Goal: Task Accomplishment & Management: Manage account settings

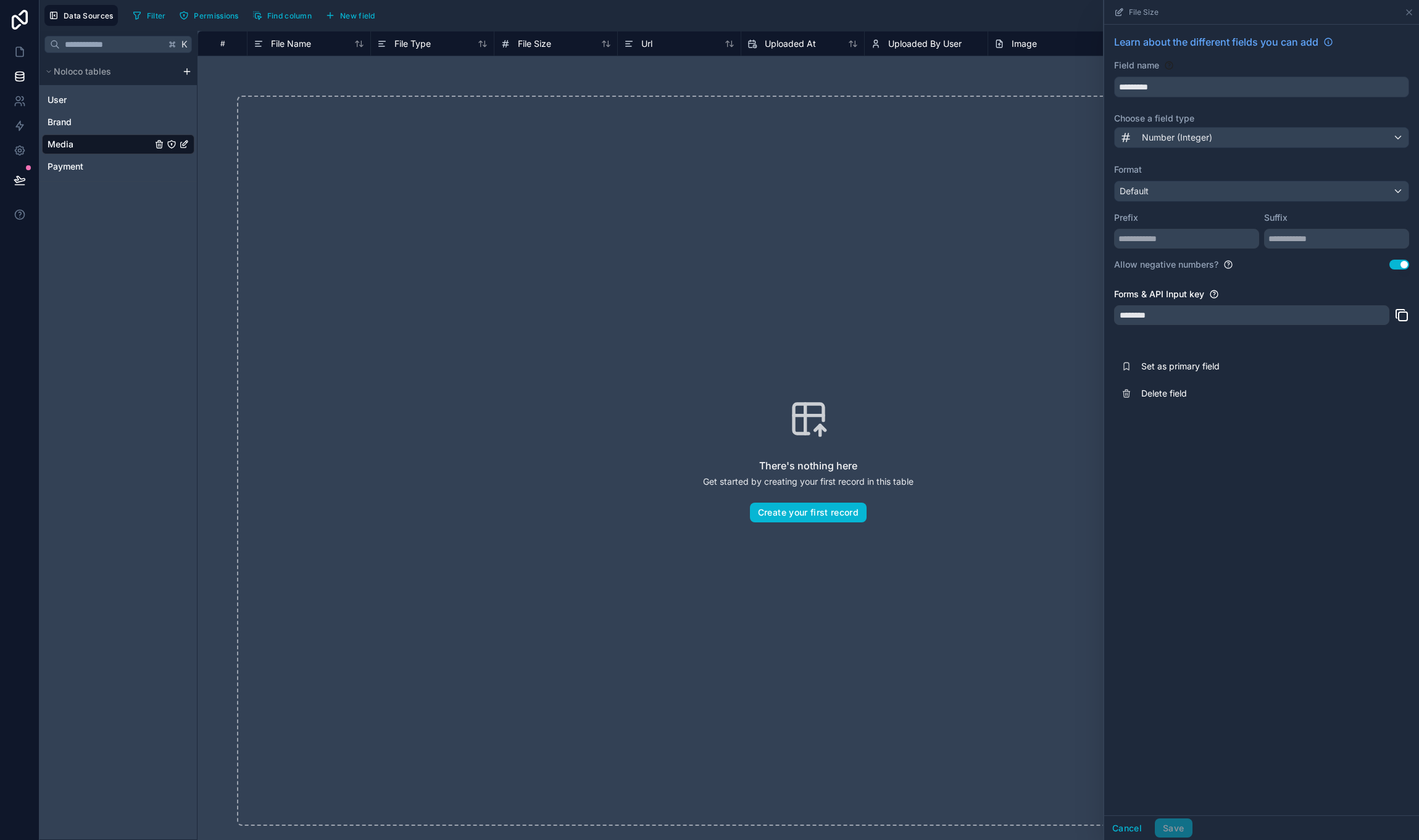
click at [489, 144] on div "There's nothing here Get started by creating your first record in this table Cr…" at bounding box center [808, 460] width 1143 height 731
click at [458, 219] on div "There's nothing here Get started by creating your first record in this table Cr…" at bounding box center [808, 460] width 1143 height 731
click at [83, 128] on div "Brand" at bounding box center [118, 121] width 152 height 20
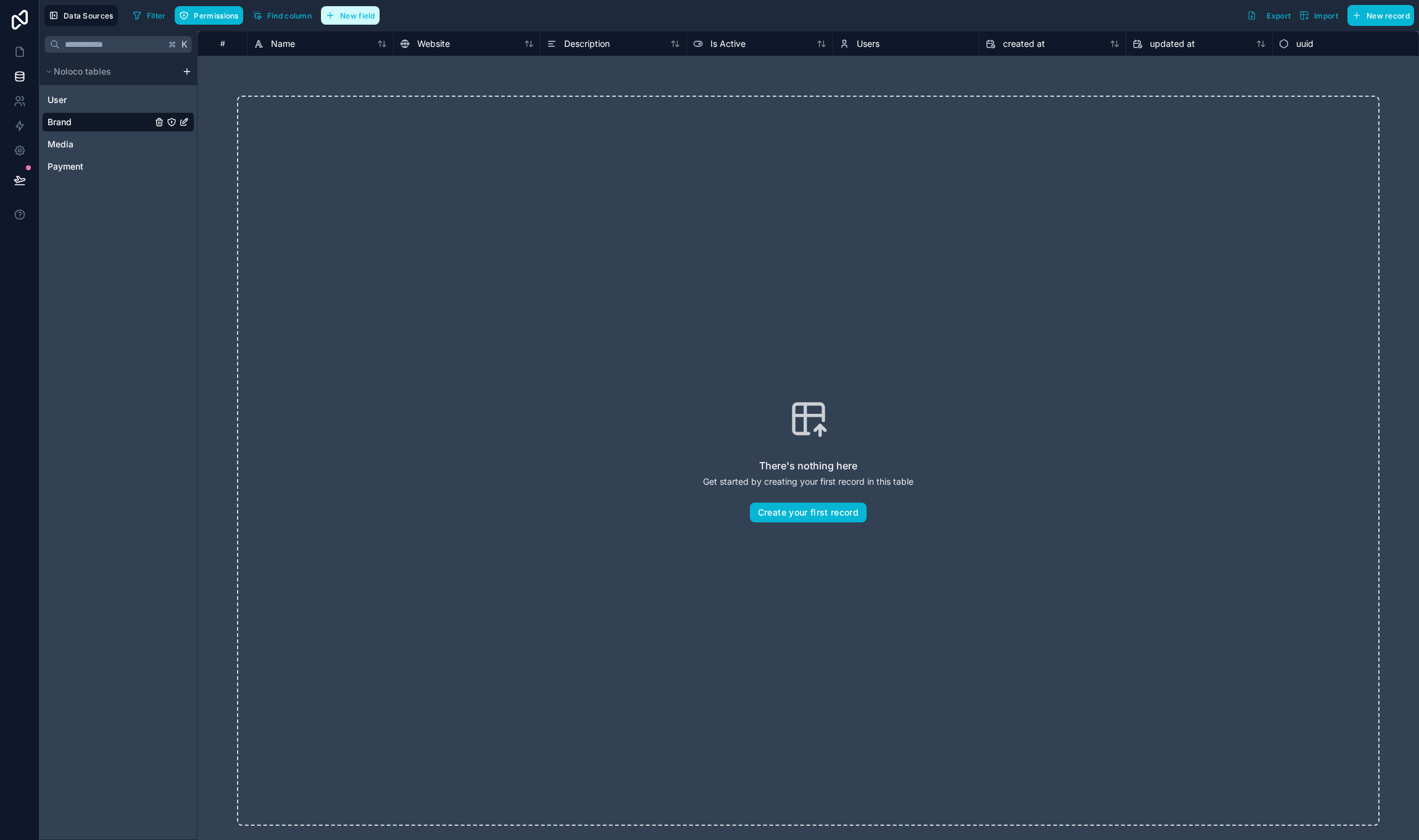
click at [360, 14] on span "New field" at bounding box center [357, 15] width 35 height 9
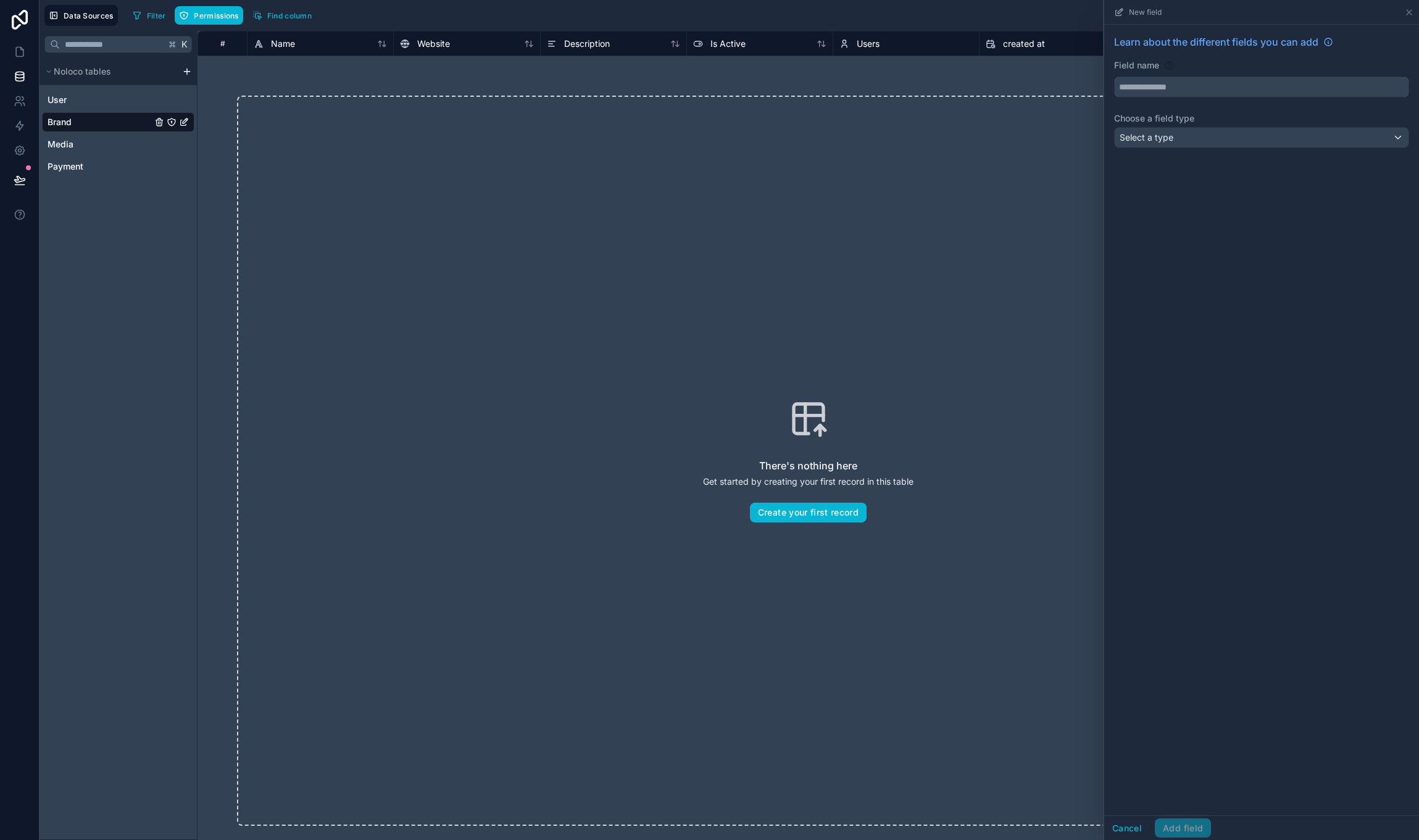
click at [1182, 92] on input "text" at bounding box center [1261, 87] width 294 height 20
type input "******"
click at [1165, 131] on div "Select a type" at bounding box center [1261, 137] width 294 height 20
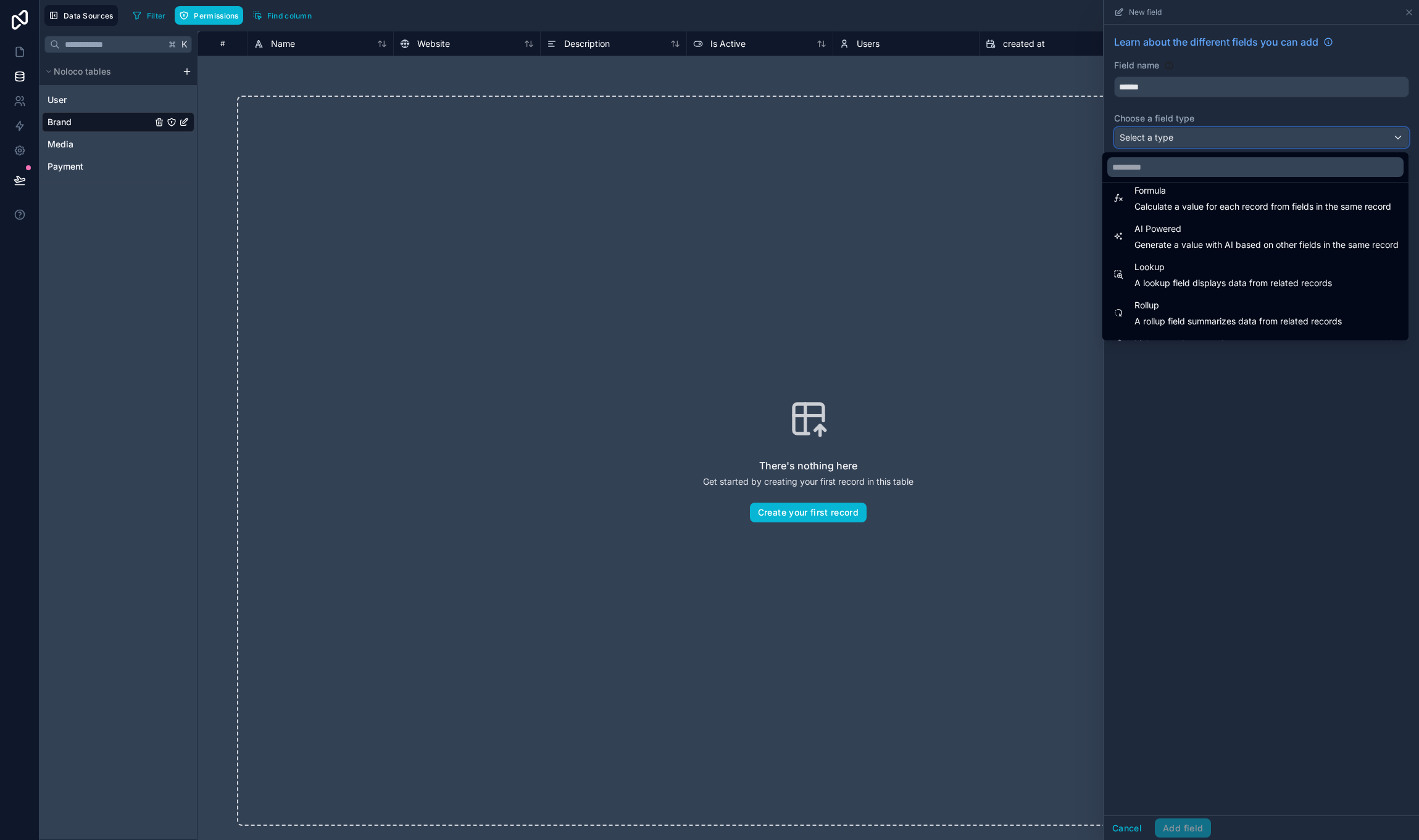
scroll to position [358, 0]
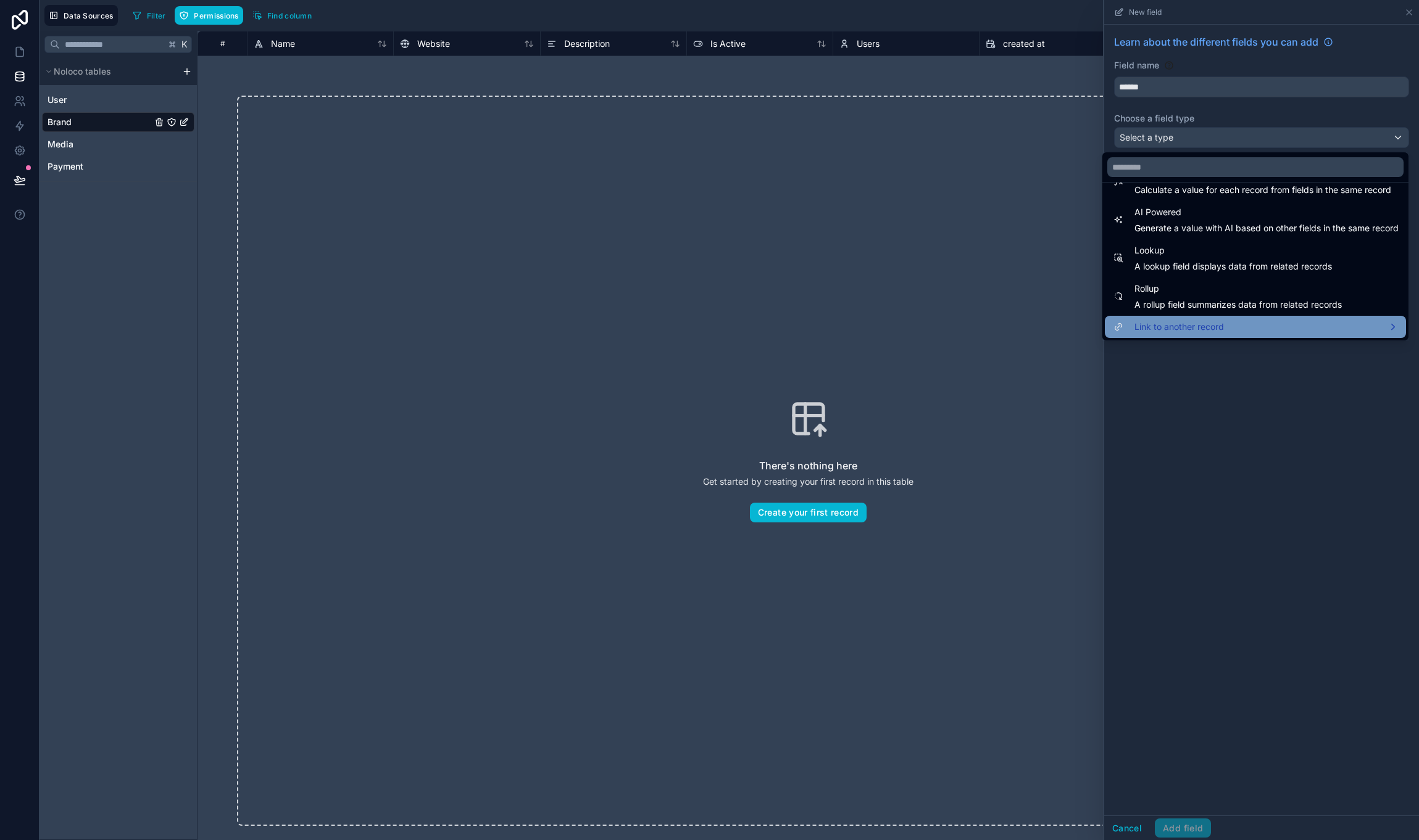
click at [1176, 324] on span "Link to another record" at bounding box center [1180, 326] width 90 height 15
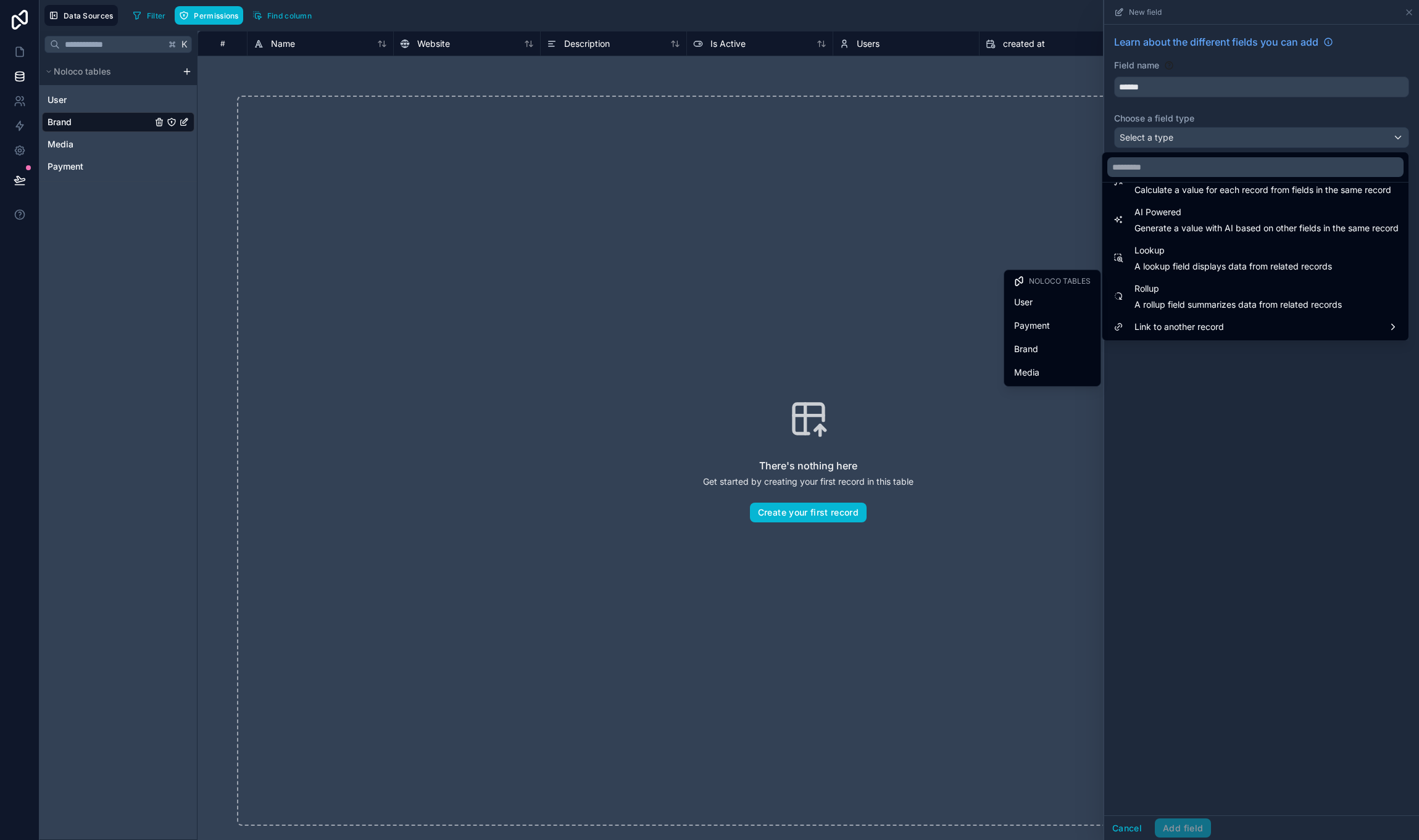
click at [1057, 368] on div "Media" at bounding box center [1052, 372] width 77 height 15
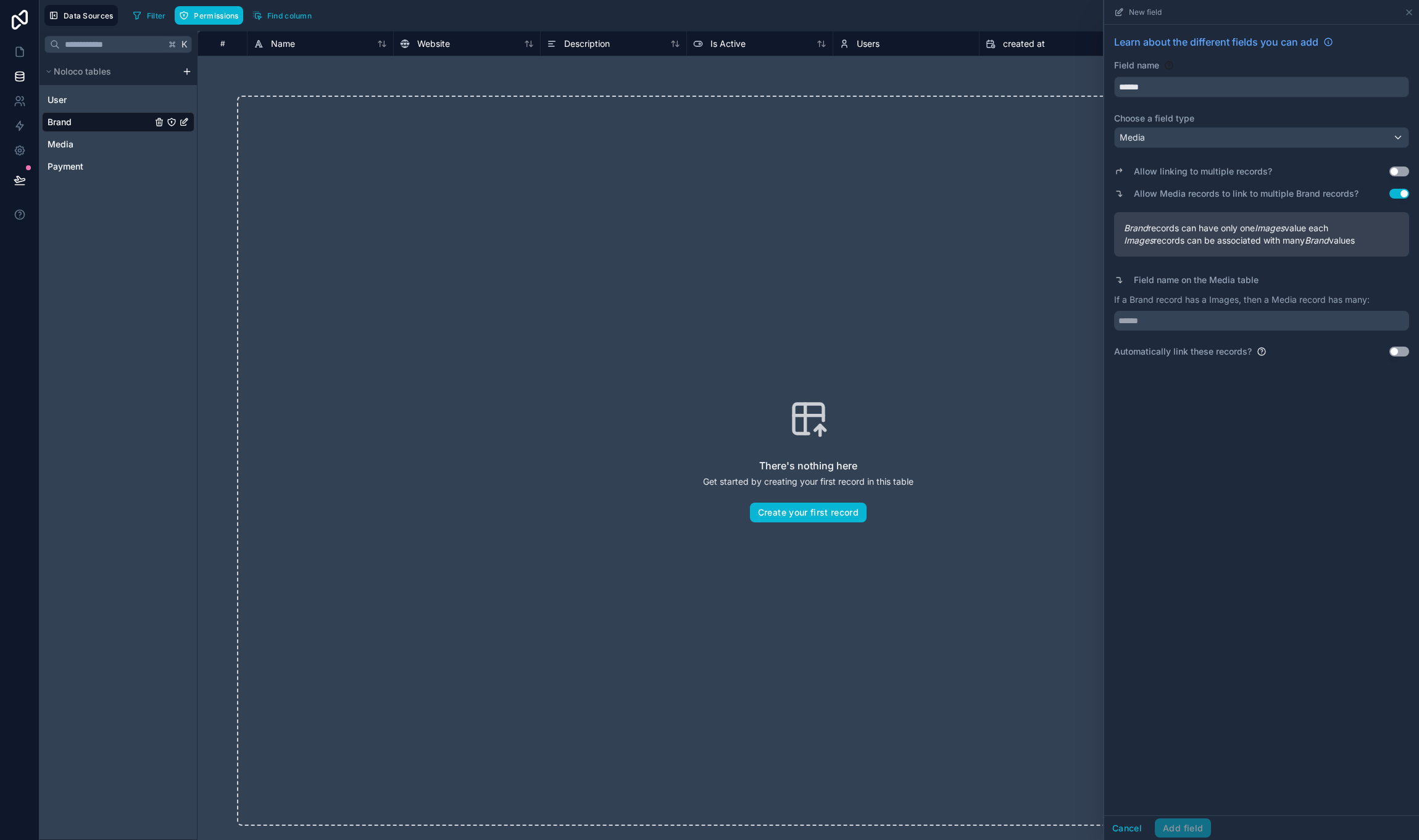
click at [1394, 165] on div "Allow linking to multiple records? Use setting" at bounding box center [1261, 171] width 295 height 17
click at [1405, 172] on button "Use setting" at bounding box center [1399, 171] width 20 height 9
click at [1401, 193] on button "Use setting" at bounding box center [1399, 193] width 20 height 9
click at [1170, 326] on input "text" at bounding box center [1261, 320] width 295 height 20
type input "*****"
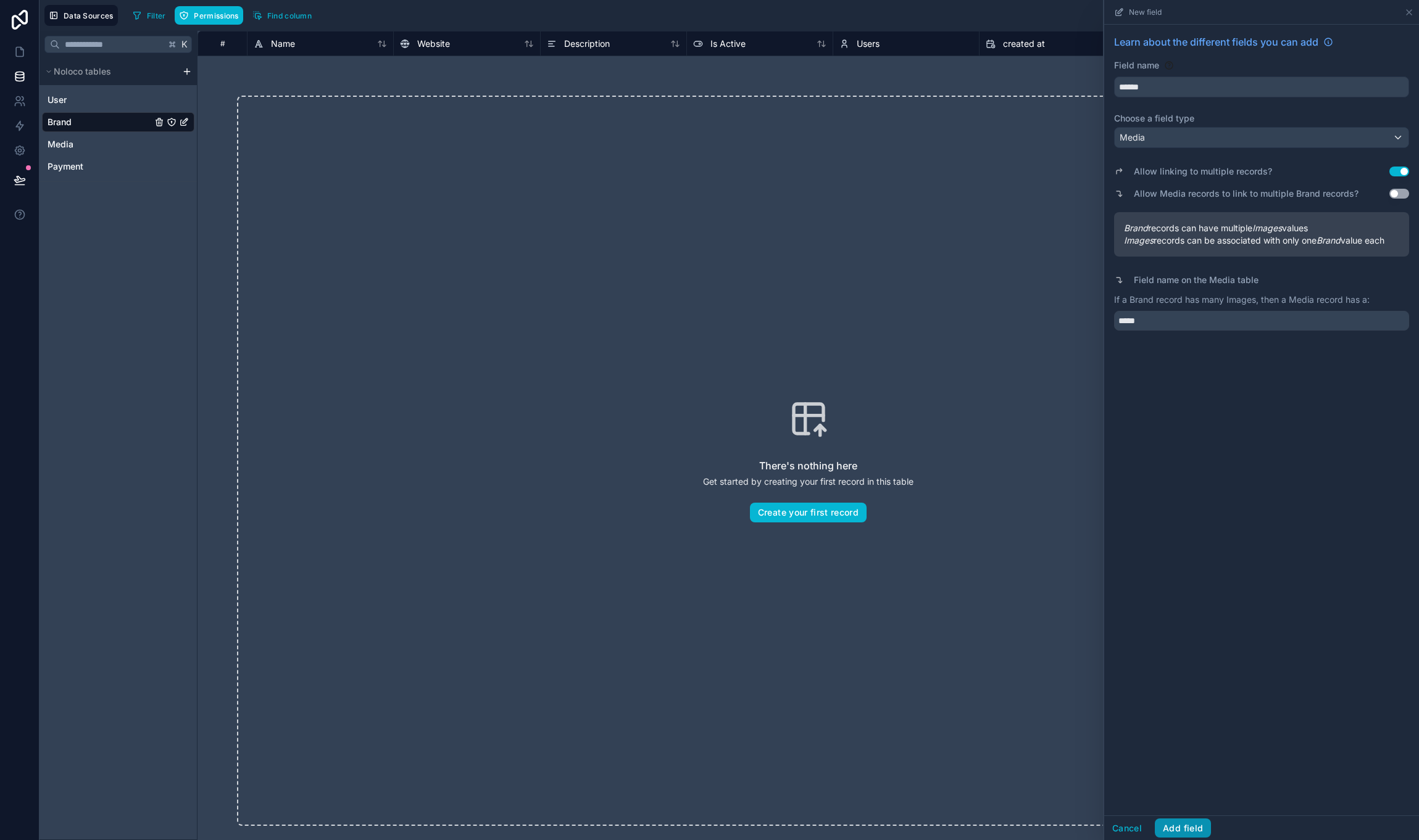
click at [1195, 823] on button "Add field" at bounding box center [1182, 828] width 56 height 20
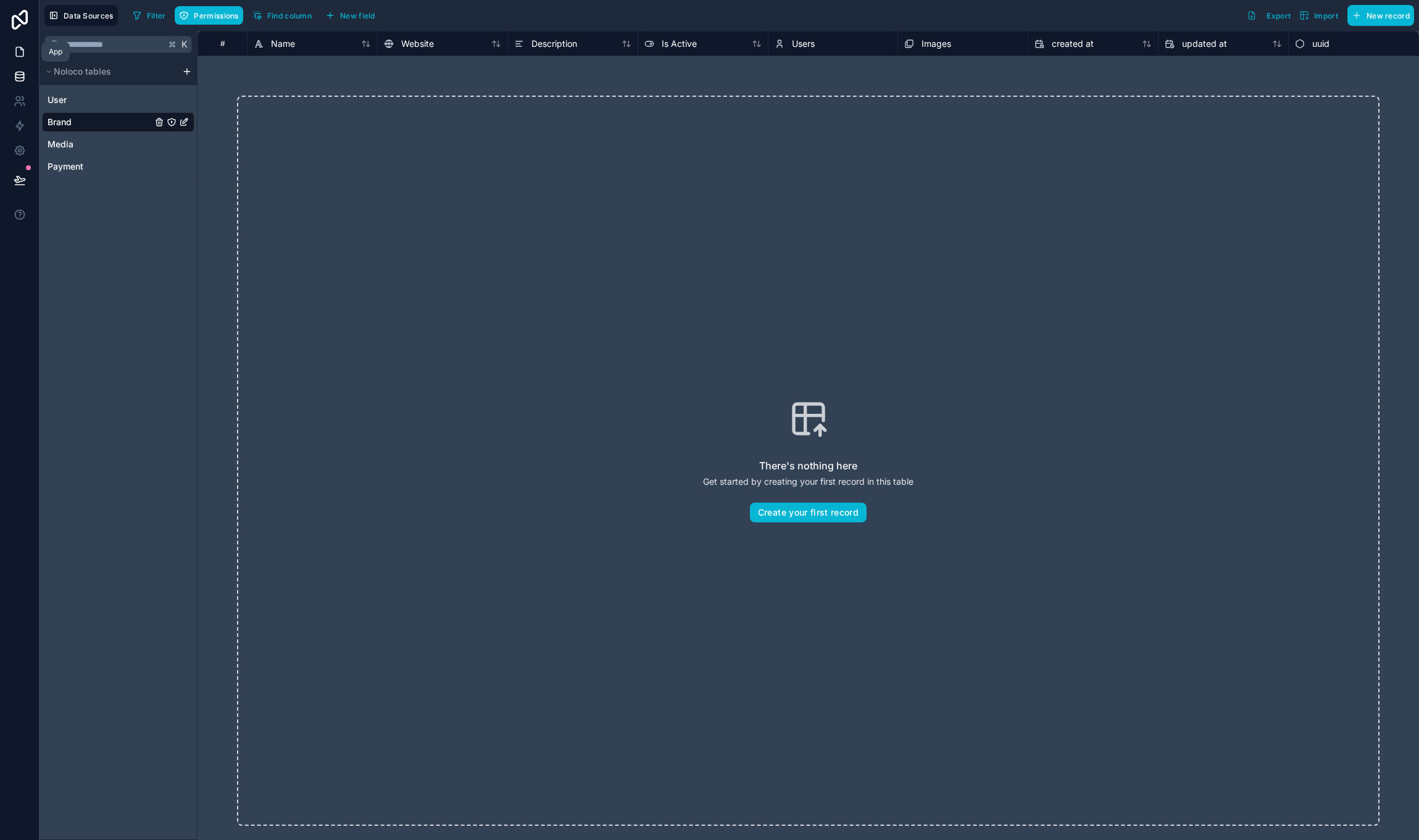
click at [19, 50] on icon at bounding box center [20, 52] width 12 height 12
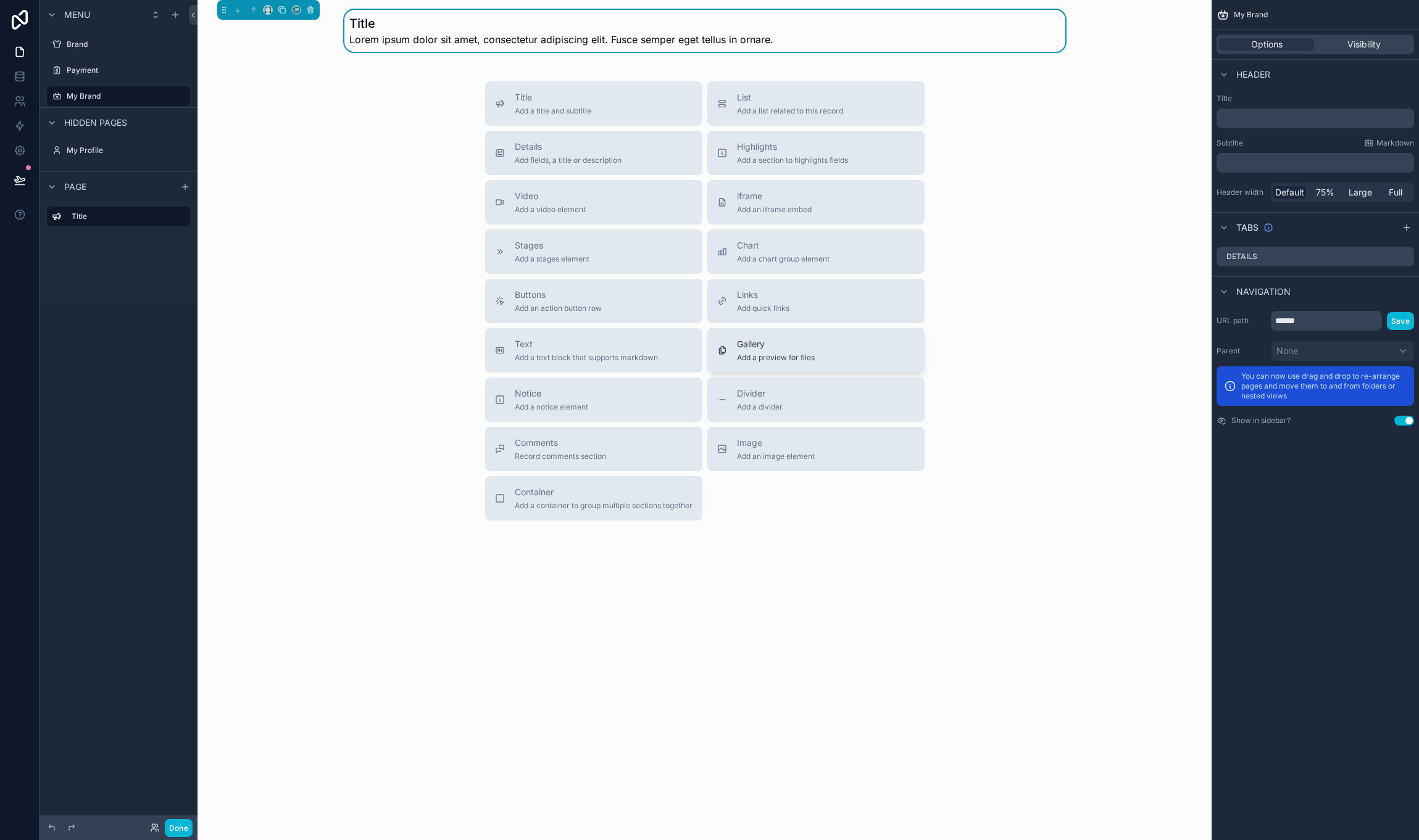
click at [773, 353] on span "Add a preview for files" at bounding box center [776, 357] width 77 height 9
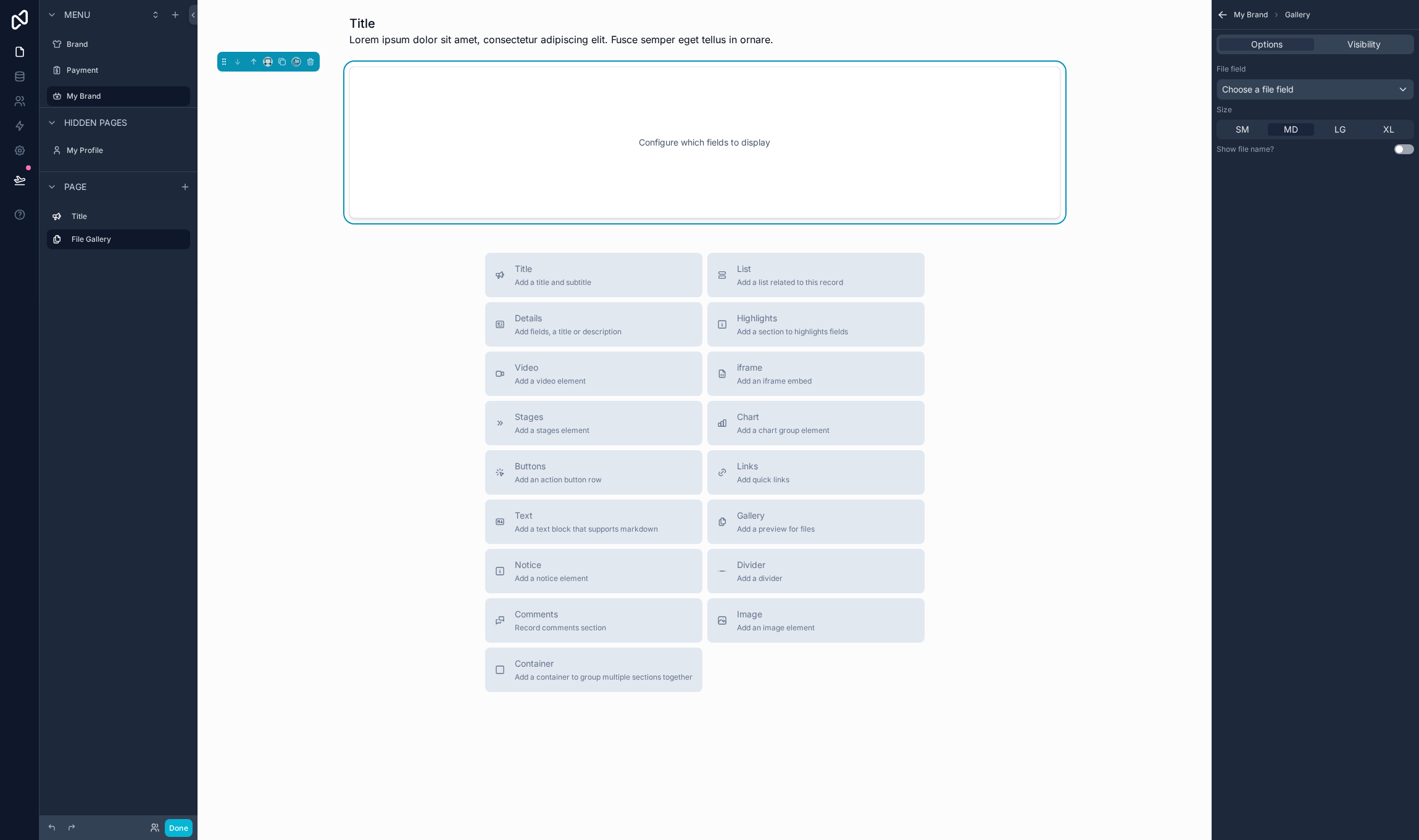
click at [684, 142] on div "Configure which fields to display" at bounding box center [704, 142] width 671 height 111
click at [1305, 90] on div "Choose a file field" at bounding box center [1316, 89] width 196 height 20
click at [1263, 15] on div "scrollable content" at bounding box center [710, 420] width 1419 height 840
click at [282, 304] on div "Title Add a title and subtitle List Add a list related to this record Details A…" at bounding box center [704, 472] width 995 height 439
click at [181, 242] on icon "scrollable content" at bounding box center [180, 238] width 9 height 9
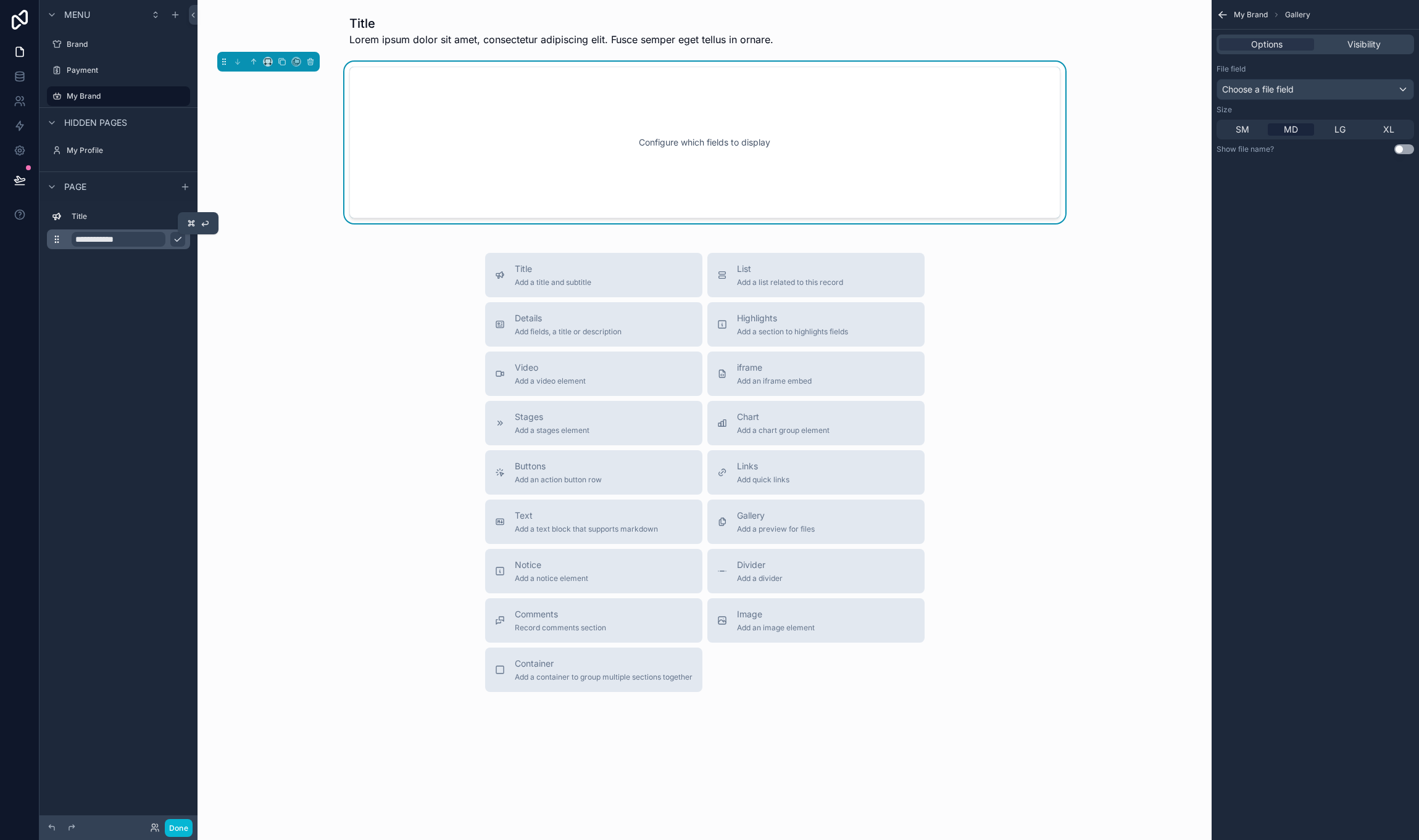
click at [181, 242] on icon "scrollable content" at bounding box center [177, 238] width 9 height 9
click at [1253, 17] on span "My Brand" at bounding box center [1250, 14] width 34 height 9
click at [1261, 11] on span "My Brand" at bounding box center [1250, 14] width 34 height 9
click at [1362, 46] on span "Visibility" at bounding box center [1364, 44] width 34 height 12
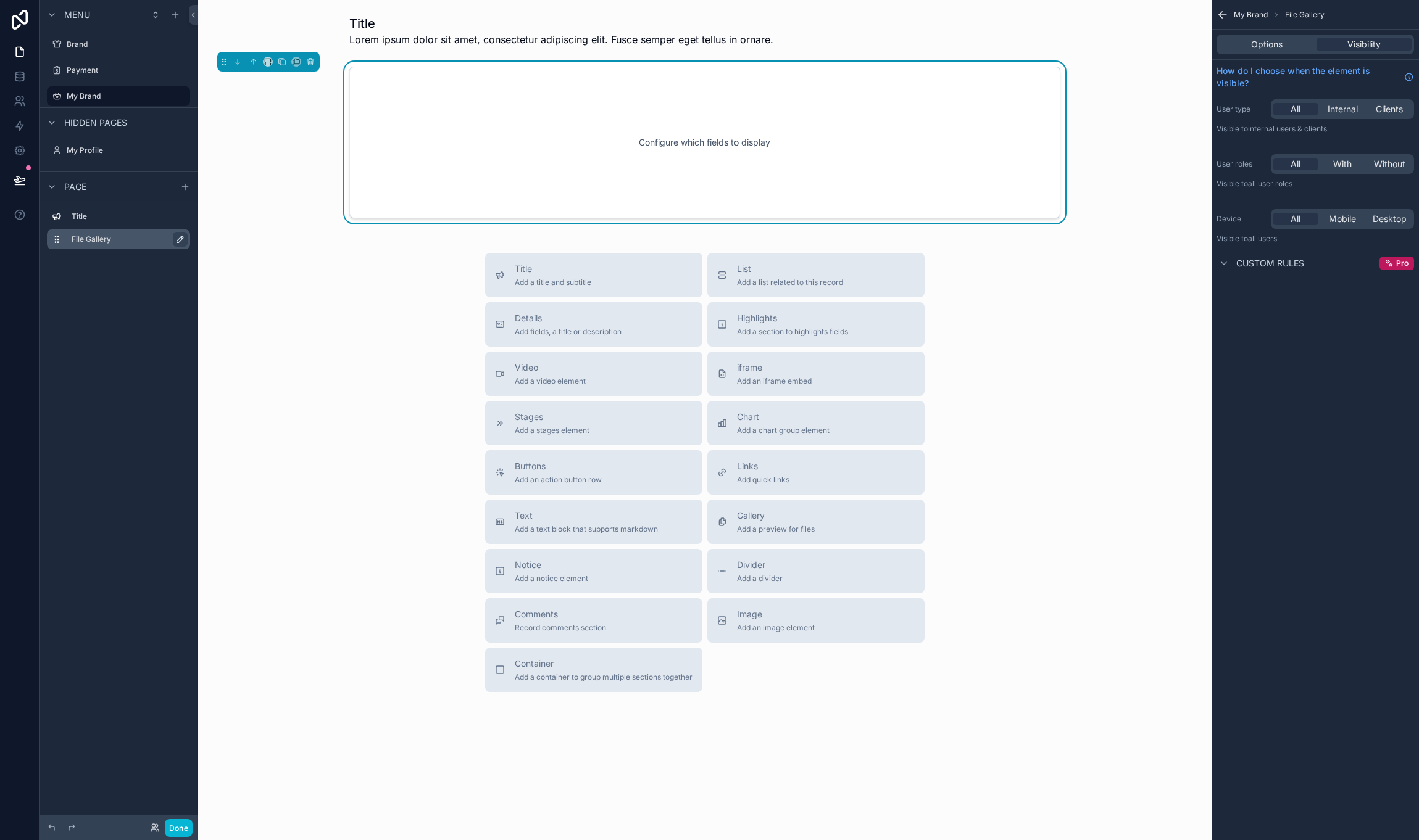
click at [1113, 471] on div "Title Add a title and subtitle List Add a list related to this record Details A…" at bounding box center [704, 472] width 995 height 439
click at [1132, 385] on div "Title Add a title and subtitle List Add a list related to this record Details A…" at bounding box center [704, 472] width 995 height 439
click at [978, 302] on div "Title Add a title and subtitle List Add a list related to this record Details A…" at bounding box center [704, 472] width 995 height 439
click at [864, 241] on div "Title Lorem ipsum dolor sit amet, consectetur adipiscing elit. Fusce semper ege…" at bounding box center [704, 395] width 1014 height 791
click at [451, 75] on div "Configure which fields to display" at bounding box center [705, 142] width 711 height 151
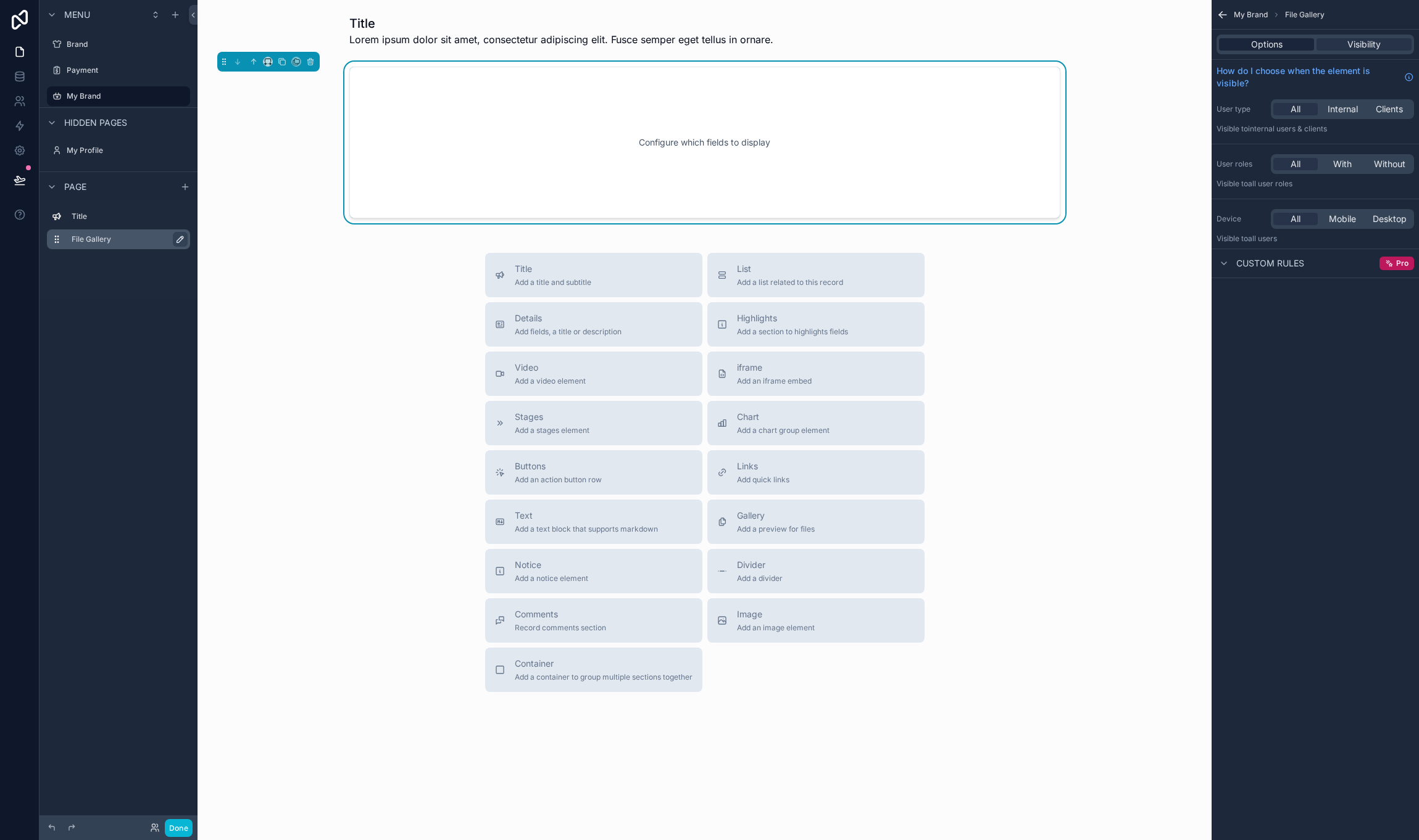
click at [1275, 40] on span "Options" at bounding box center [1267, 44] width 32 height 12
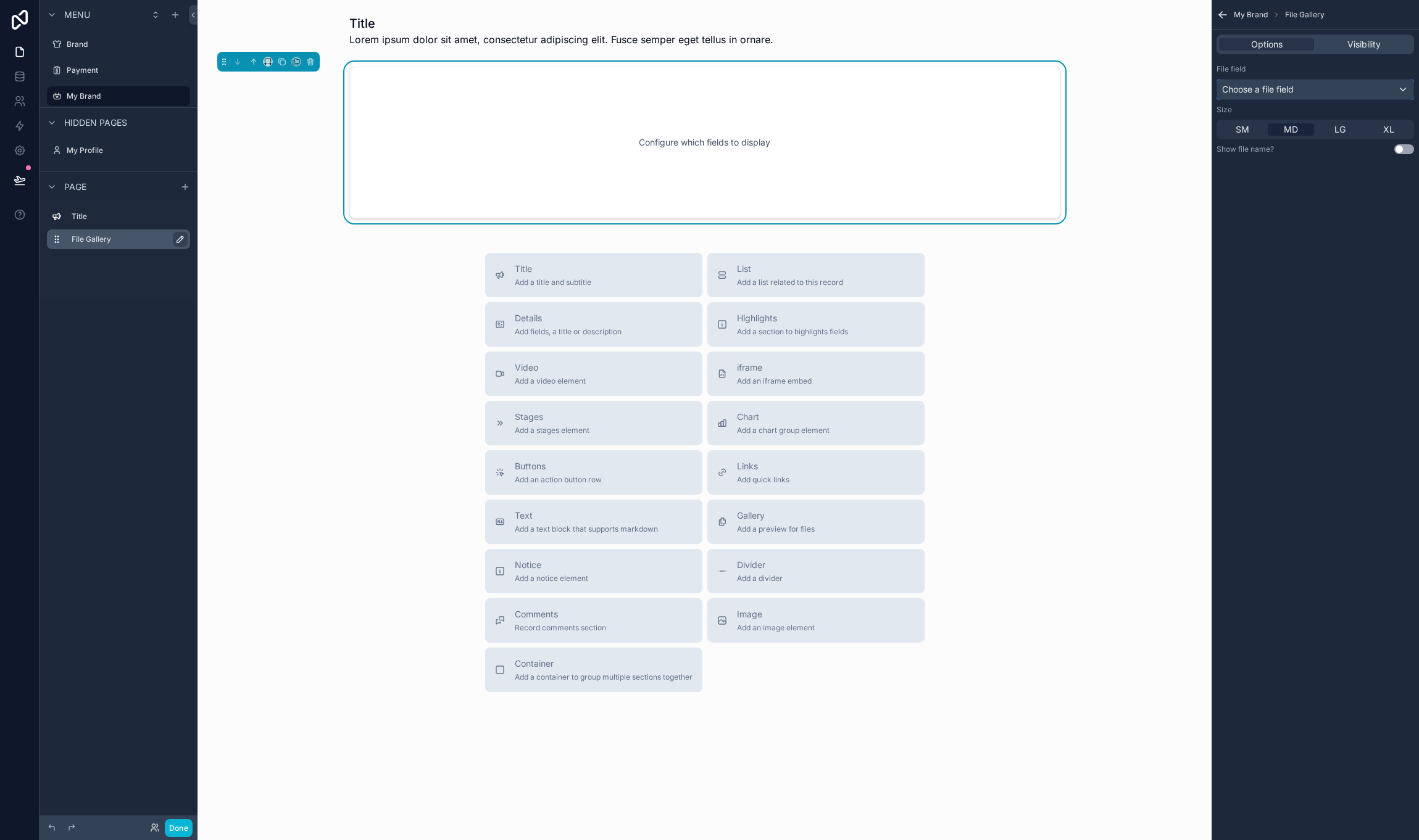
click at [1274, 89] on span "Choose a file field" at bounding box center [1257, 89] width 71 height 10
click at [1305, 234] on div "scrollable content" at bounding box center [710, 420] width 1419 height 840
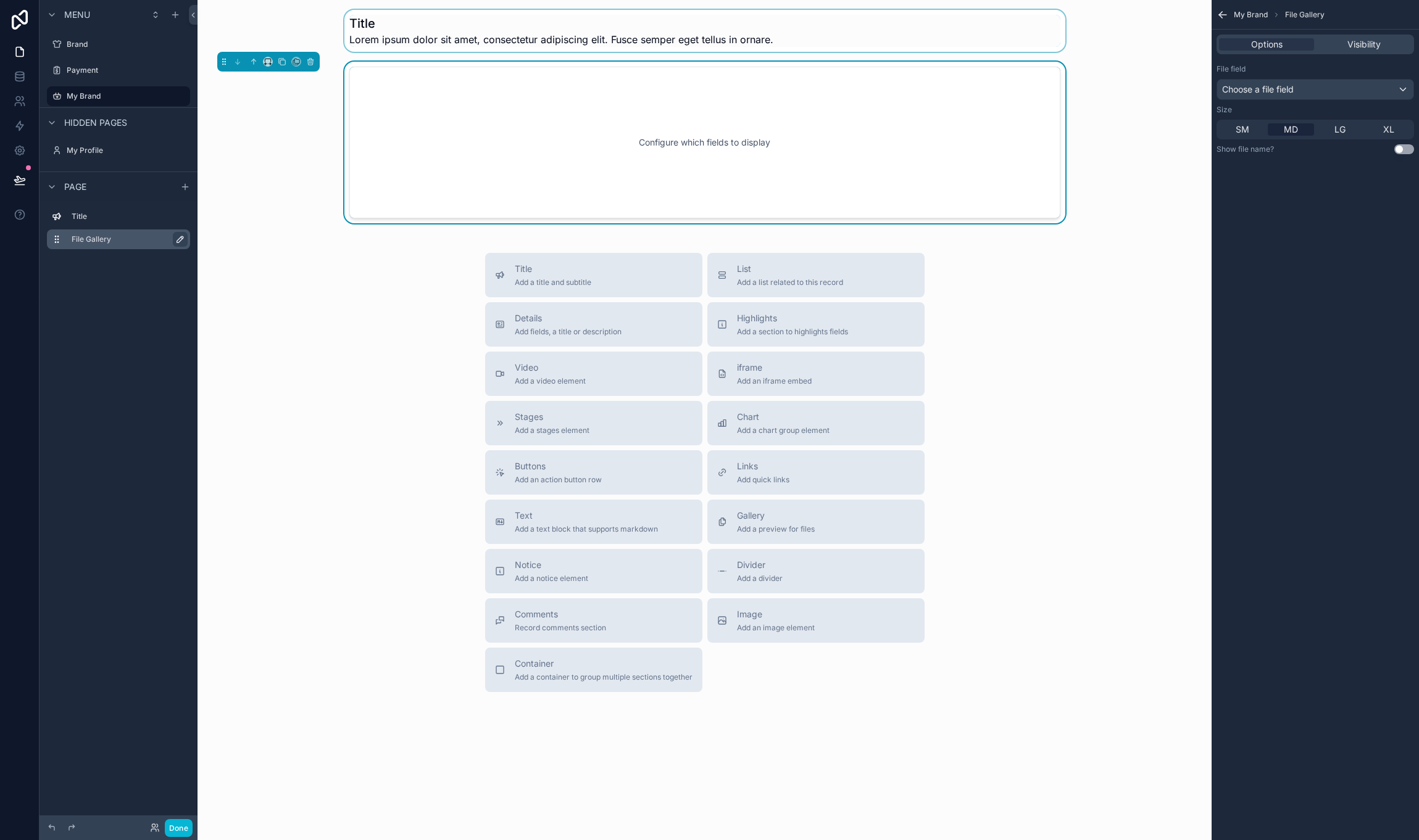
click at [540, 29] on div "scrollable content" at bounding box center [704, 30] width 995 height 42
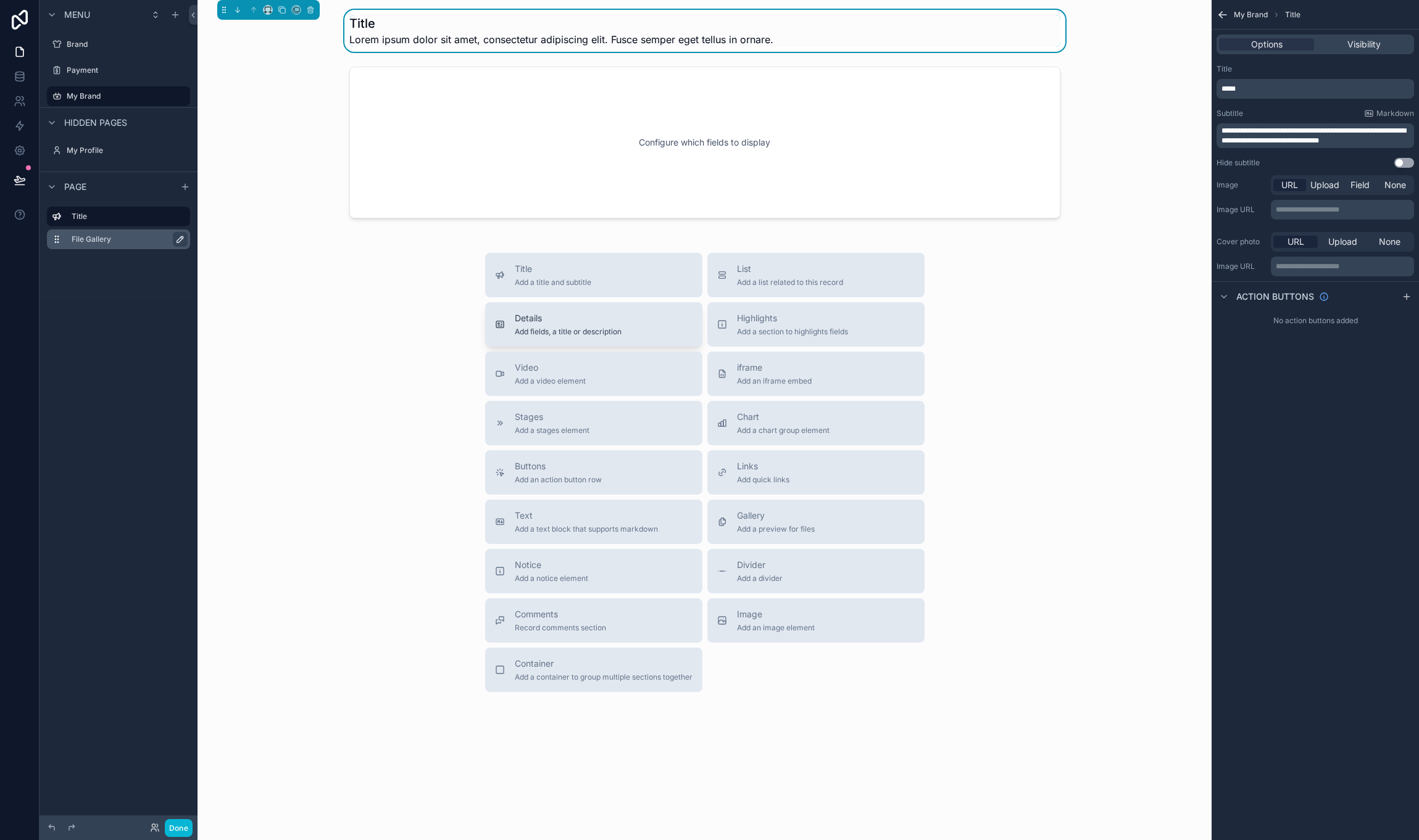
click at [537, 318] on span "Details" at bounding box center [568, 318] width 107 height 12
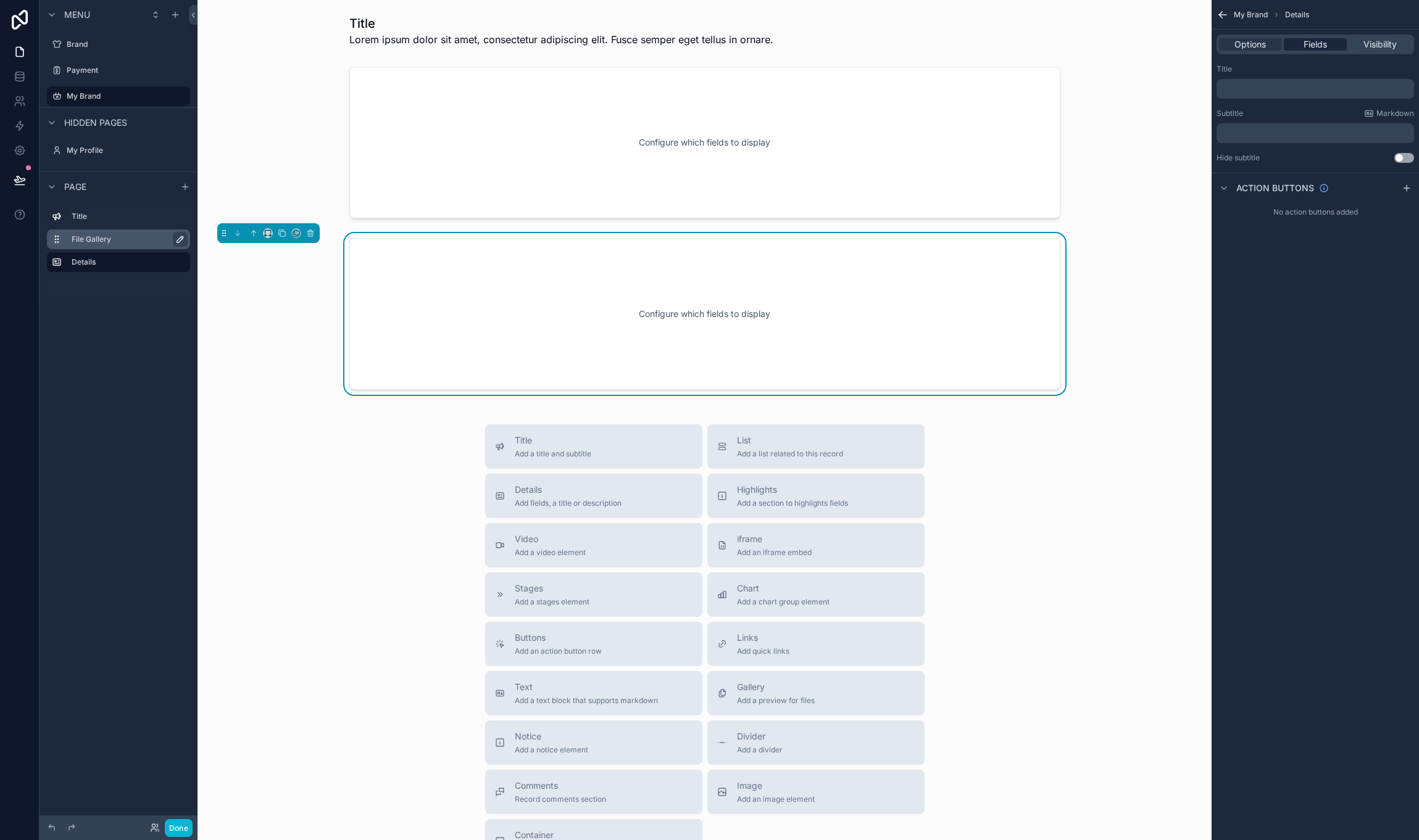
click at [1311, 38] on span "Fields" at bounding box center [1315, 44] width 23 height 12
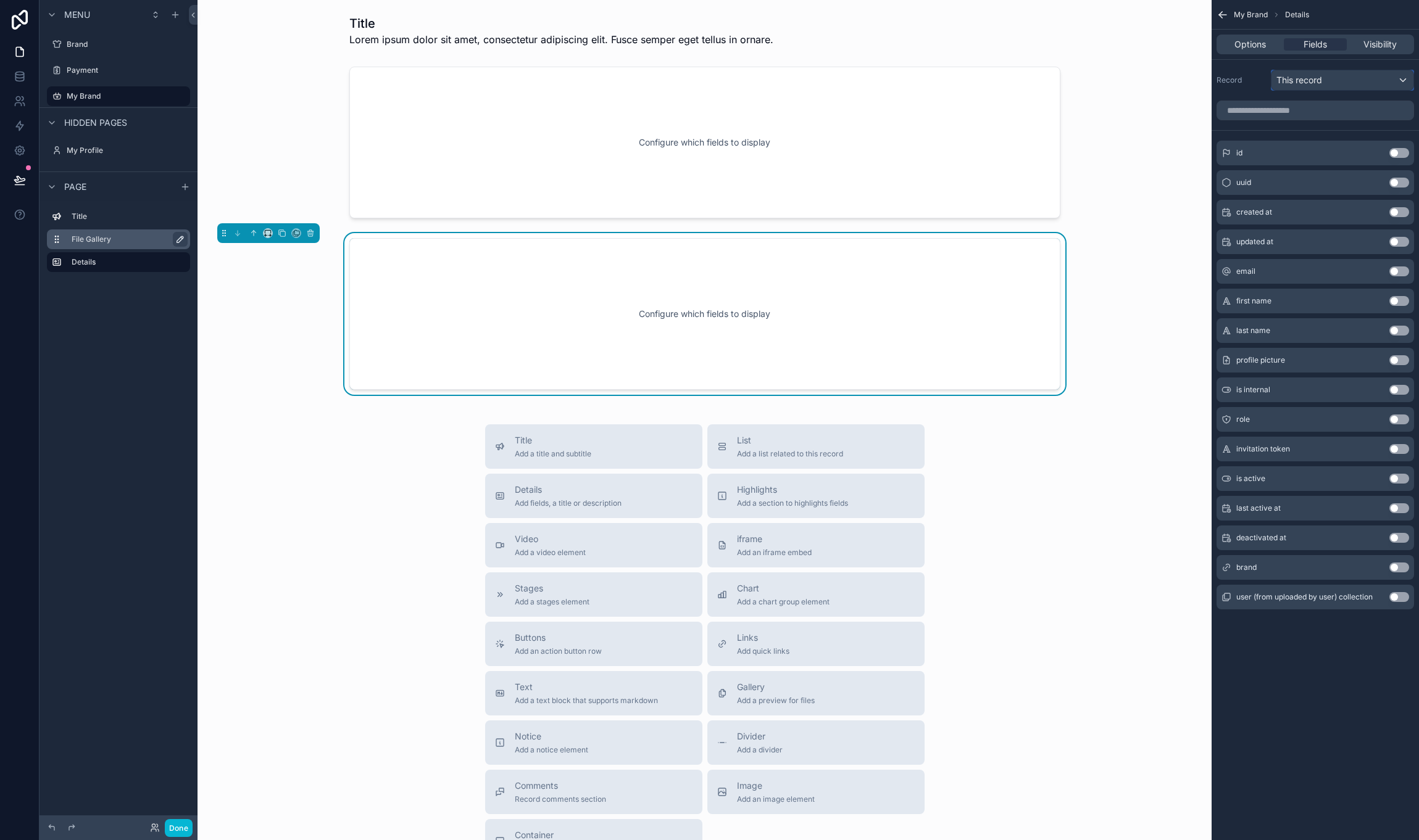
click at [1327, 77] on div "This record" at bounding box center [1342, 80] width 142 height 20
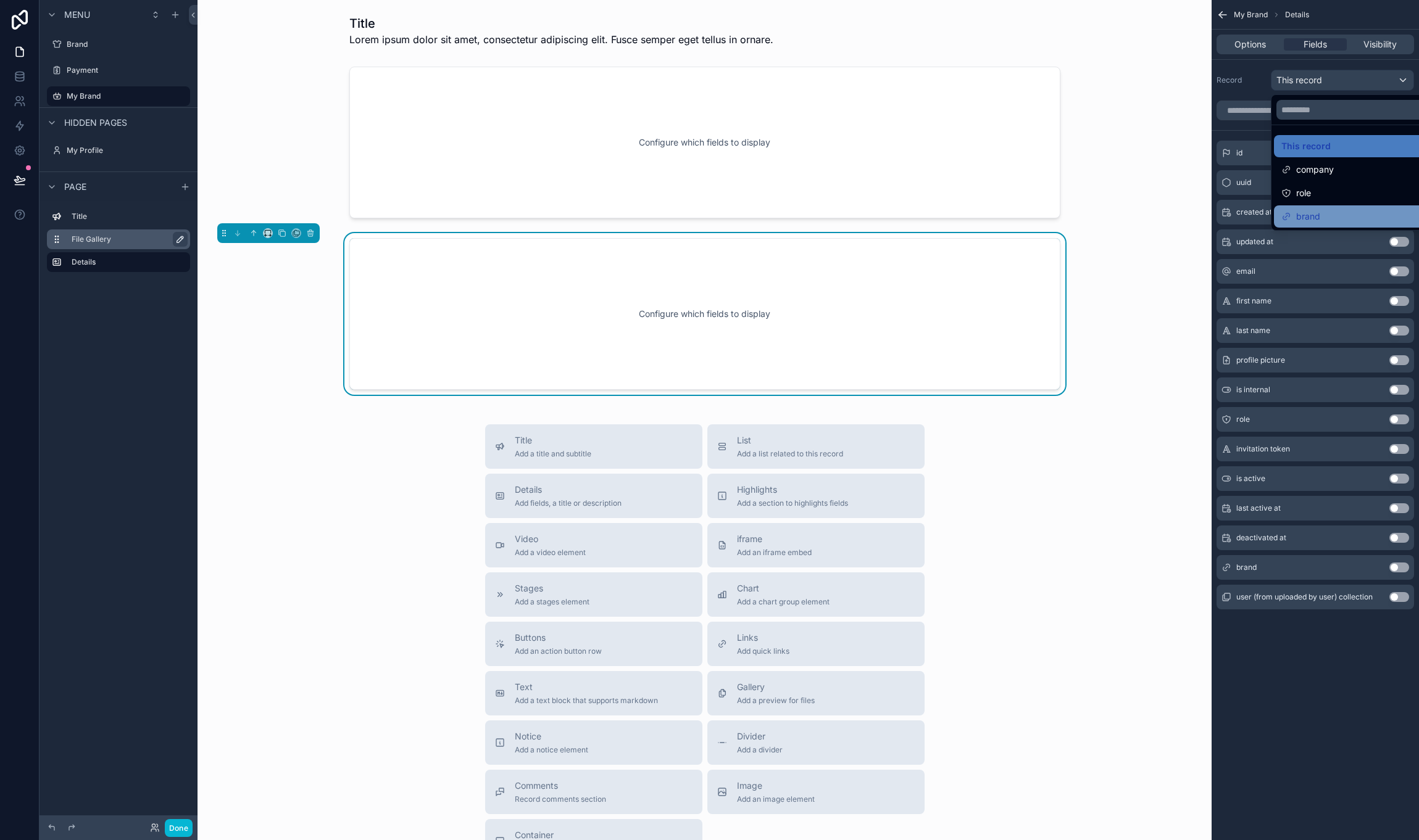
click at [1320, 213] on div "brand" at bounding box center [1356, 216] width 151 height 15
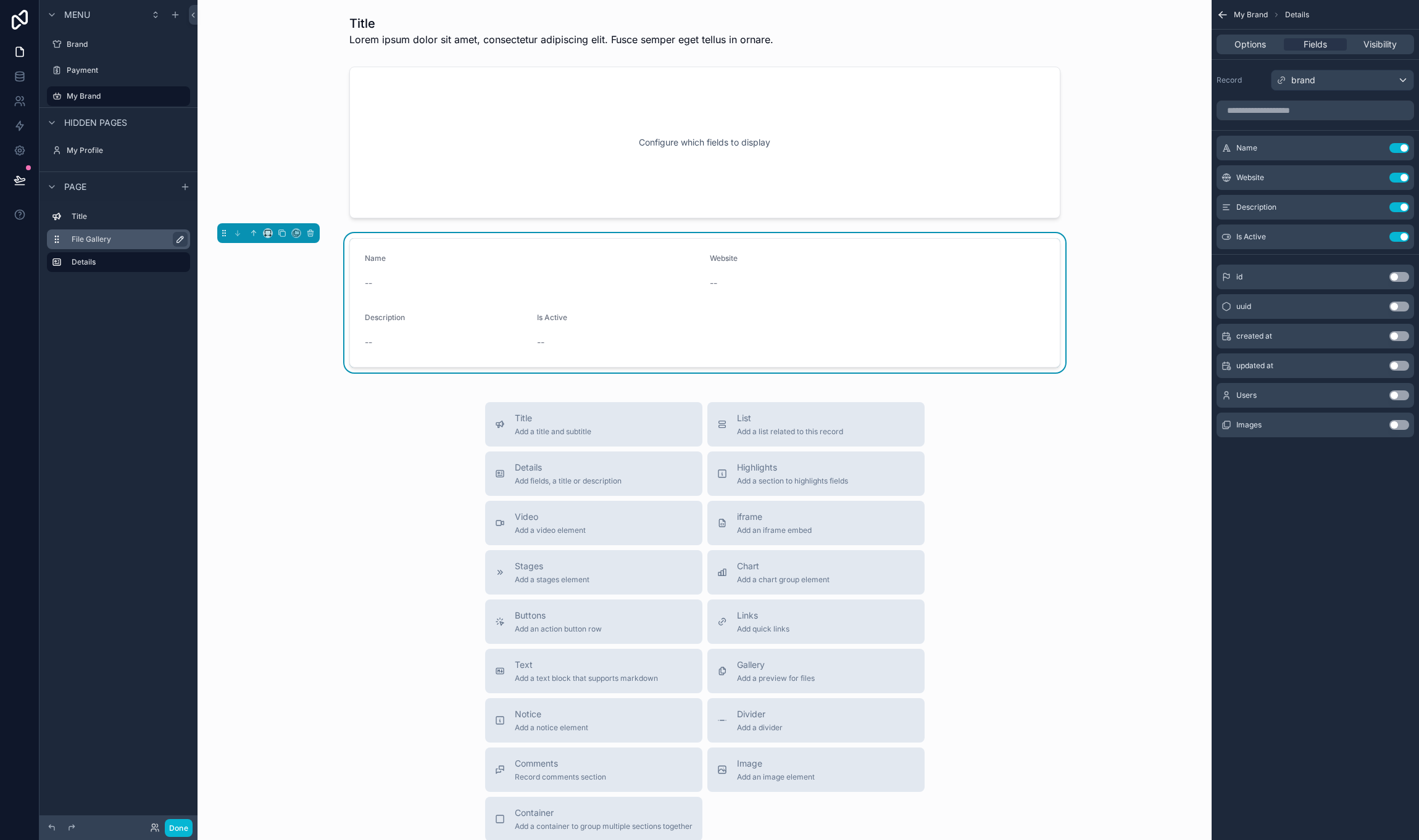
click at [1404, 427] on button "Use setting" at bounding box center [1399, 424] width 20 height 9
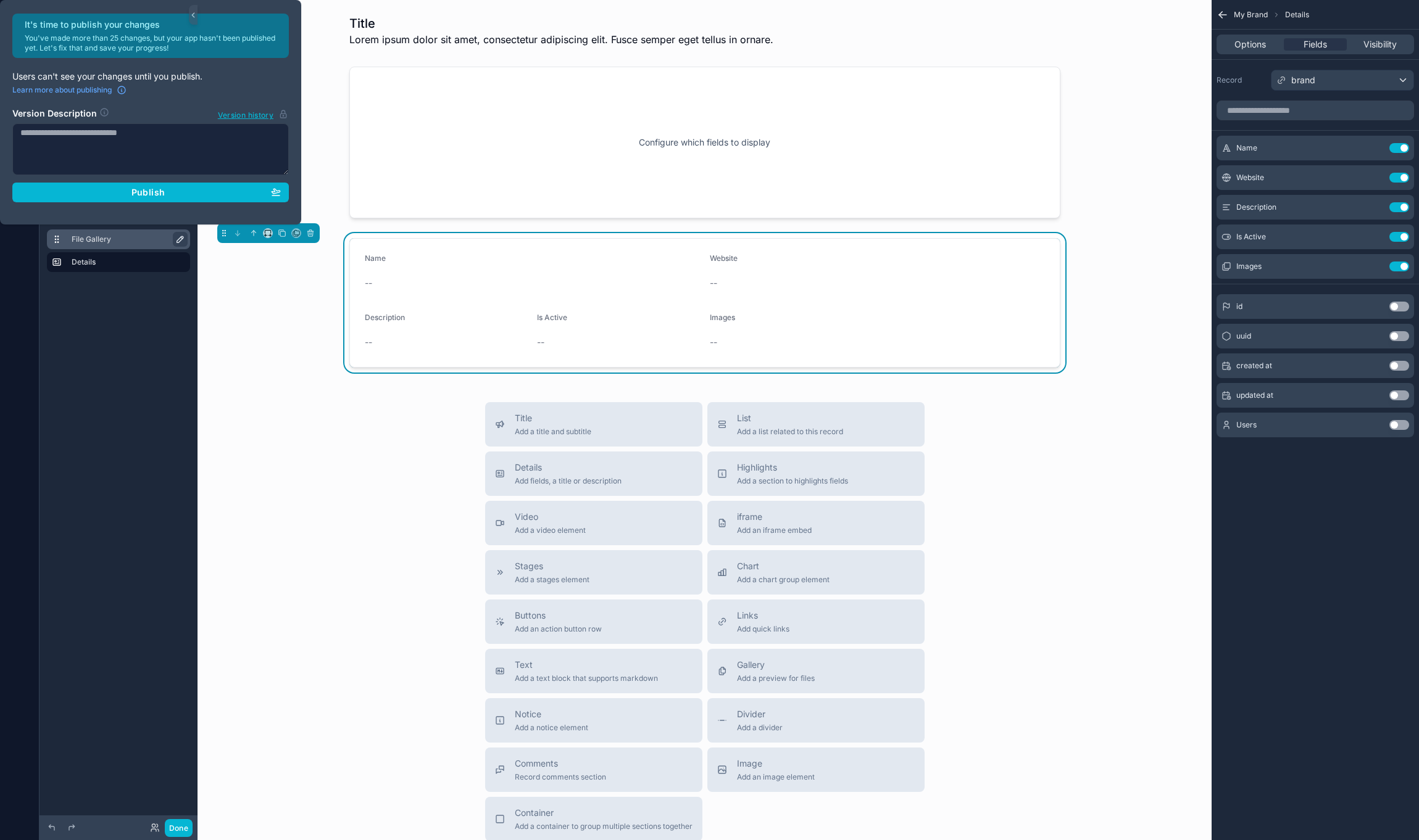
click at [298, 456] on div "Title Add a title and subtitle List Add a list related to this record Details A…" at bounding box center [704, 621] width 995 height 439
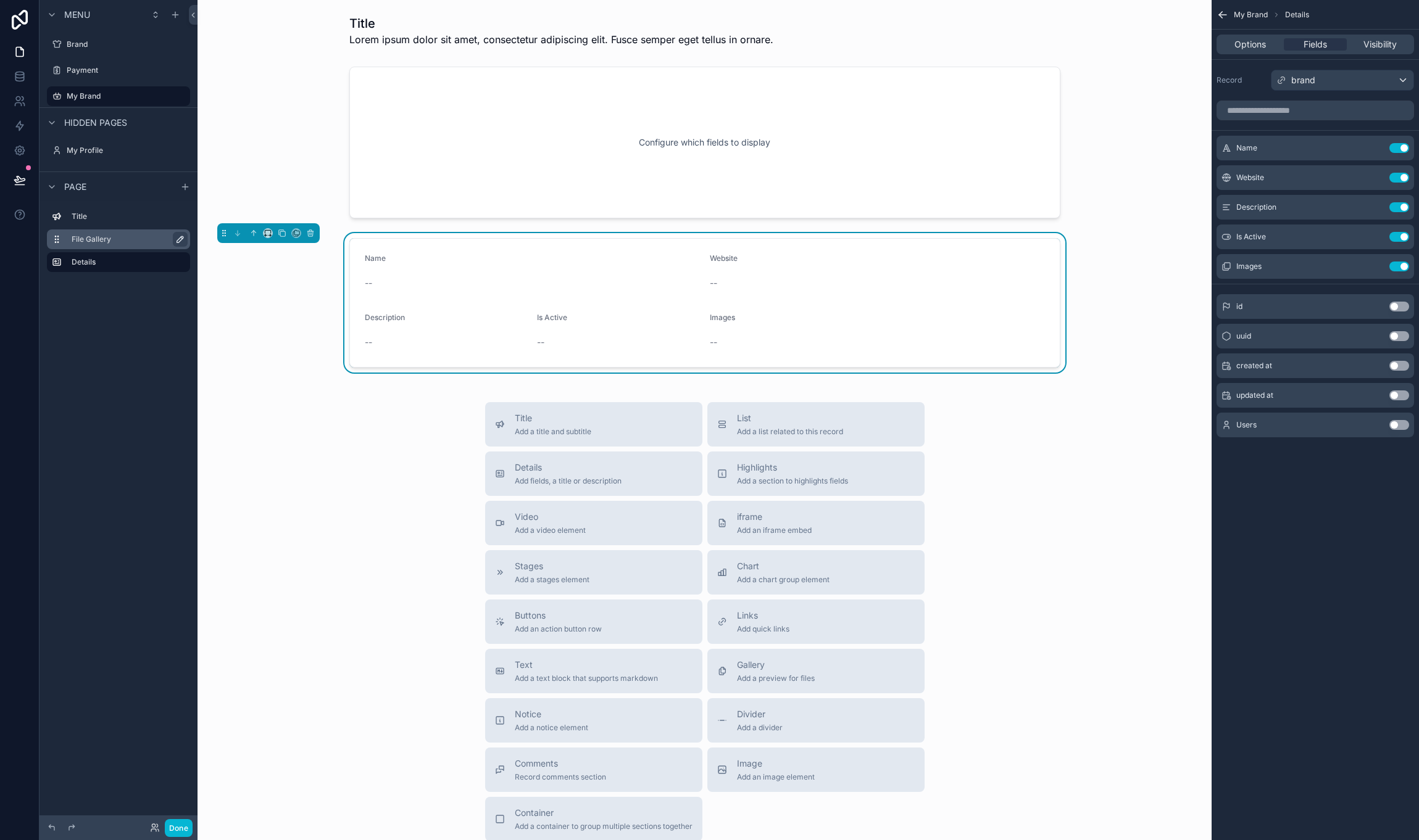
click at [418, 308] on form "Name -- Website -- Description -- Is Active -- Images --" at bounding box center [704, 302] width 710 height 128
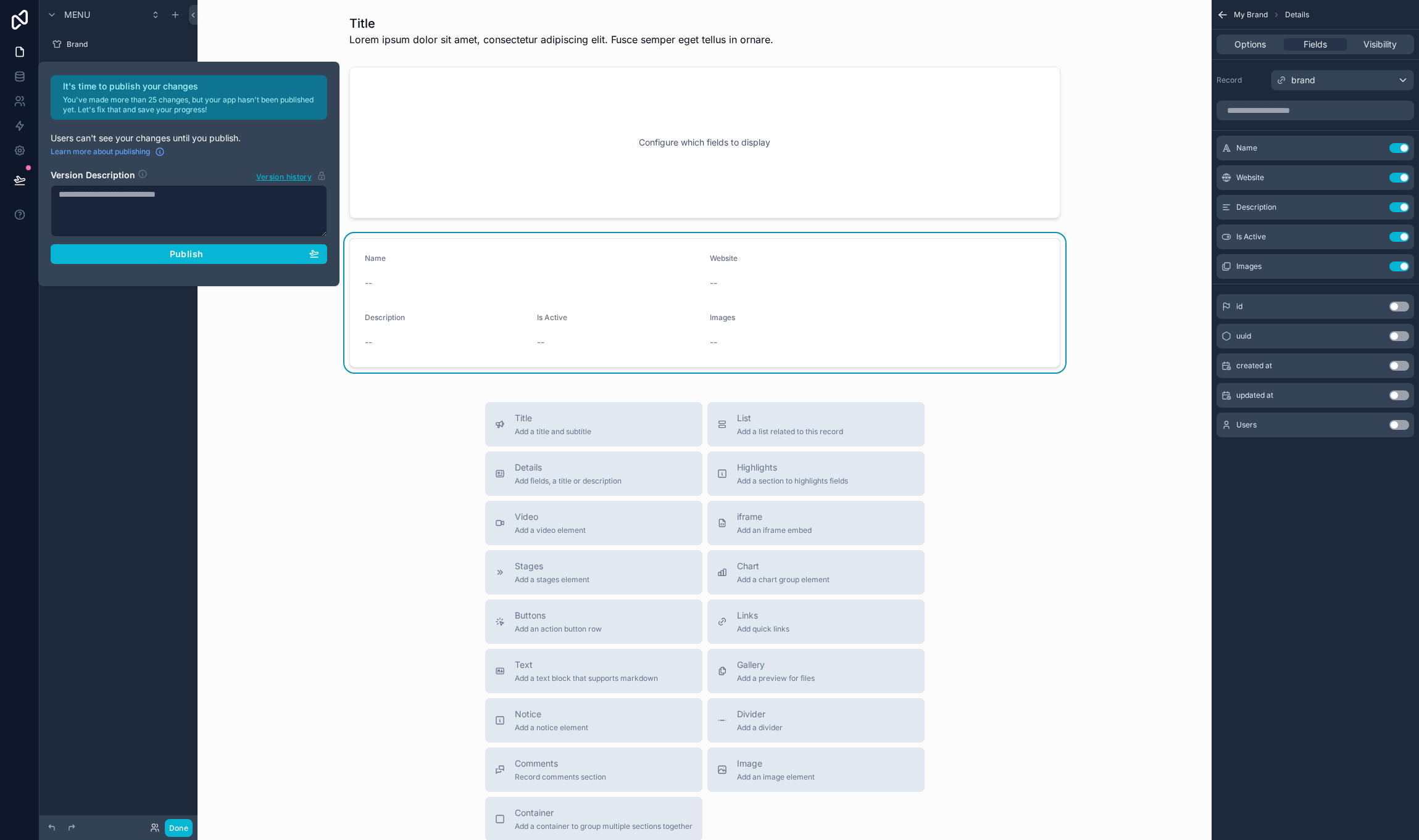
click at [946, 271] on div "Website --" at bounding box center [877, 274] width 335 height 40
click at [253, 252] on div "Publish" at bounding box center [189, 254] width 261 height 11
click at [253, 260] on section "Version Description Version history" at bounding box center [189, 214] width 276 height 106
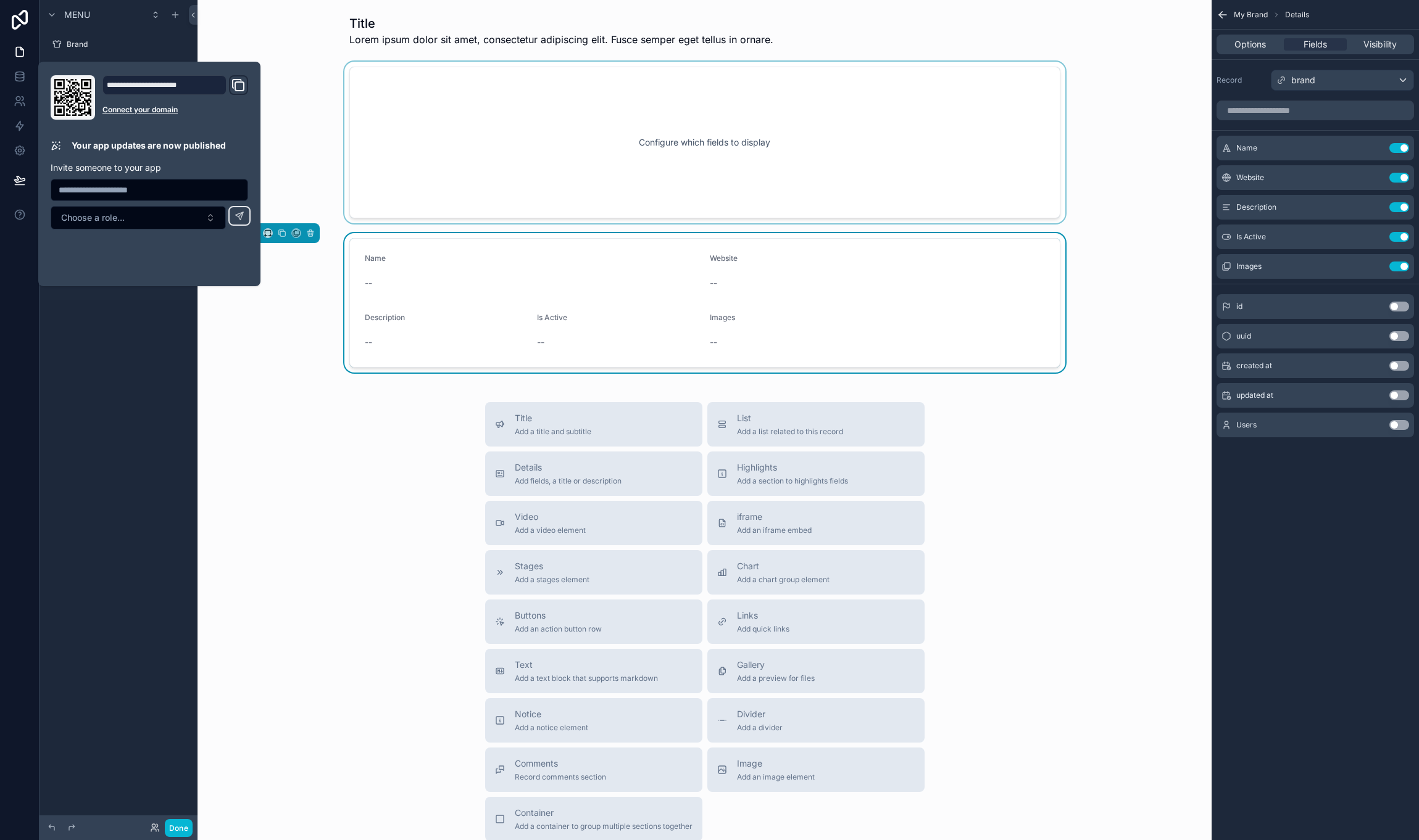
click at [299, 141] on div "scrollable content" at bounding box center [704, 143] width 995 height 162
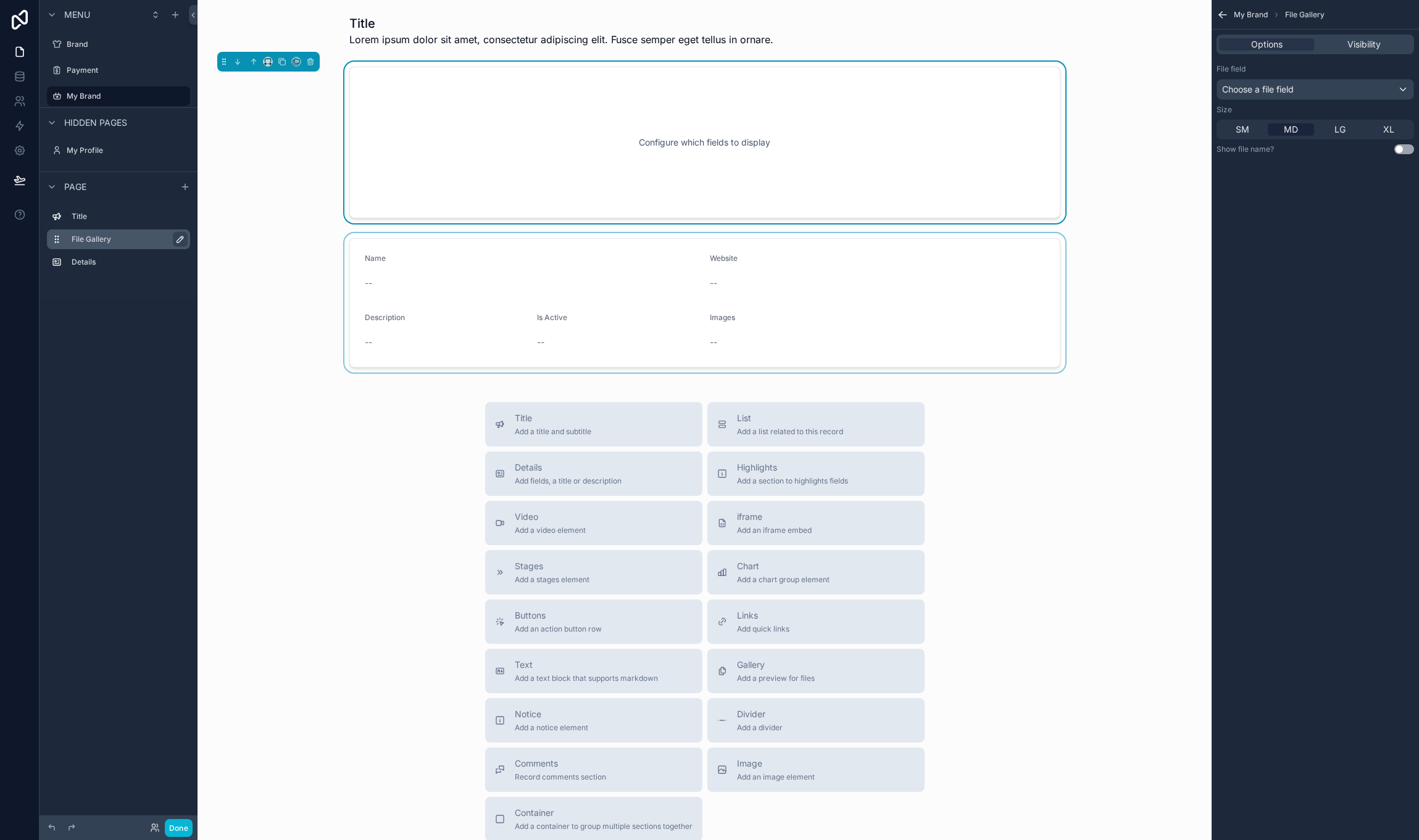
click at [747, 257] on div "scrollable content" at bounding box center [704, 303] width 995 height 139
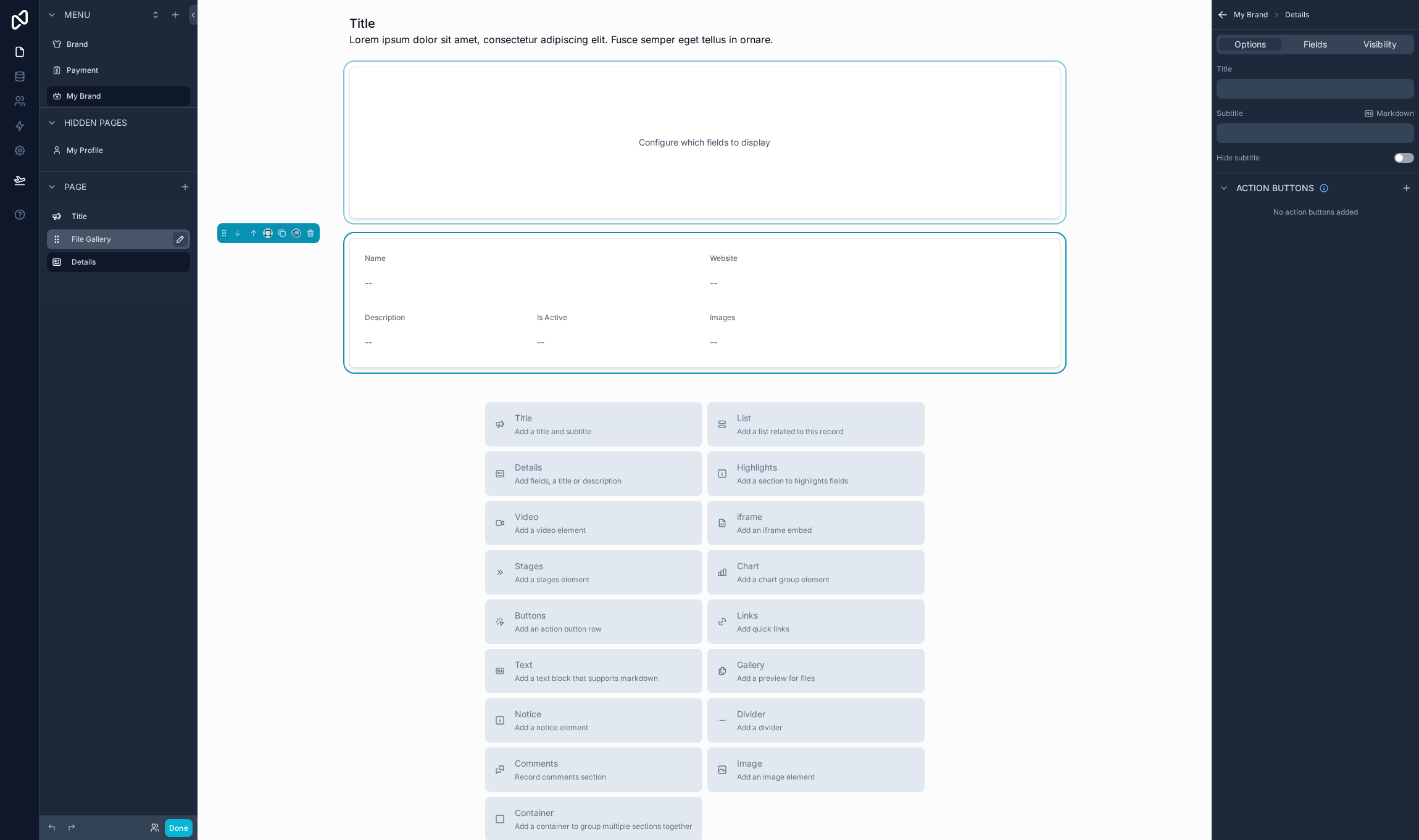
click at [747, 185] on div "scrollable content" at bounding box center [704, 143] width 995 height 162
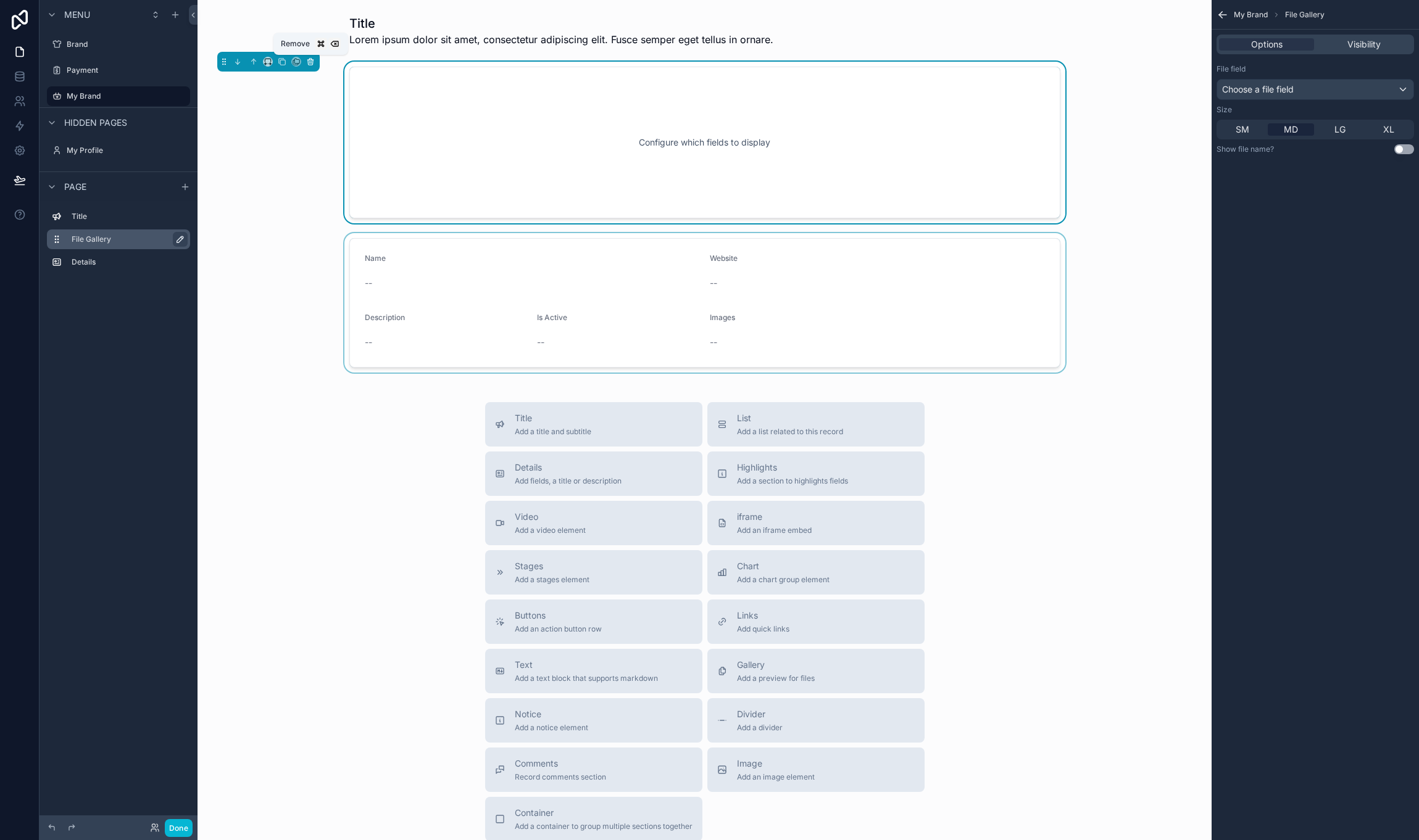
click at [307, 62] on icon "scrollable content" at bounding box center [311, 62] width 9 height 9
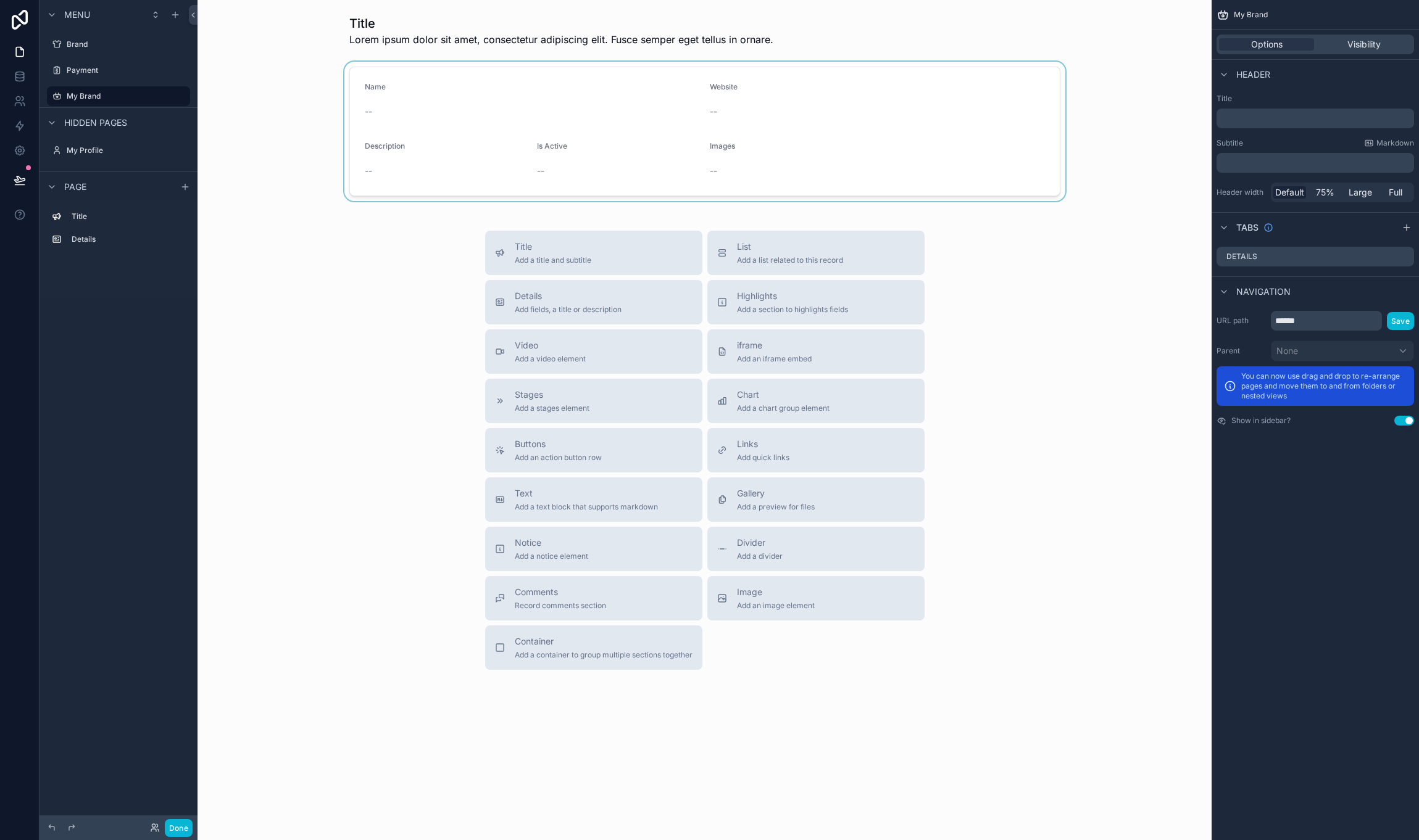
click at [804, 129] on div "scrollable content" at bounding box center [704, 132] width 995 height 139
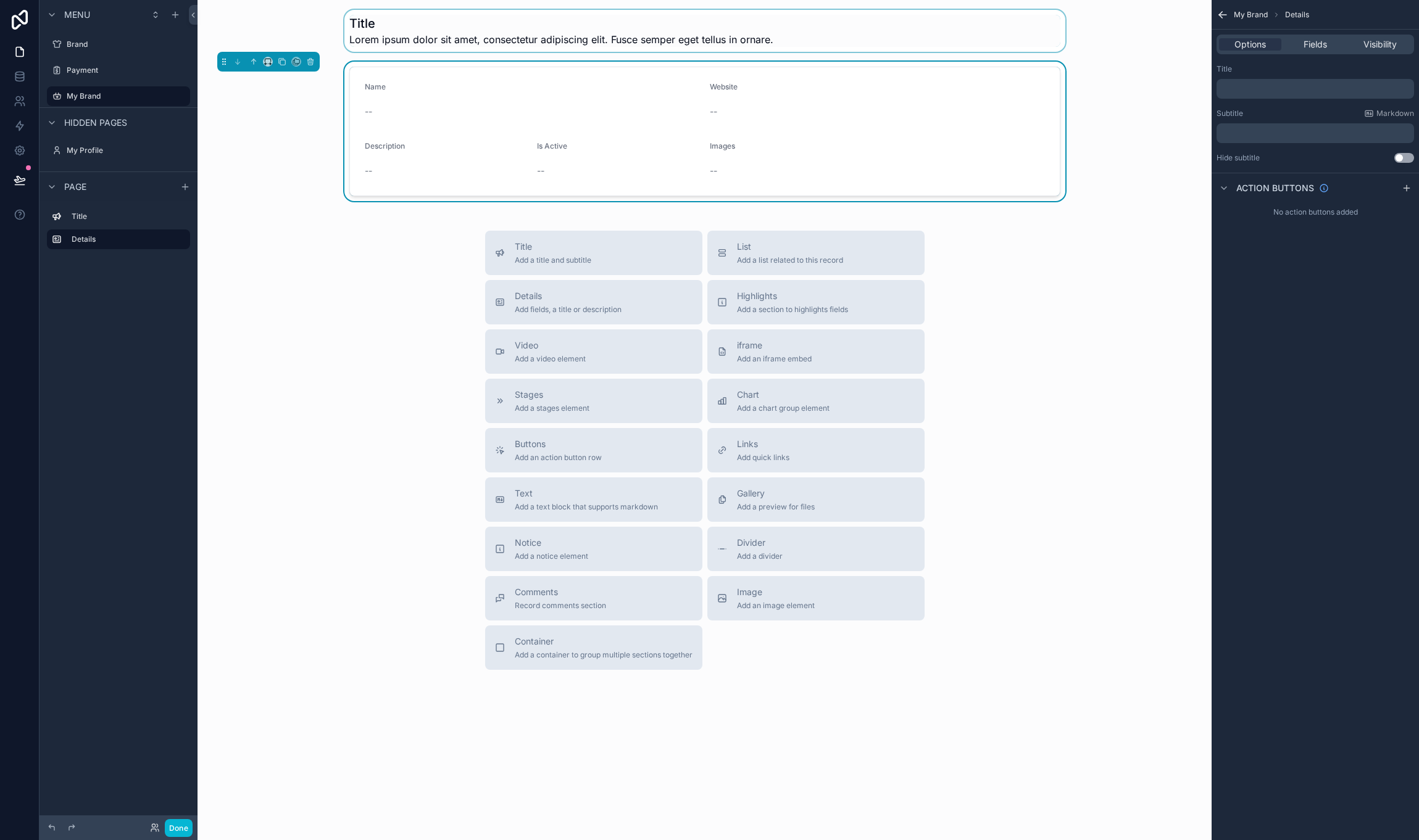
click at [760, 25] on div "scrollable content" at bounding box center [704, 30] width 995 height 42
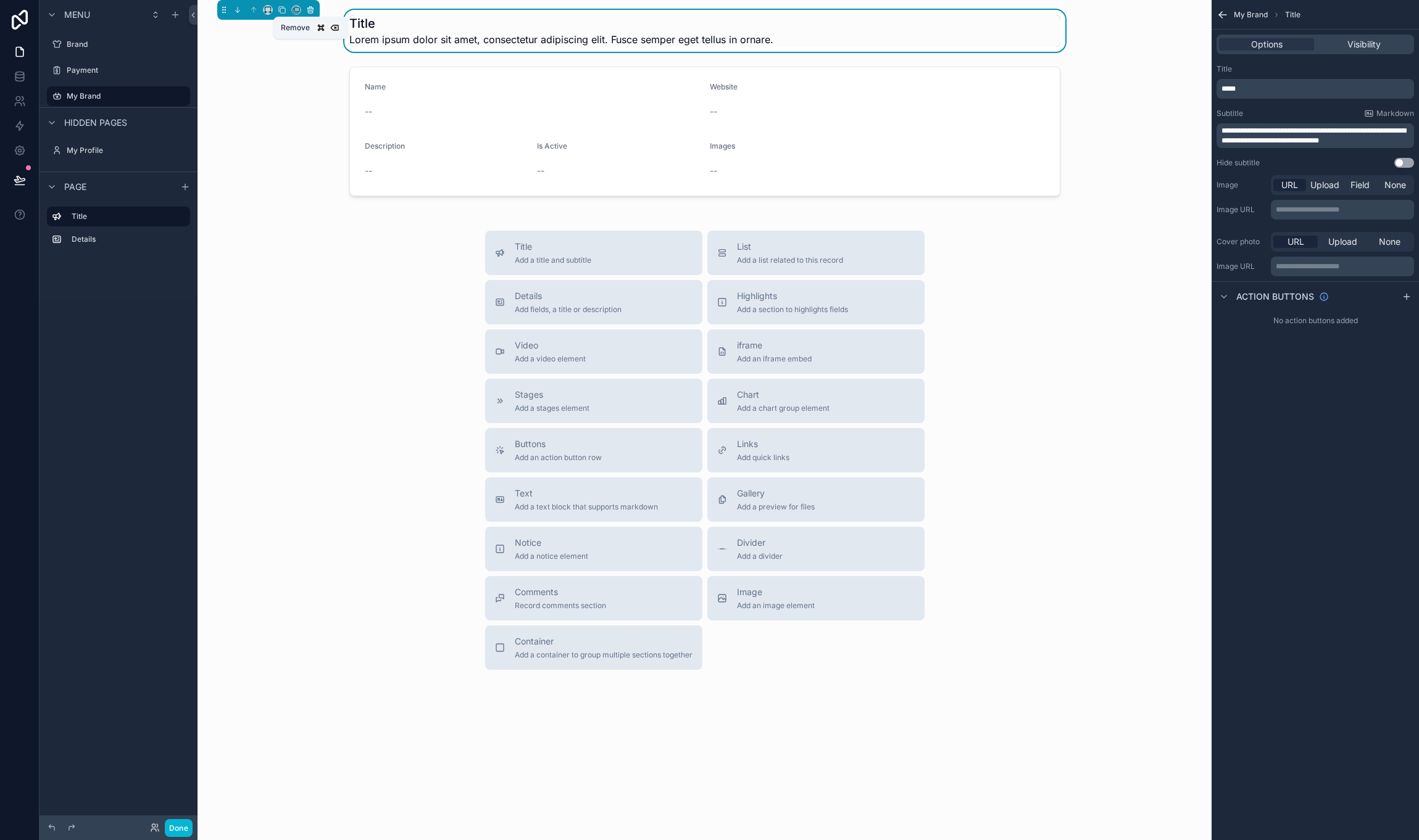
click at [309, 14] on icon "scrollable content" at bounding box center [311, 9] width 9 height 9
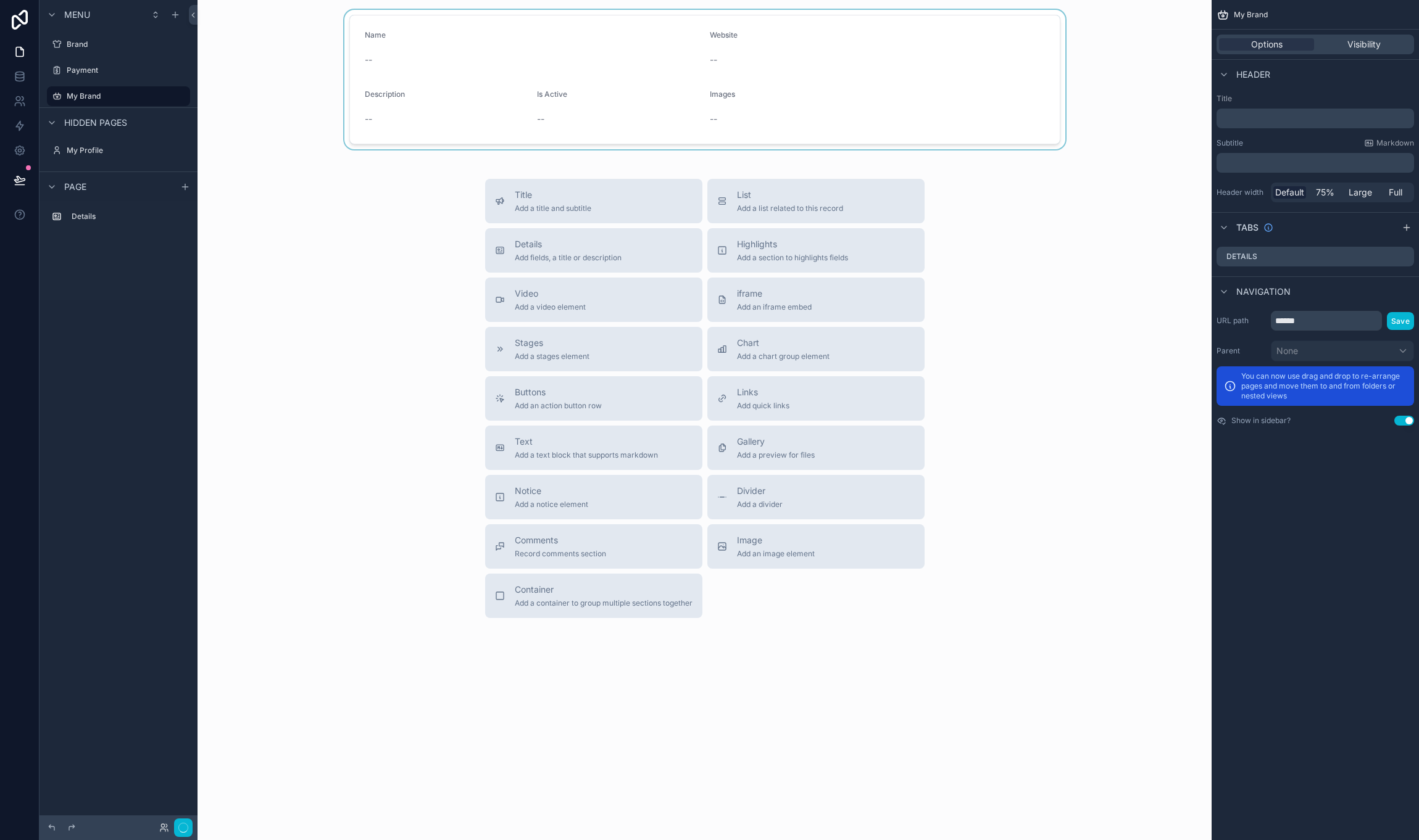
click at [490, 59] on div "scrollable content" at bounding box center [704, 79] width 995 height 139
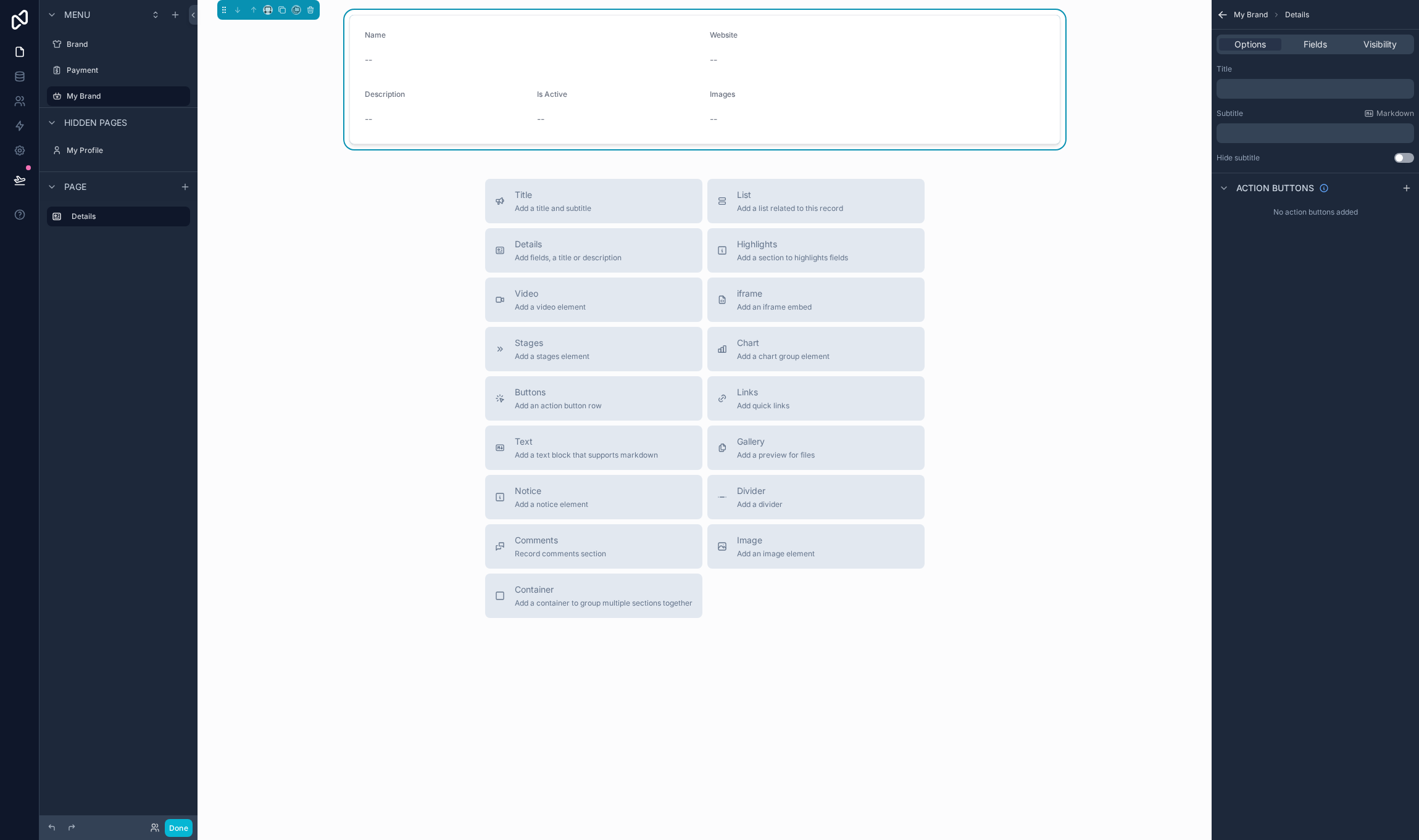
click at [749, 120] on div "--" at bounding box center [790, 119] width 163 height 12
click at [1026, 183] on div "Title Add a title and subtitle List Add a list related to this record Details A…" at bounding box center [704, 398] width 995 height 439
click at [1074, 77] on div "Name -- Website -- Description -- Is Active -- Images --" at bounding box center [704, 79] width 995 height 139
click at [1026, 79] on form "Name -- Website -- Description -- Is Active -- Images --" at bounding box center [704, 79] width 710 height 128
click at [1411, 188] on icon "scrollable content" at bounding box center [1406, 188] width 9 height 9
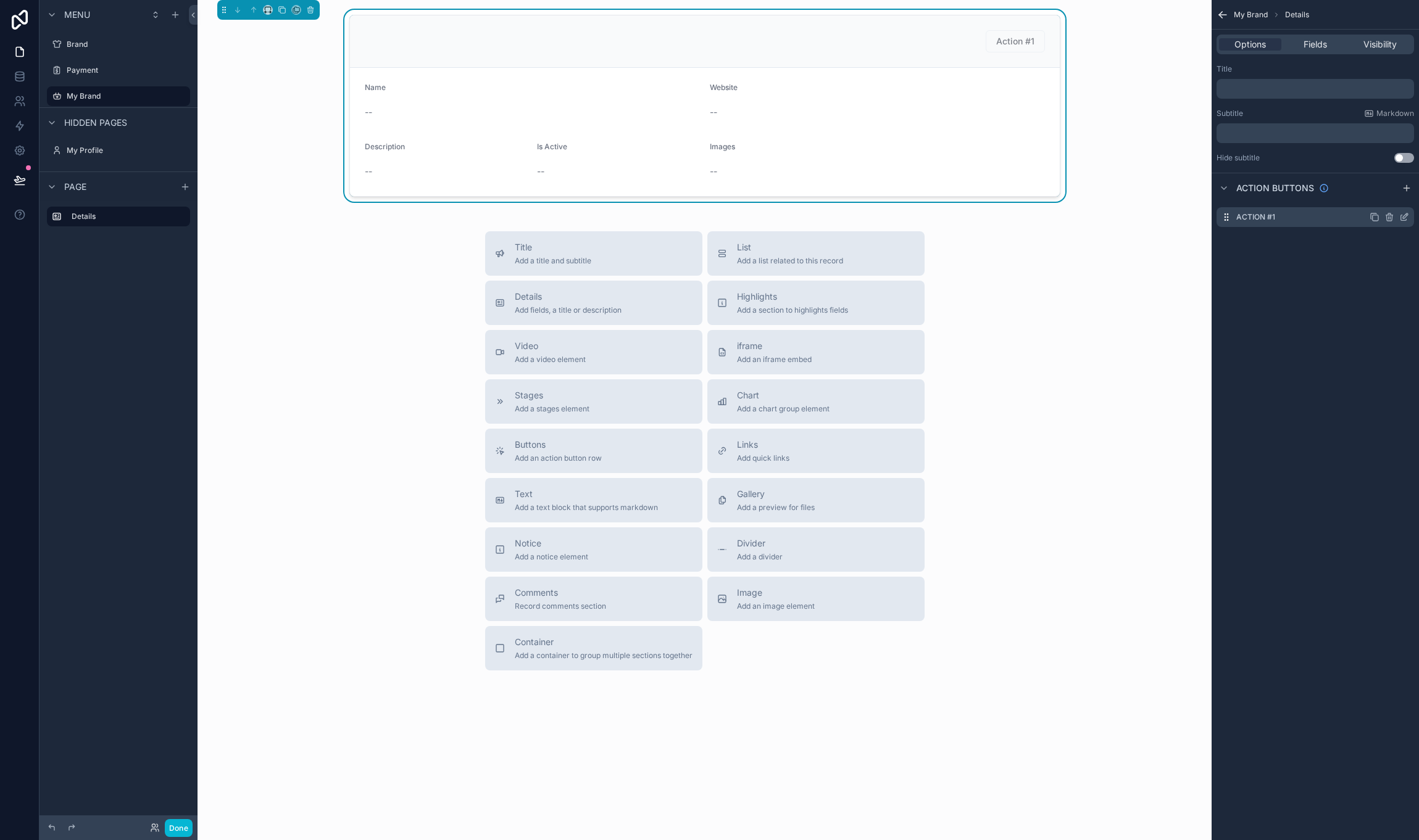
click at [1333, 224] on div "Action #1" at bounding box center [1315, 217] width 197 height 20
click at [1273, 215] on label "Action #1" at bounding box center [1255, 217] width 39 height 9
click at [1250, 219] on label "Action #1" at bounding box center [1255, 217] width 39 height 9
click at [1407, 219] on icon "scrollable content" at bounding box center [1404, 217] width 9 height 9
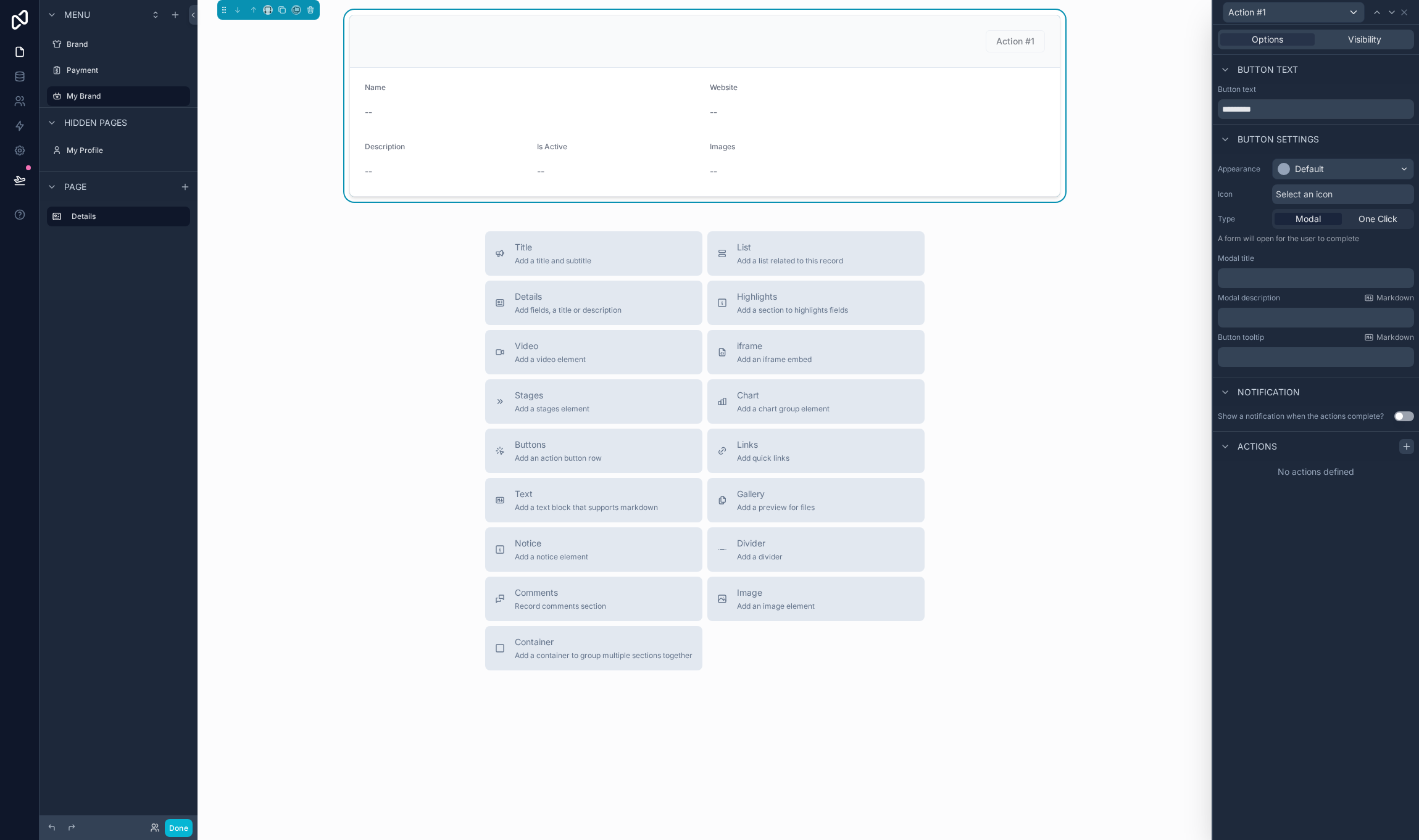
click at [1404, 448] on icon at bounding box center [1406, 446] width 9 height 9
click at [1342, 516] on div "What should happen? Select a type" at bounding box center [1316, 494] width 196 height 58
click at [1338, 502] on div "Select a type" at bounding box center [1316, 496] width 185 height 20
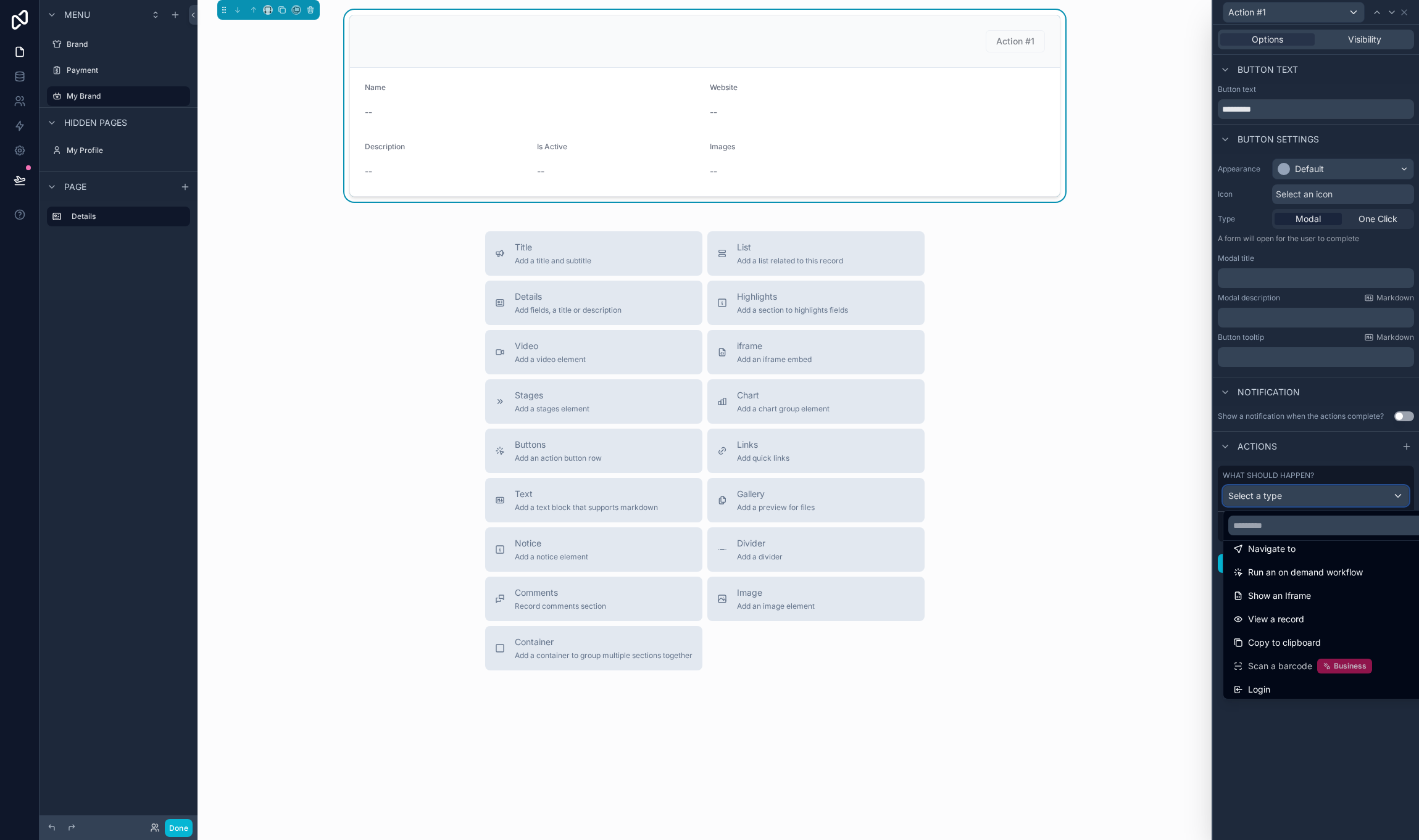
scroll to position [111, 0]
click at [1305, 618] on div "View a record" at bounding box center [1329, 615] width 194 height 15
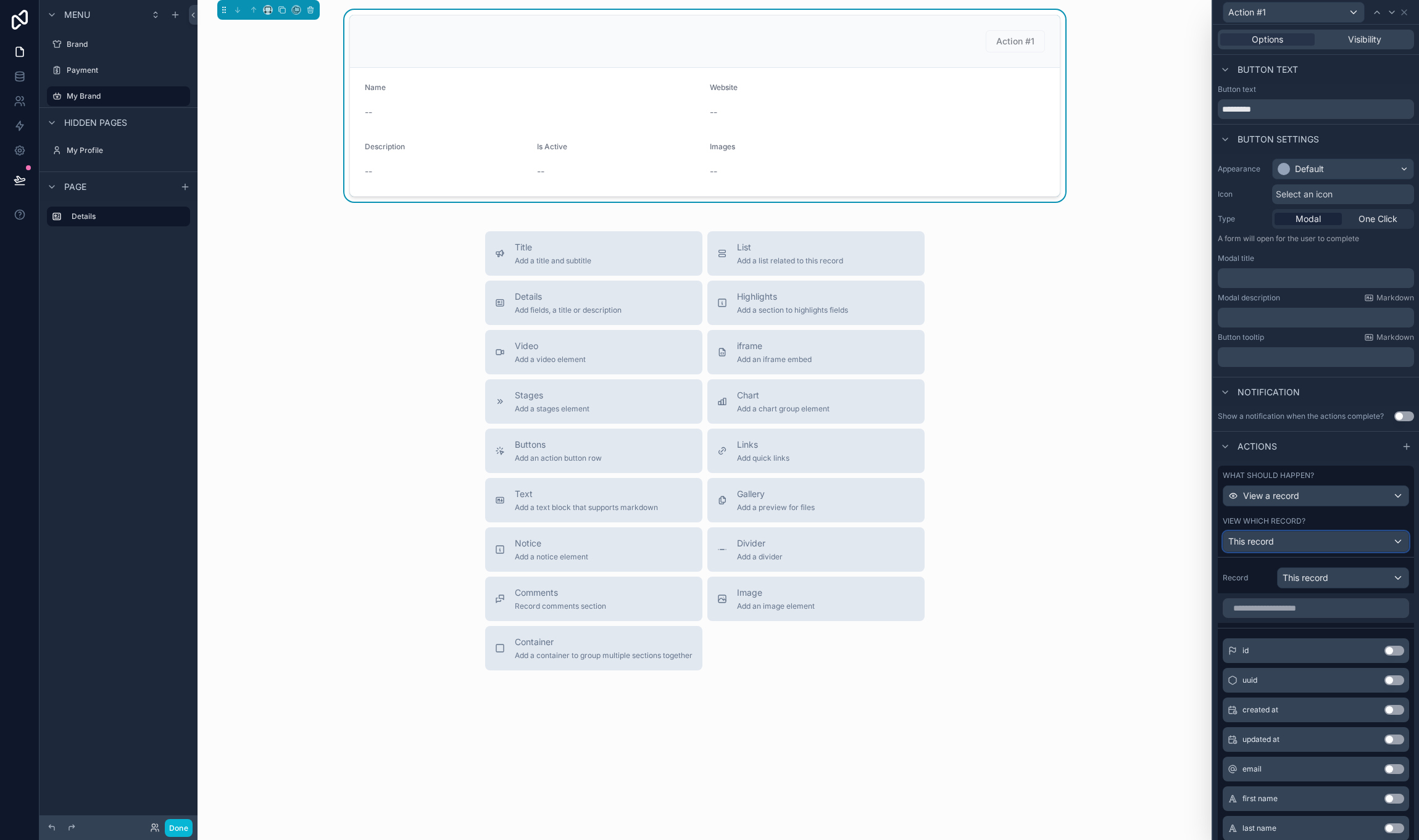
click at [1311, 536] on div "This record" at bounding box center [1316, 541] width 185 height 20
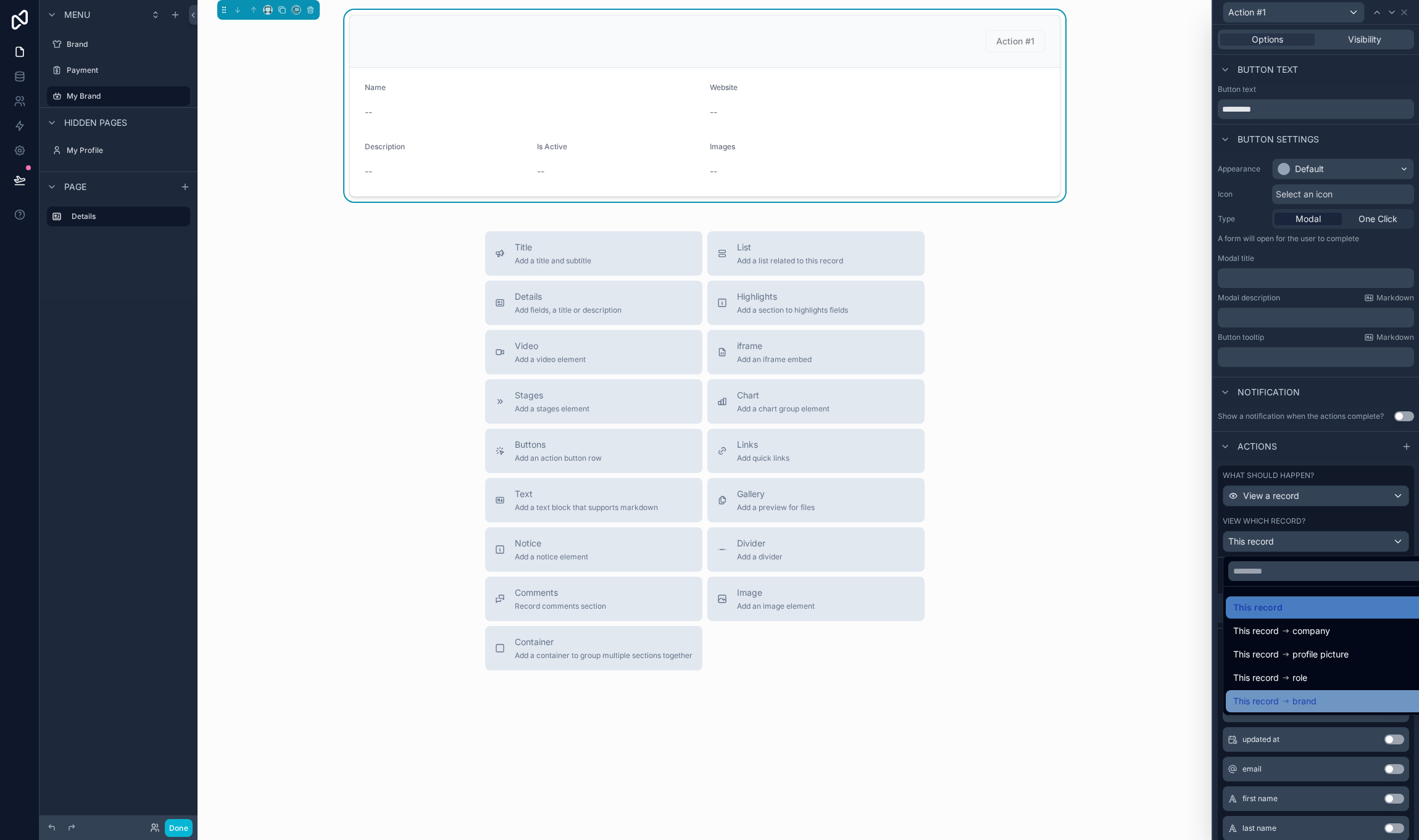
click at [1323, 702] on div "This record brand" at bounding box center [1329, 701] width 194 height 15
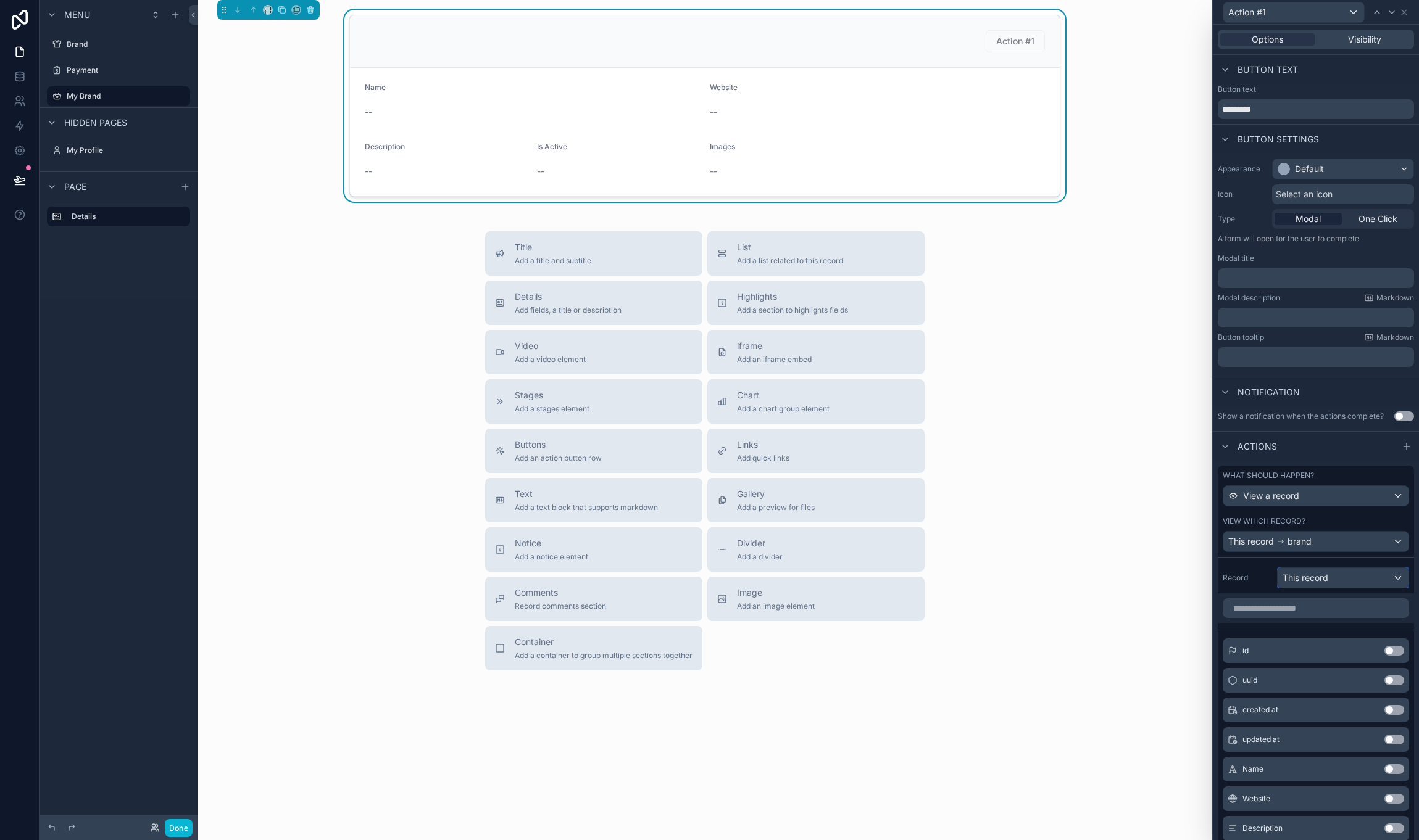
click at [1323, 577] on span "This record" at bounding box center [1305, 578] width 46 height 12
click at [1273, 594] on div at bounding box center [1316, 420] width 206 height 840
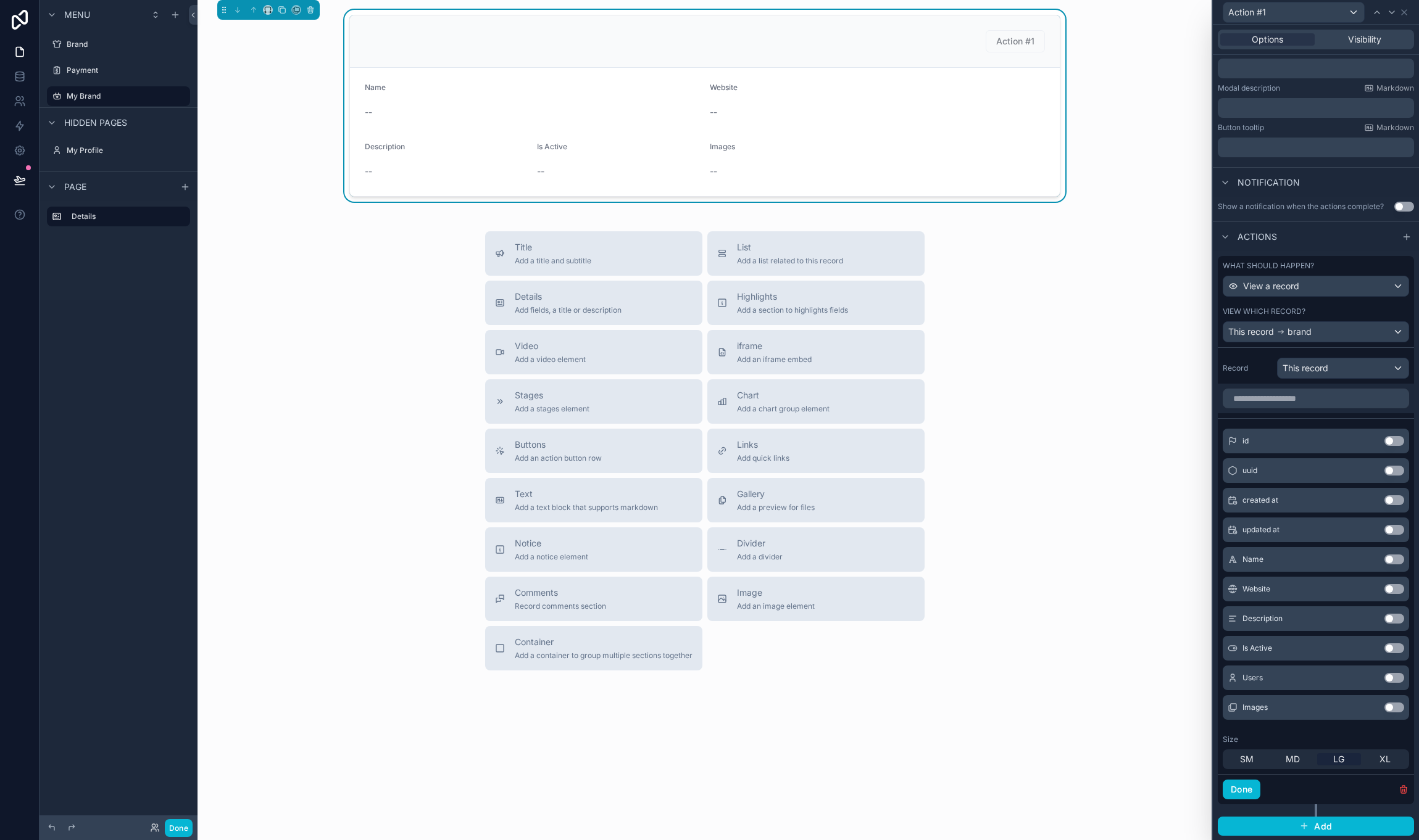
scroll to position [210, 0]
click at [1397, 708] on button "Use setting" at bounding box center [1394, 707] width 20 height 9
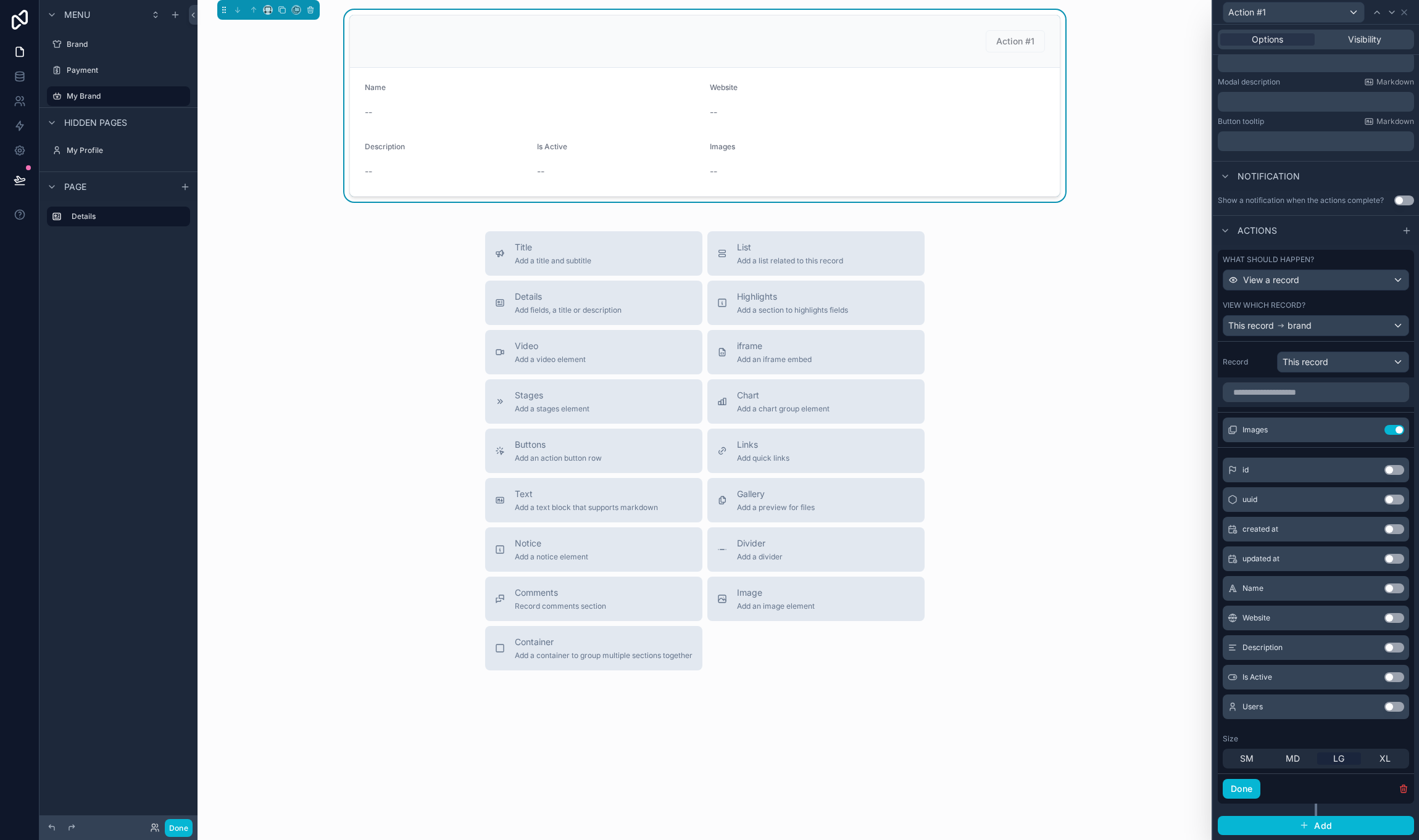
scroll to position [0, 0]
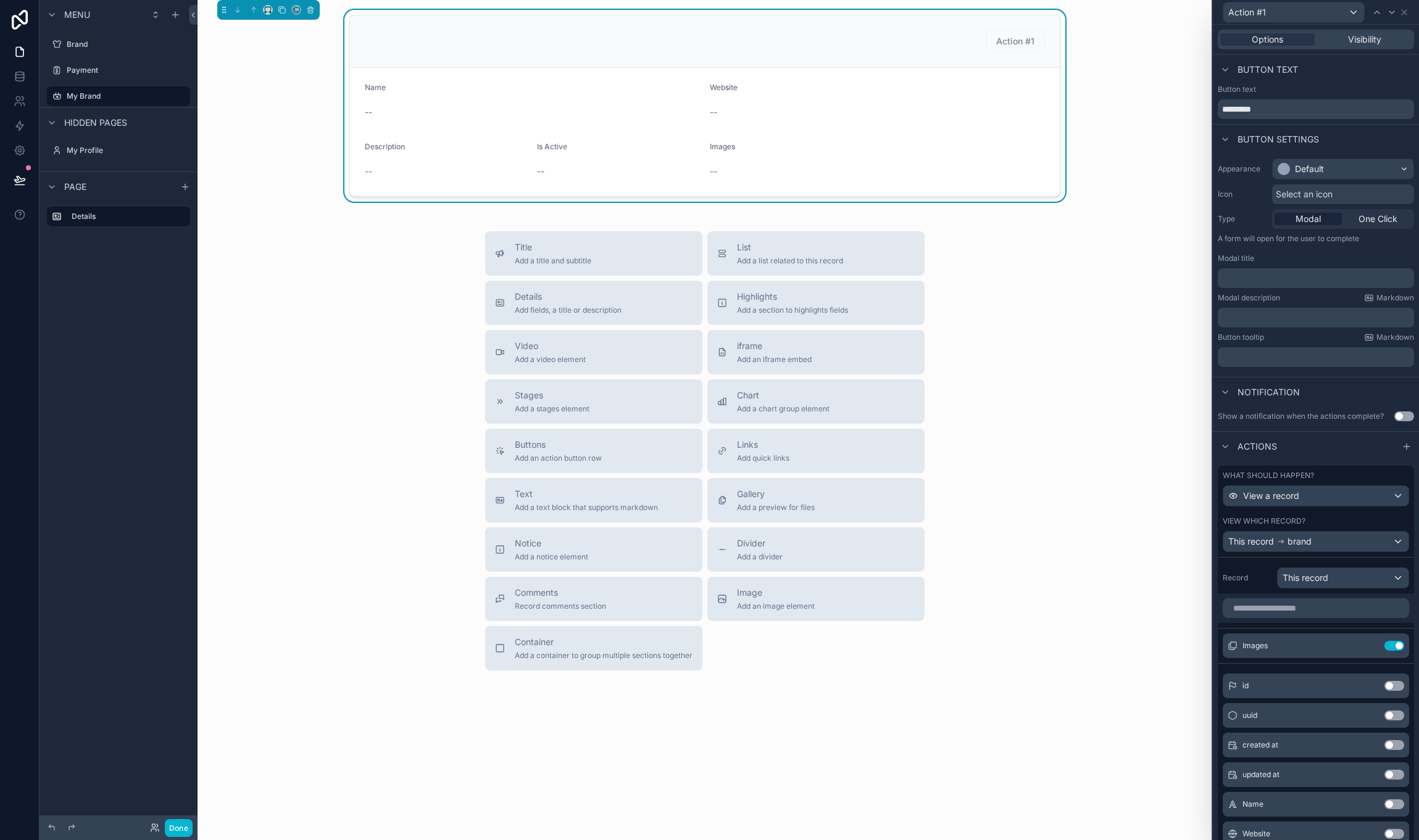
click at [1318, 197] on span "Select an icon" at bounding box center [1304, 195] width 57 height 12
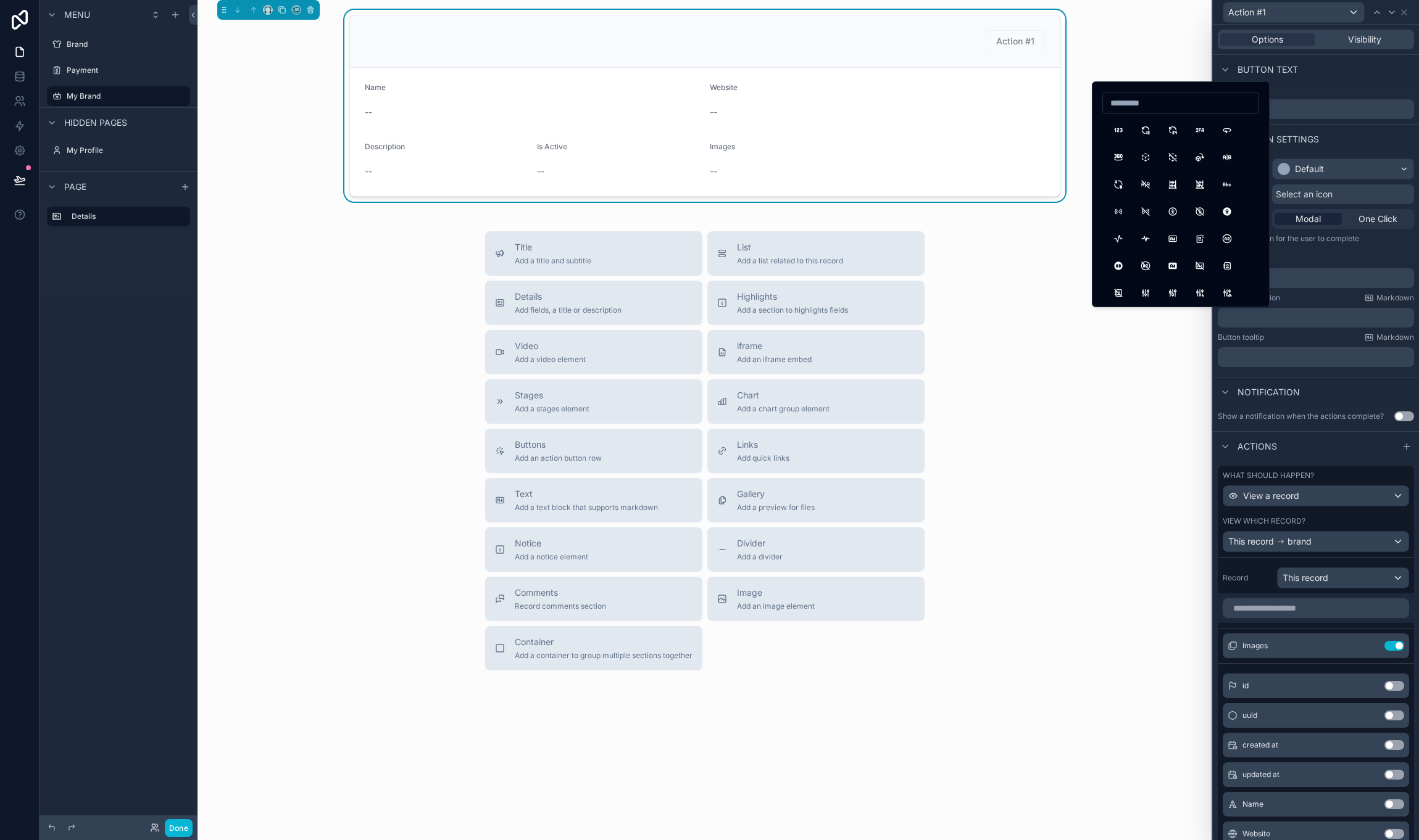
click at [1312, 71] on div "Button text" at bounding box center [1316, 70] width 206 height 29
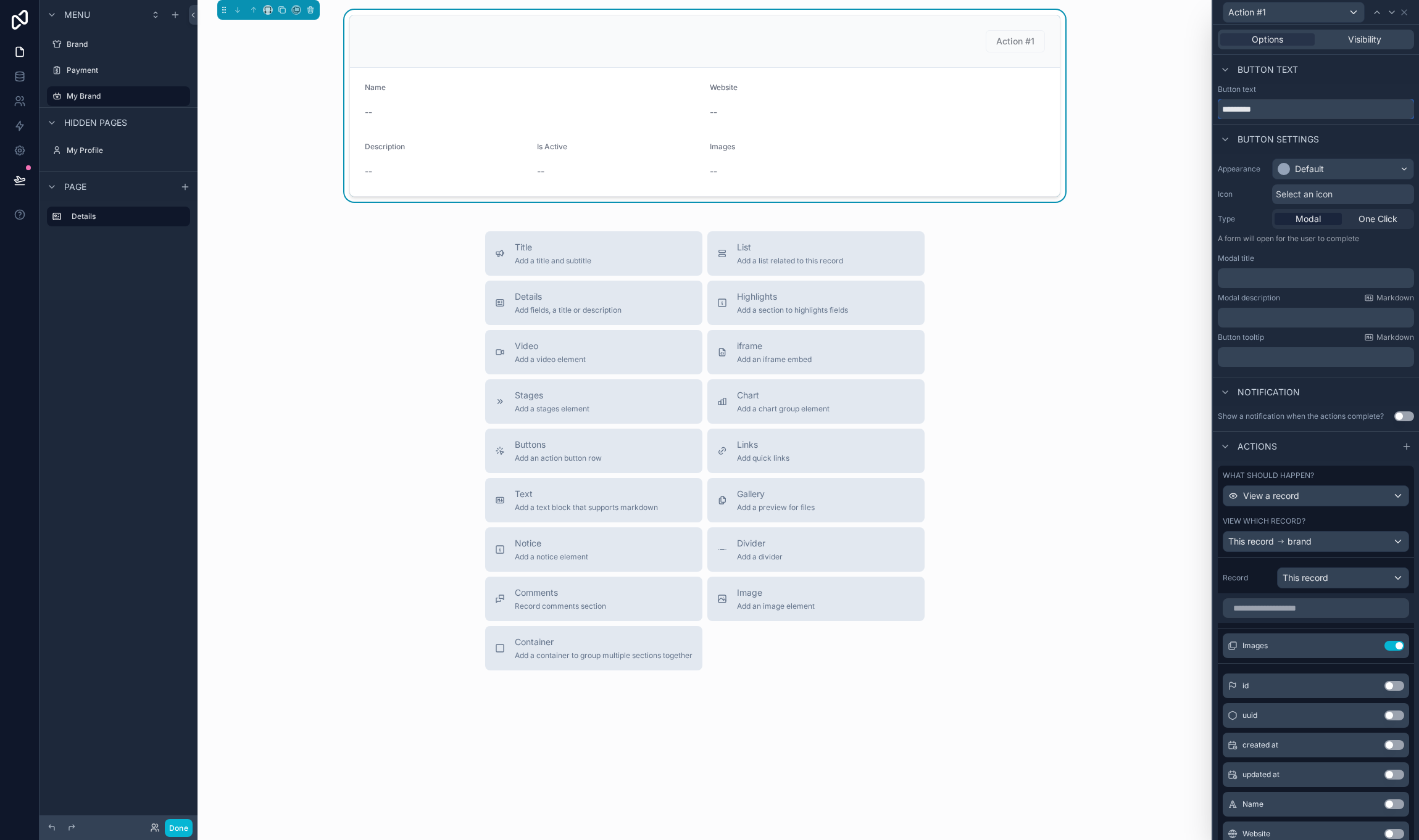
drag, startPoint x: 1276, startPoint y: 106, endPoint x: 1213, endPoint y: 106, distance: 63.0
click at [1213, 106] on div "Button text *********" at bounding box center [1316, 102] width 206 height 34
type input "**********"
click at [1155, 201] on div "Manage Images Name -- Website -- Description -- Is Active -- Images --" at bounding box center [704, 105] width 995 height 192
click at [998, 280] on div "Title Add a title and subtitle List Add a list related to this record Details A…" at bounding box center [704, 451] width 995 height 439
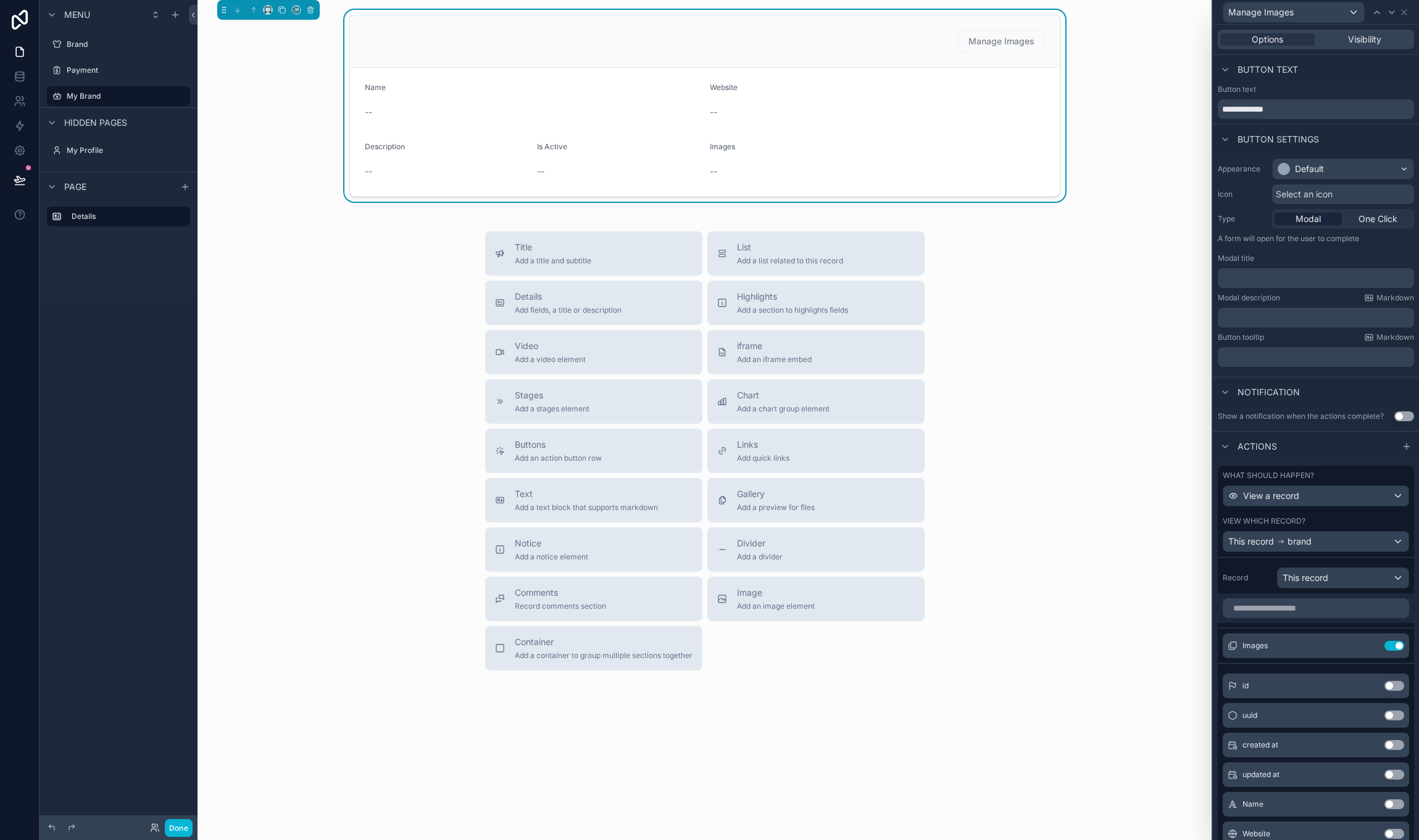
click at [1159, 39] on div "Manage Images Name -- Website -- Description -- Is Active -- Images --" at bounding box center [704, 105] width 995 height 192
click at [286, 332] on div "Title Add a title and subtitle List Add a list related to this record Details A…" at bounding box center [704, 451] width 995 height 439
click at [86, 312] on div "Menu Brand Payment My Brand Hidden pages My Profile Page Details" at bounding box center [119, 412] width 158 height 825
click at [174, 831] on button "Done" at bounding box center [178, 828] width 28 height 18
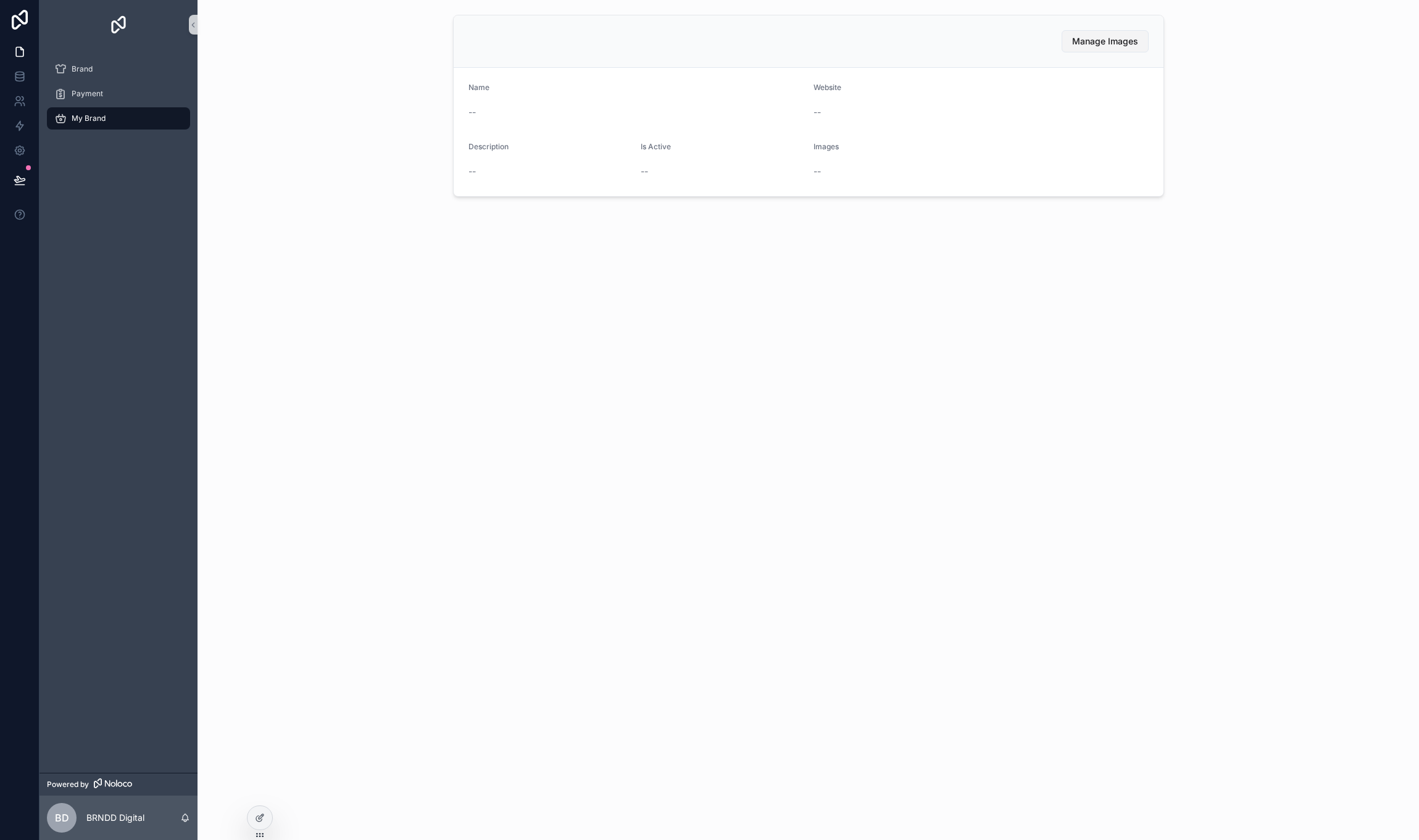
click at [1091, 39] on span "Manage Images" at bounding box center [1105, 41] width 66 height 12
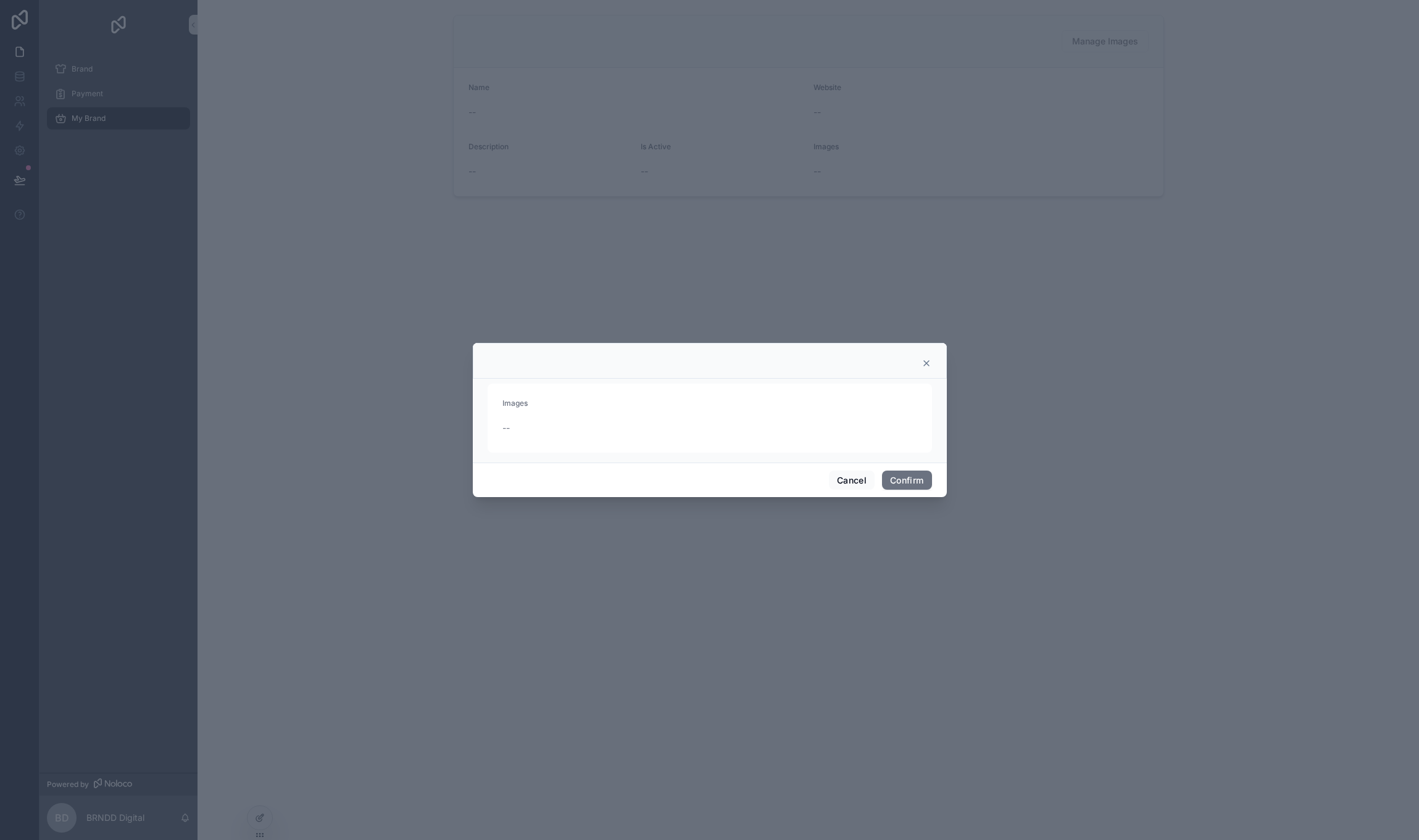
click at [927, 363] on icon at bounding box center [926, 363] width 9 height 9
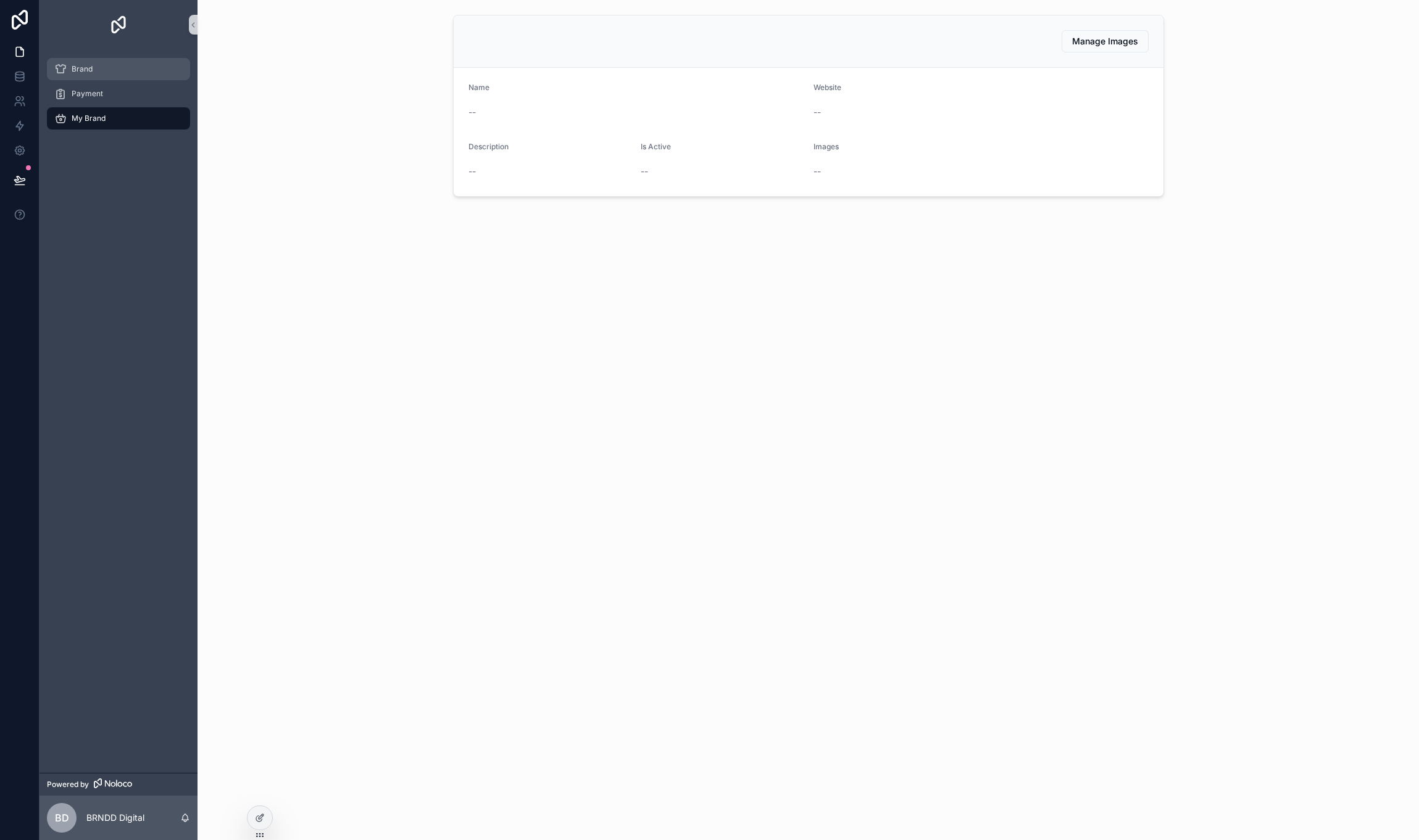
click at [95, 66] on div "Brand" at bounding box center [118, 69] width 128 height 20
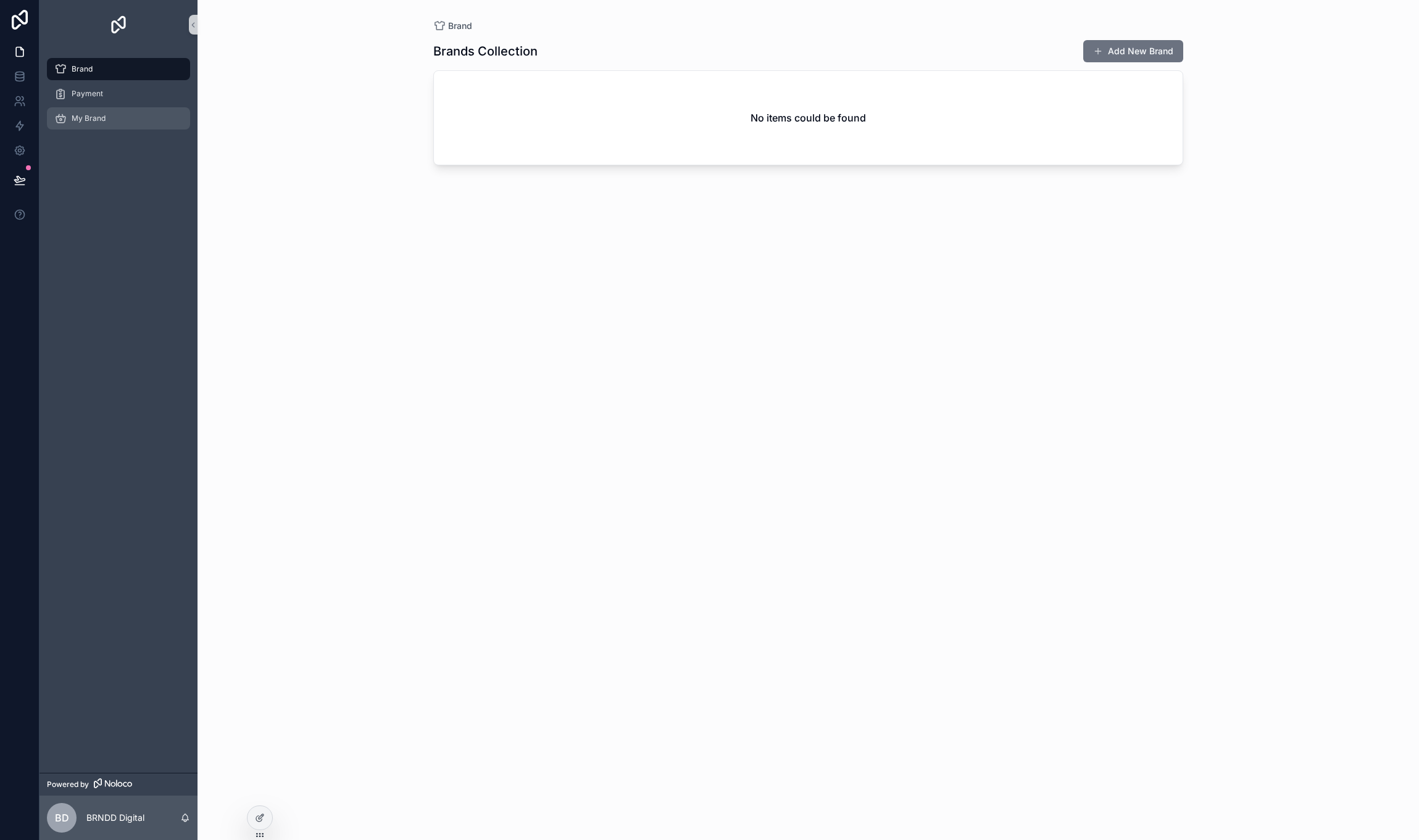
click at [127, 108] on link "My Brand" at bounding box center [118, 119] width 143 height 22
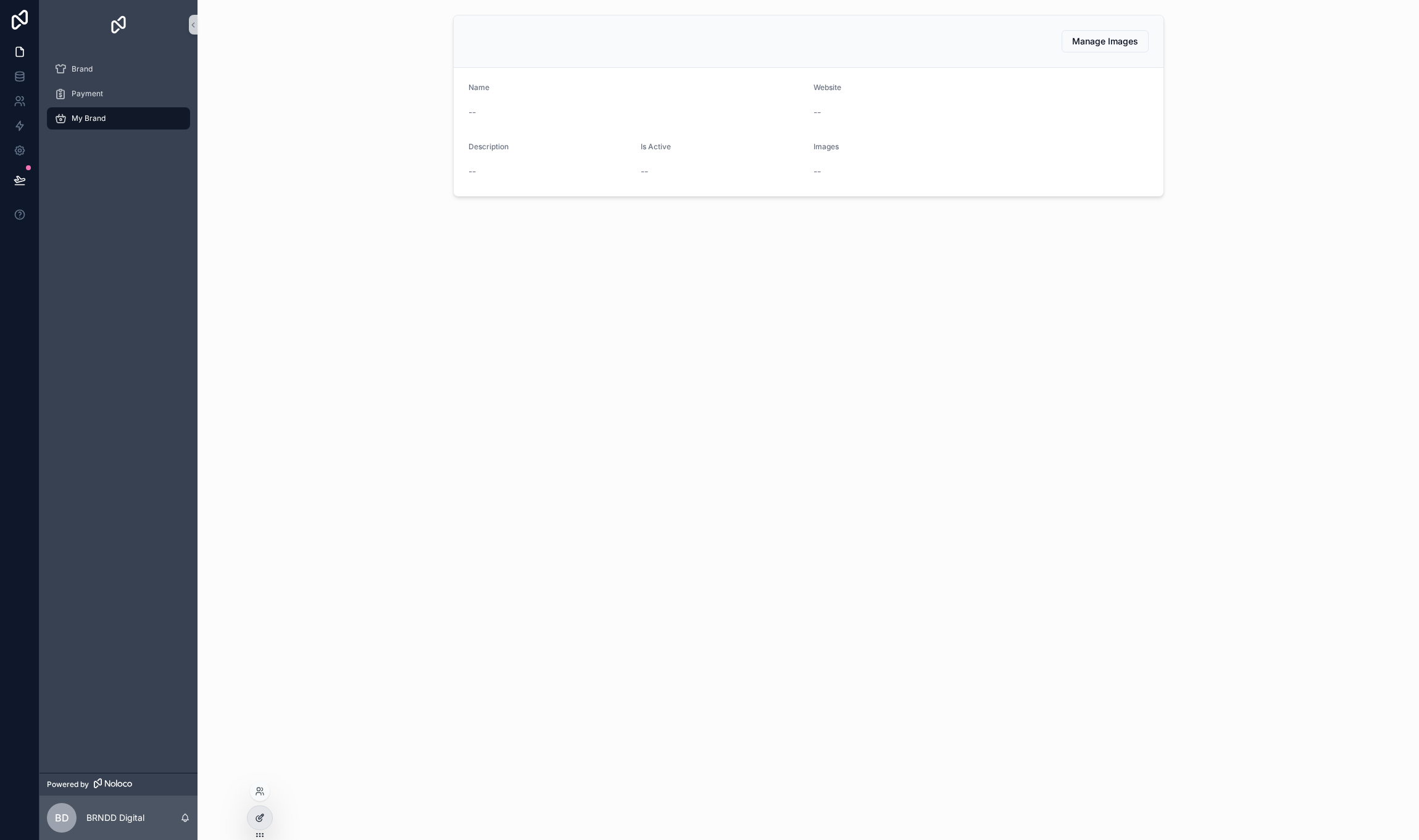
click at [258, 825] on div at bounding box center [259, 818] width 25 height 23
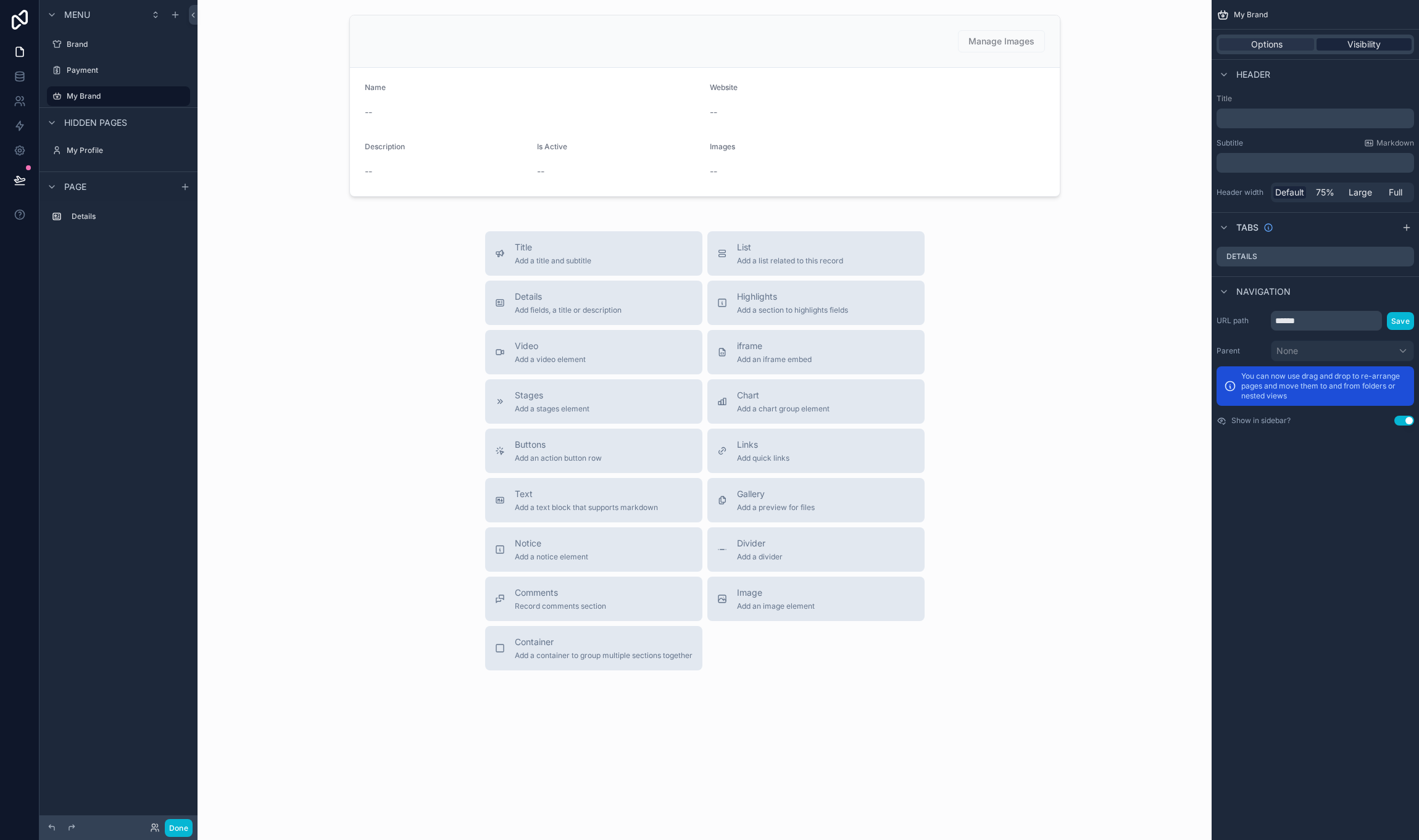
click at [1372, 41] on span "Visibility" at bounding box center [1364, 44] width 34 height 12
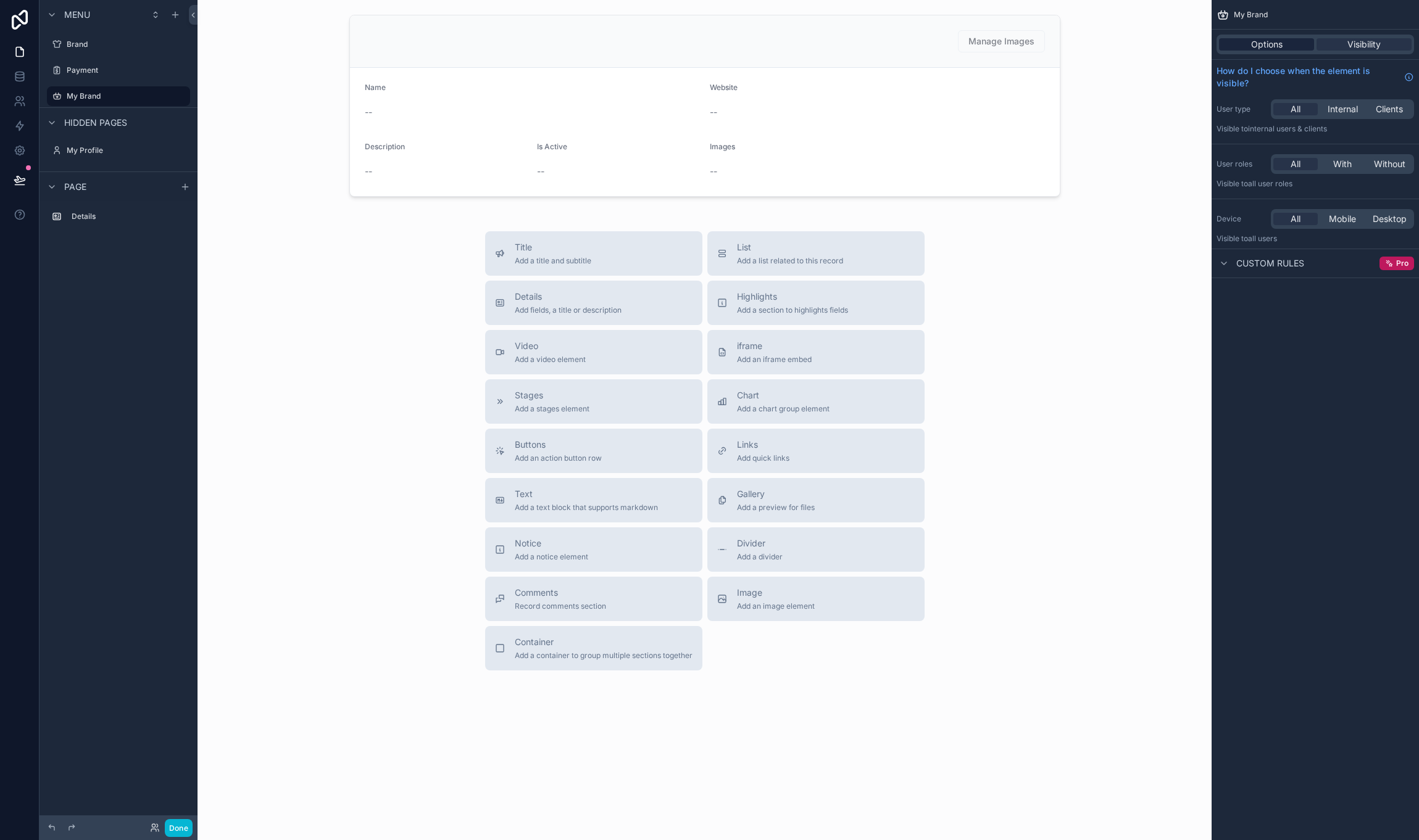
click at [1294, 43] on div "Options" at bounding box center [1267, 44] width 95 height 12
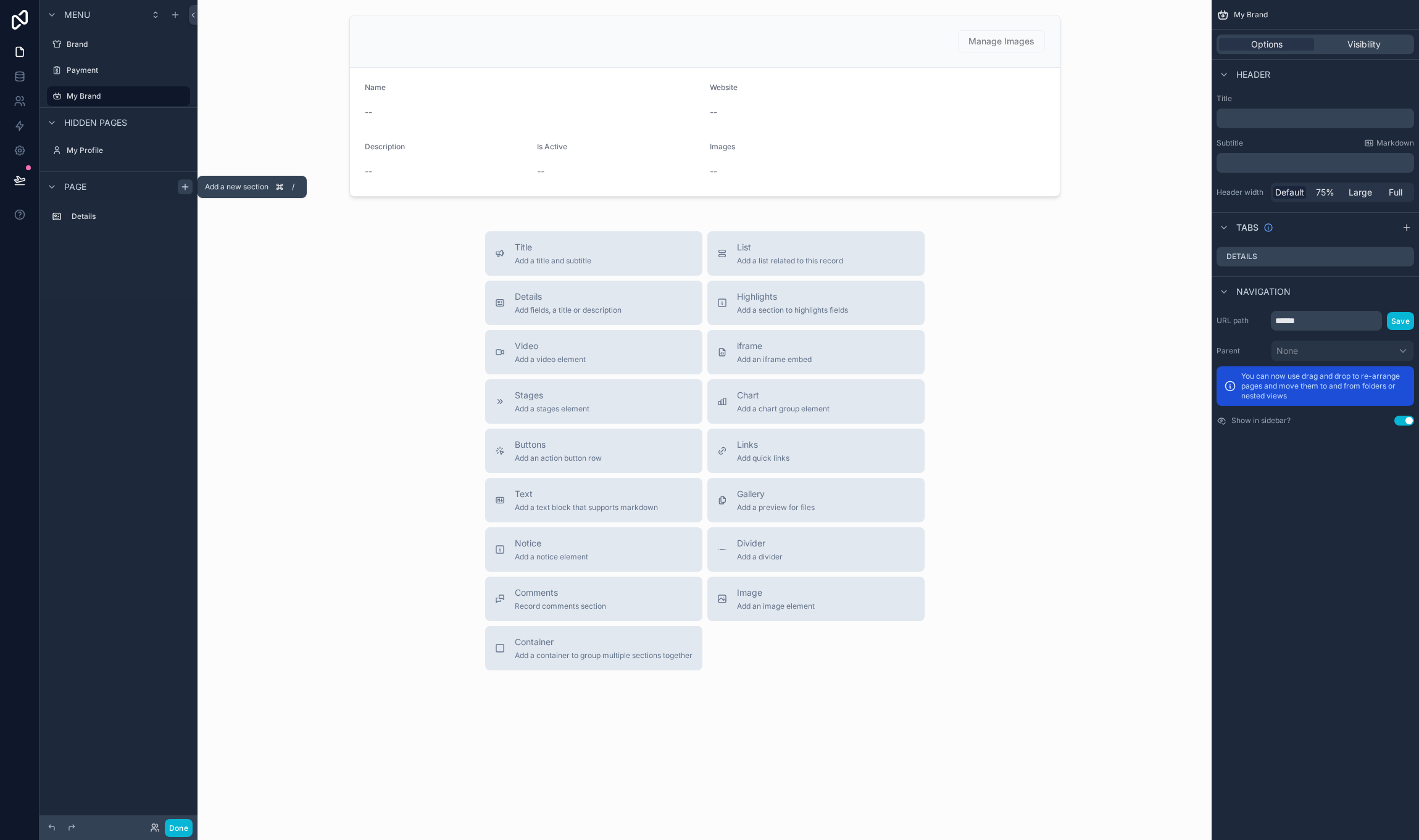
click at [184, 188] on icon "scrollable content" at bounding box center [184, 186] width 9 height 9
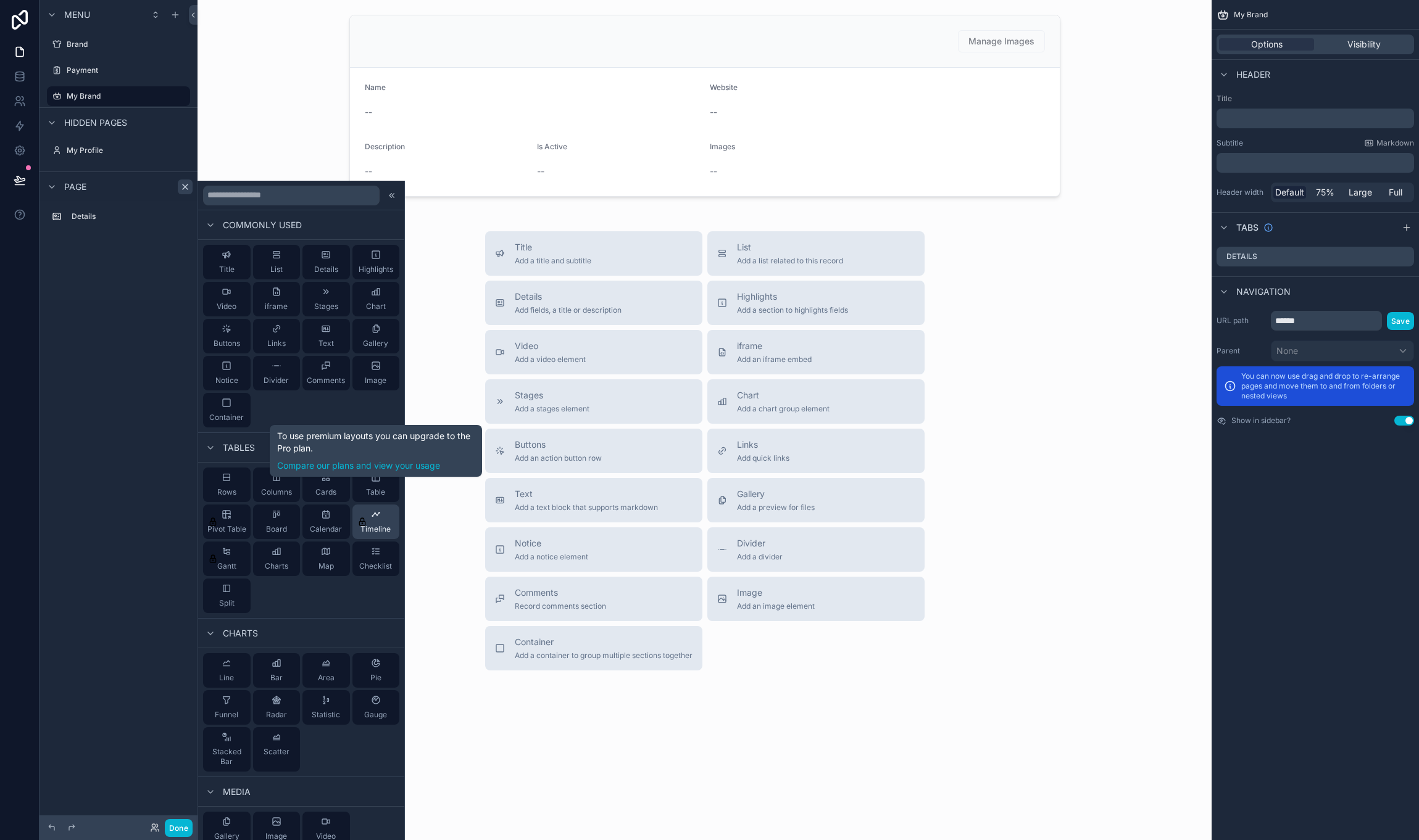
scroll to position [186, 0]
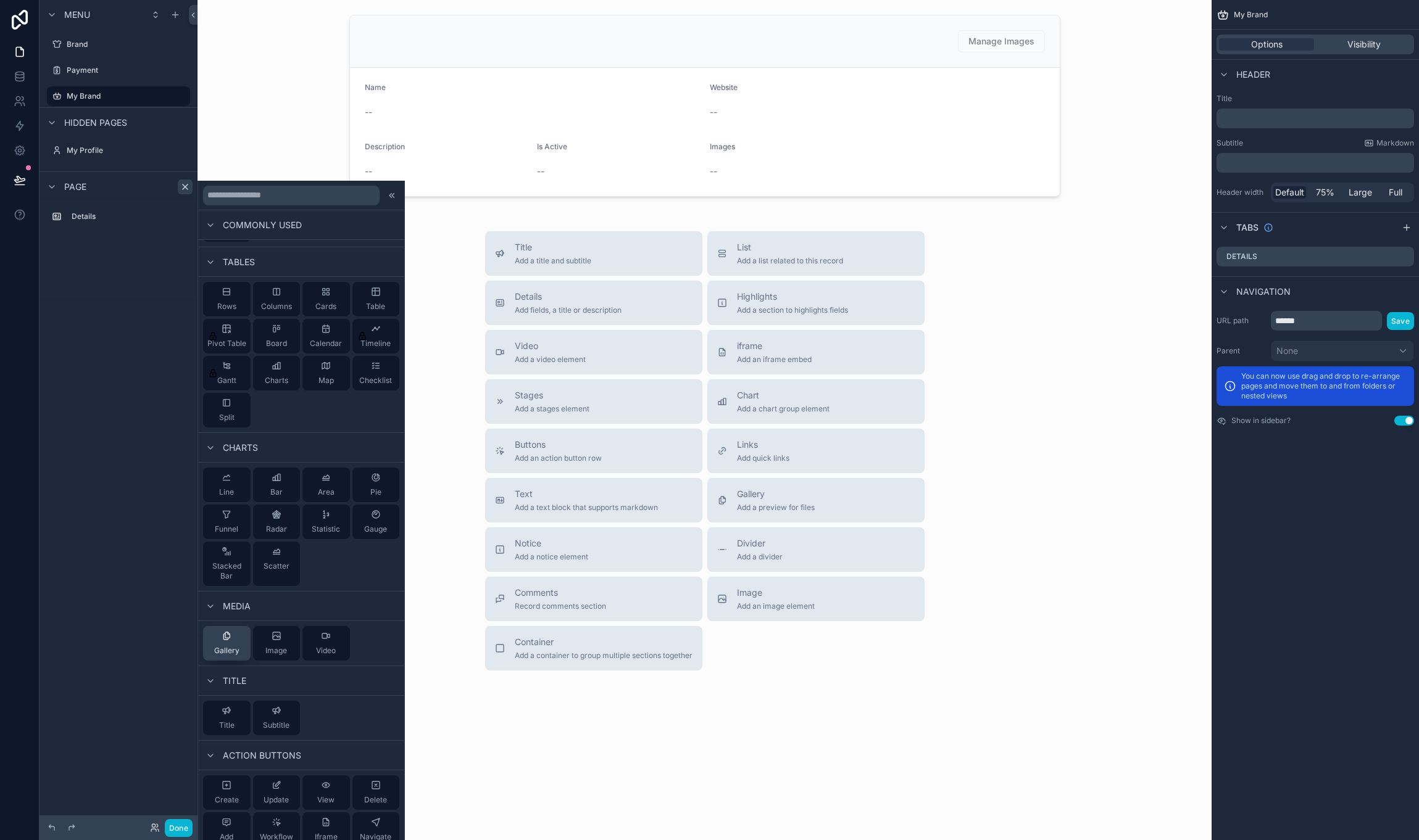
click at [228, 644] on div "Gallery" at bounding box center [226, 643] width 25 height 25
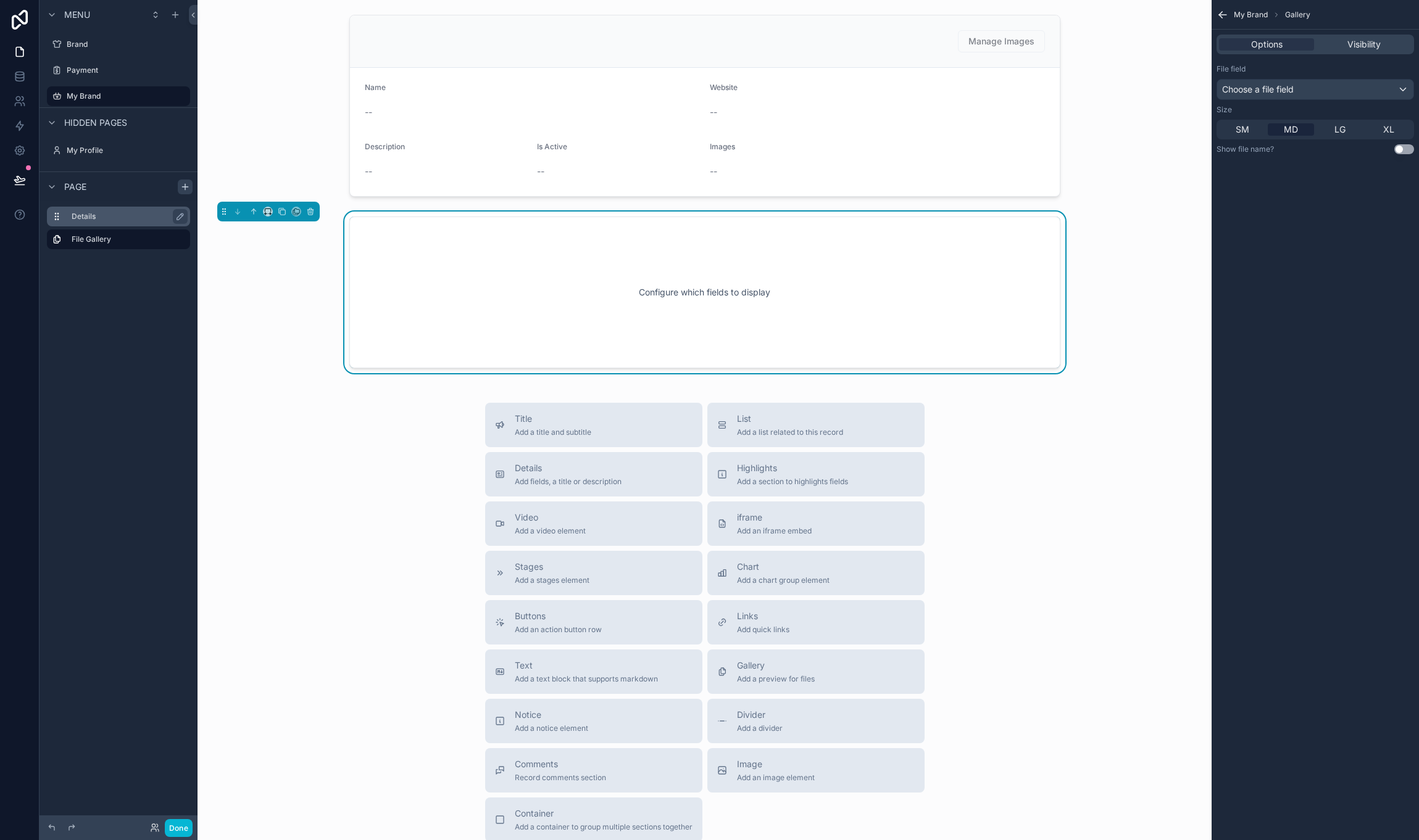
click at [103, 222] on div "Details" at bounding box center [128, 216] width 114 height 15
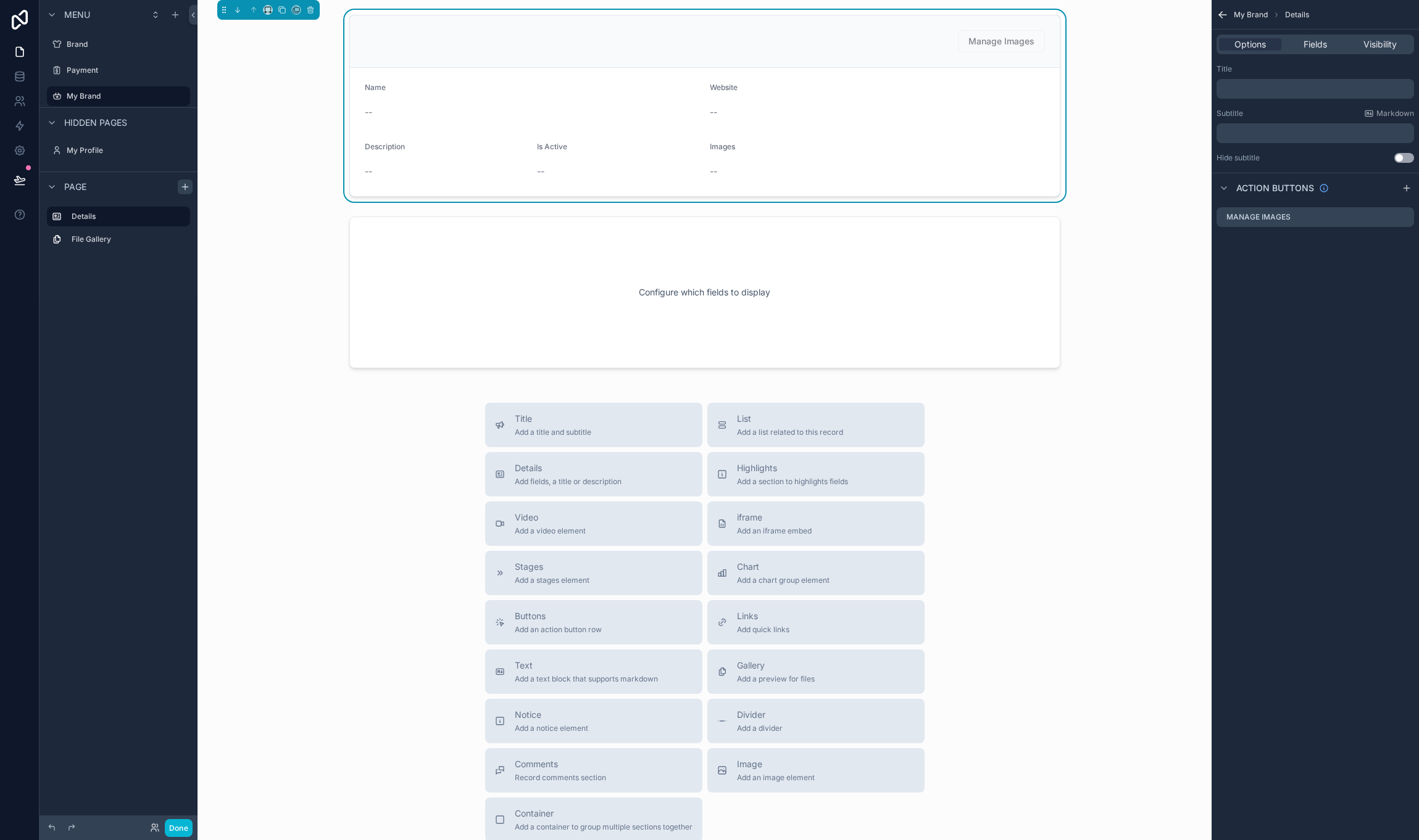
click at [79, 184] on span "Page" at bounding box center [76, 187] width 22 height 12
click at [58, 218] on icon "scrollable content" at bounding box center [56, 216] width 9 height 9
click at [75, 243] on label "File Gallery" at bounding box center [126, 238] width 108 height 9
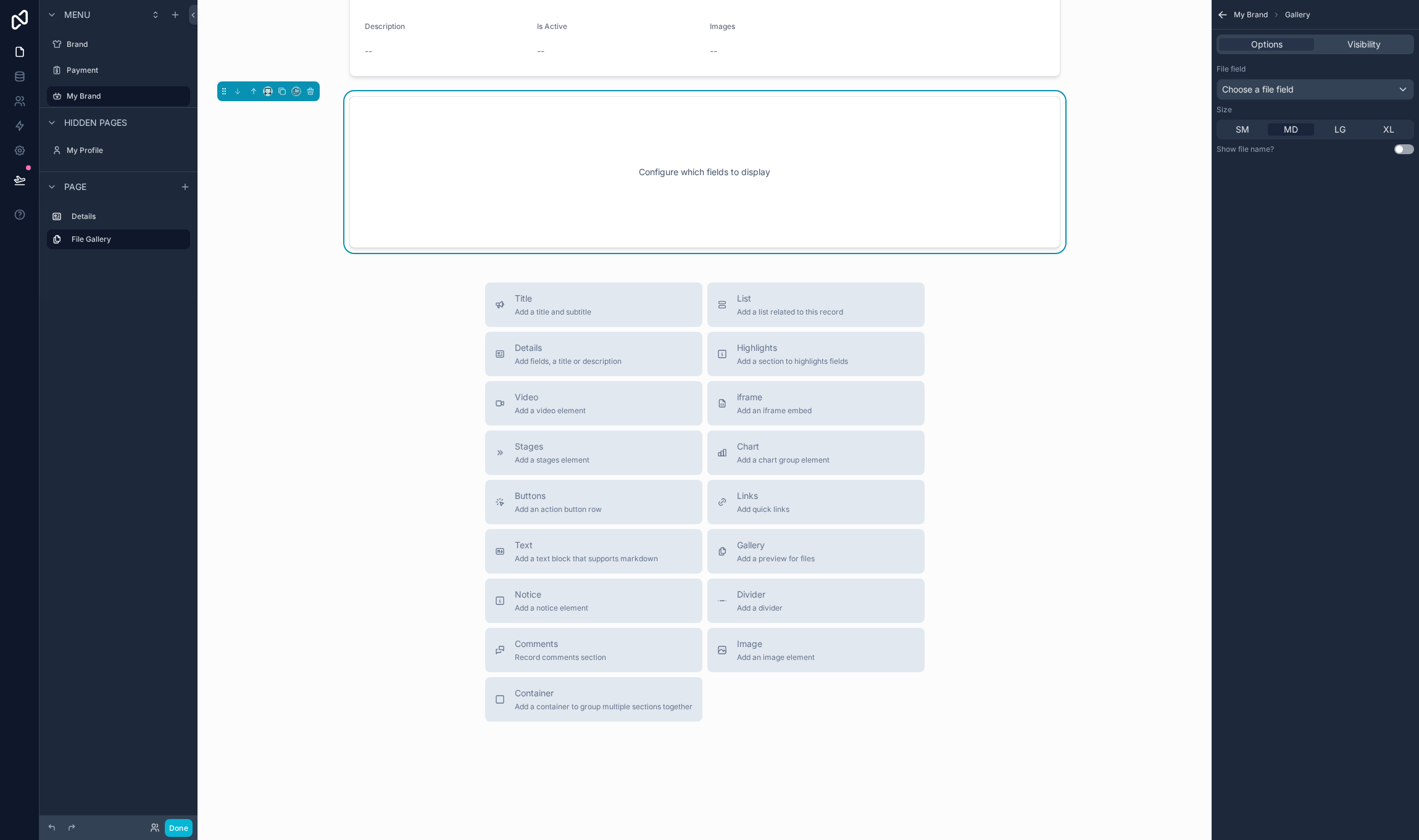
scroll to position [0, 0]
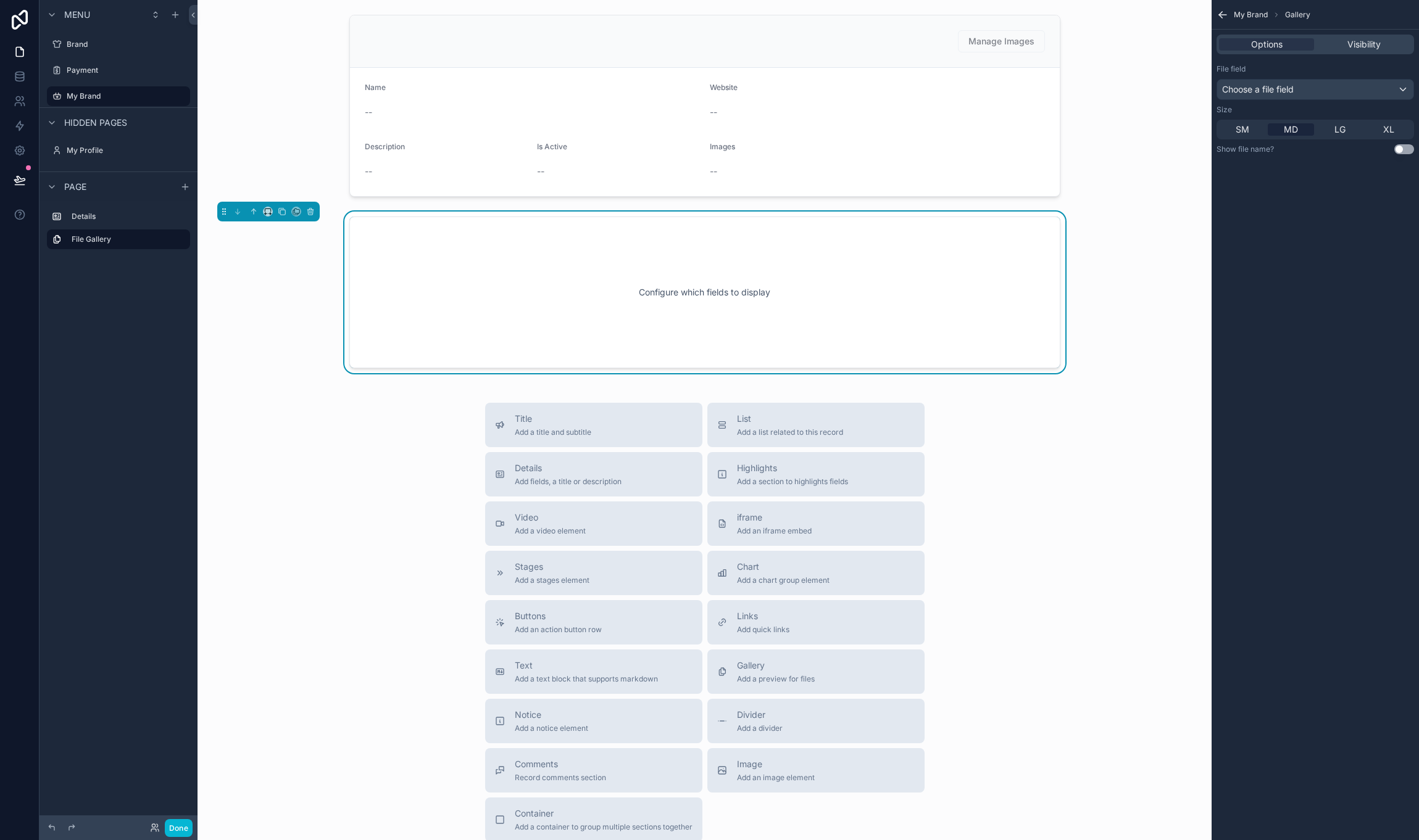
click at [531, 248] on div "Configure which fields to display" at bounding box center [704, 292] width 671 height 111
click at [1348, 93] on div "Choose a file field" at bounding box center [1316, 89] width 196 height 20
click at [1293, 161] on div "profile picture" at bounding box center [1263, 155] width 72 height 15
click at [1311, 91] on div "profile picture" at bounding box center [1316, 89] width 196 height 20
click at [1271, 154] on div "profile picture" at bounding box center [1265, 155] width 77 height 15
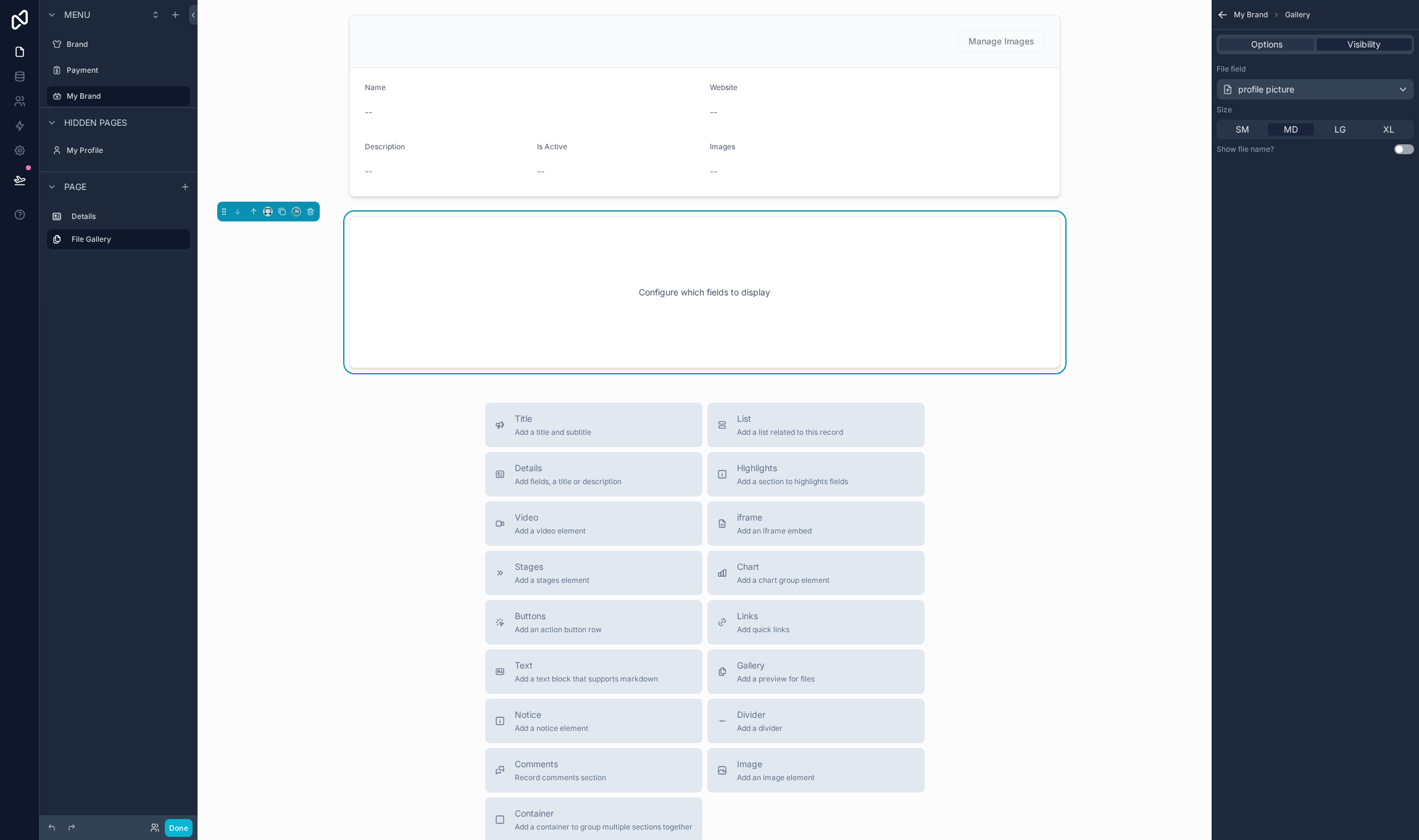
click at [1357, 38] on span "Visibility" at bounding box center [1364, 44] width 34 height 12
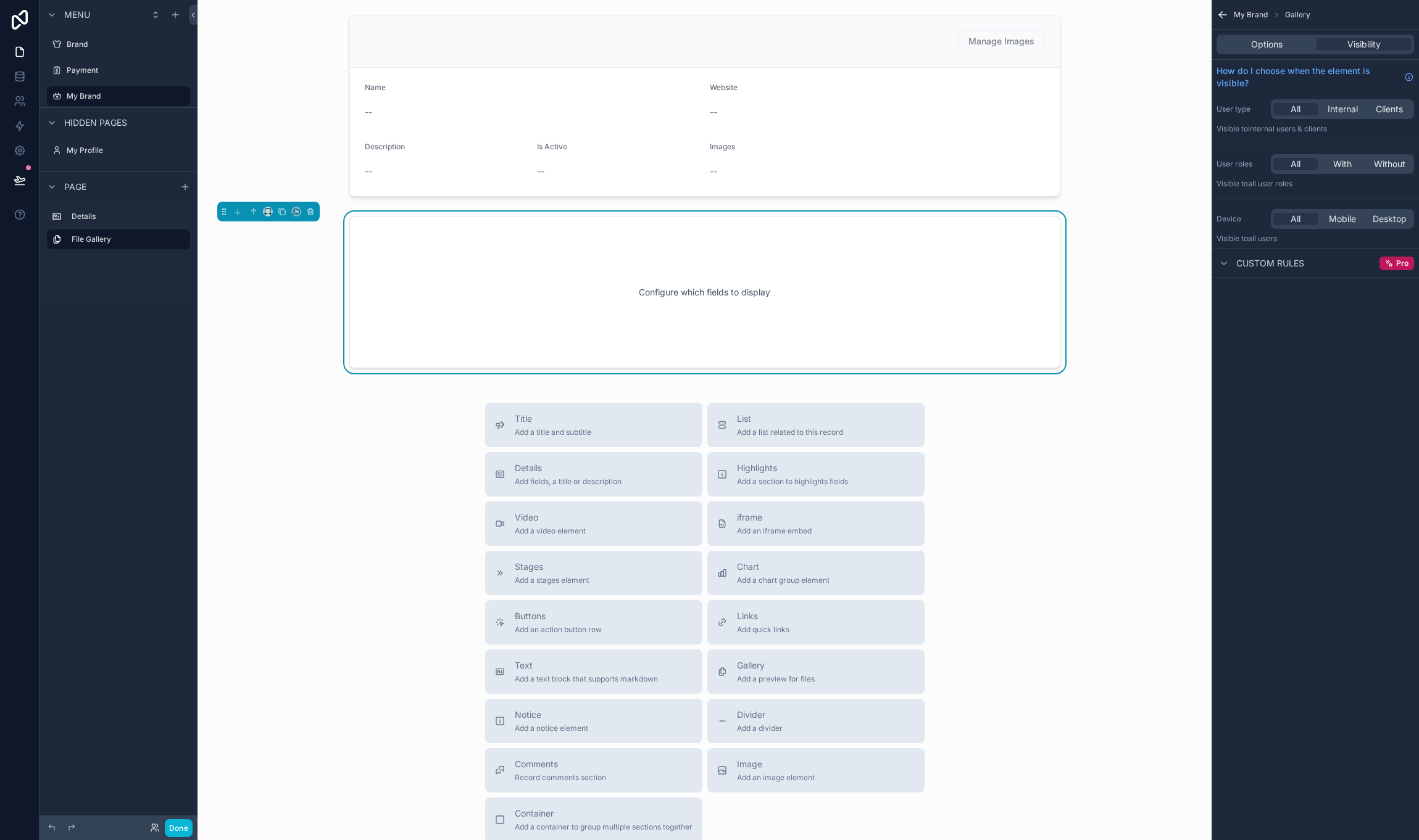
click at [982, 241] on div "Configure which fields to display" at bounding box center [704, 292] width 671 height 111
click at [1390, 112] on span "Clients" at bounding box center [1390, 109] width 28 height 12
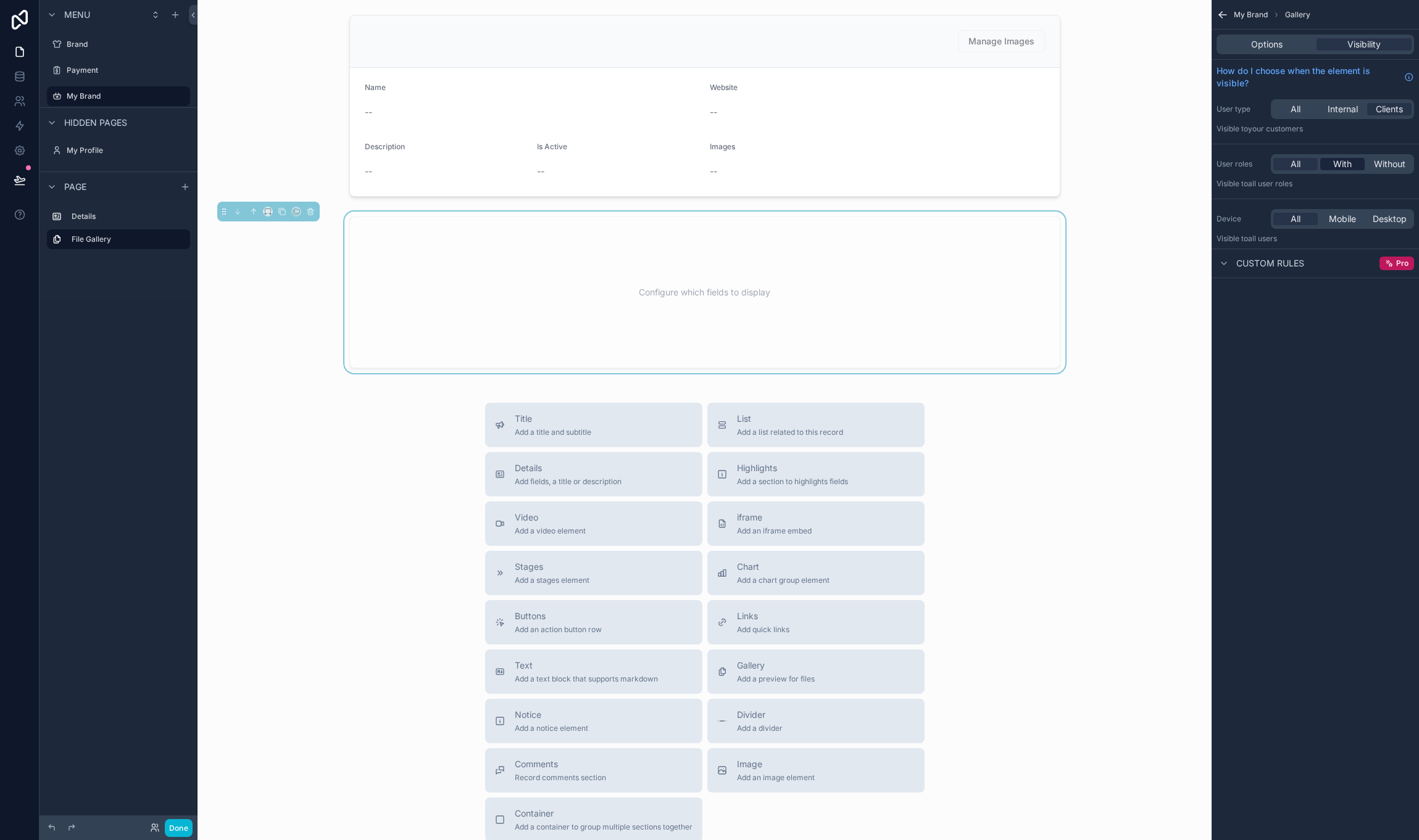
click at [1352, 166] on div "With" at bounding box center [1342, 164] width 45 height 12
click at [1332, 204] on div "Team Admin" at bounding box center [1316, 202] width 188 height 12
click at [1327, 230] on div "User" at bounding box center [1316, 225] width 188 height 12
click at [1331, 197] on div "Team Admin" at bounding box center [1308, 202] width 173 height 12
click at [1265, 398] on div "My Brand Gallery Options Visibility How do I choose when the element is visible…" at bounding box center [1315, 420] width 208 height 840
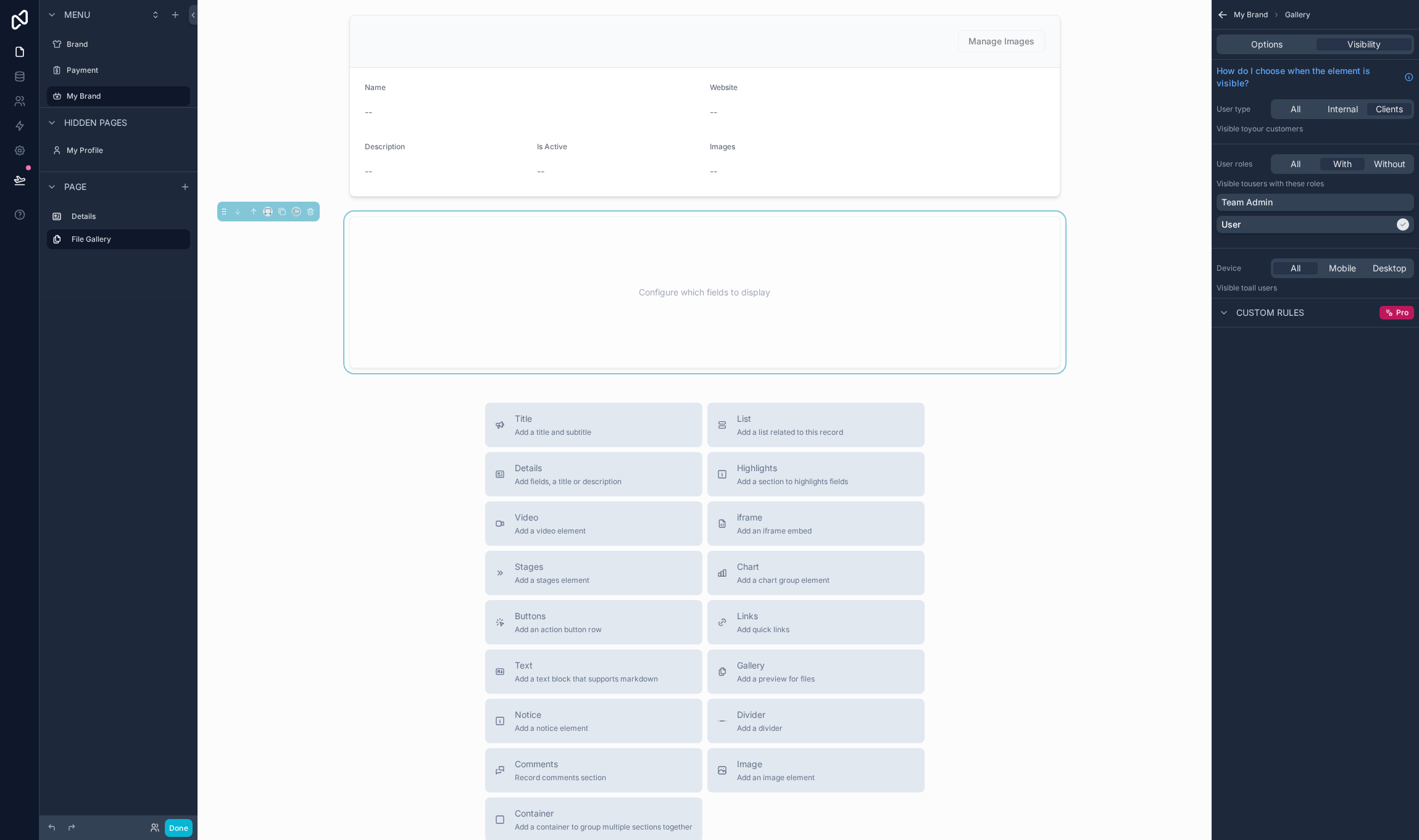
click at [1253, 303] on div "Custom rules Pro" at bounding box center [1315, 312] width 208 height 29
click at [1253, 307] on span "Custom rules" at bounding box center [1270, 312] width 68 height 12
click at [139, 318] on div "Menu Brand Payment My Brand Hidden pages My Profile Page Details File Gallery" at bounding box center [119, 412] width 158 height 825
click at [106, 213] on label "Details" at bounding box center [126, 216] width 108 height 9
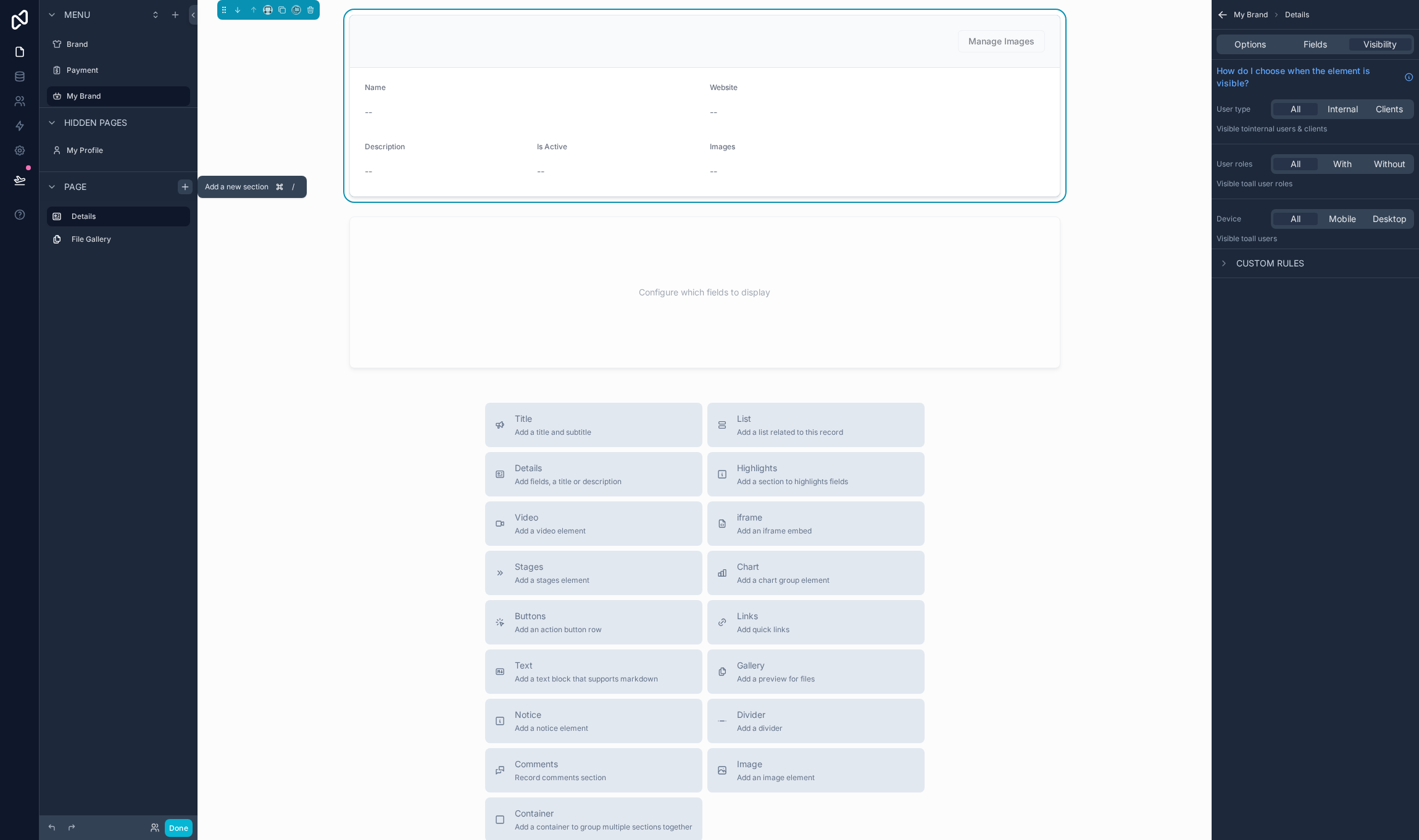
click at [186, 185] on icon "scrollable content" at bounding box center [184, 186] width 9 height 9
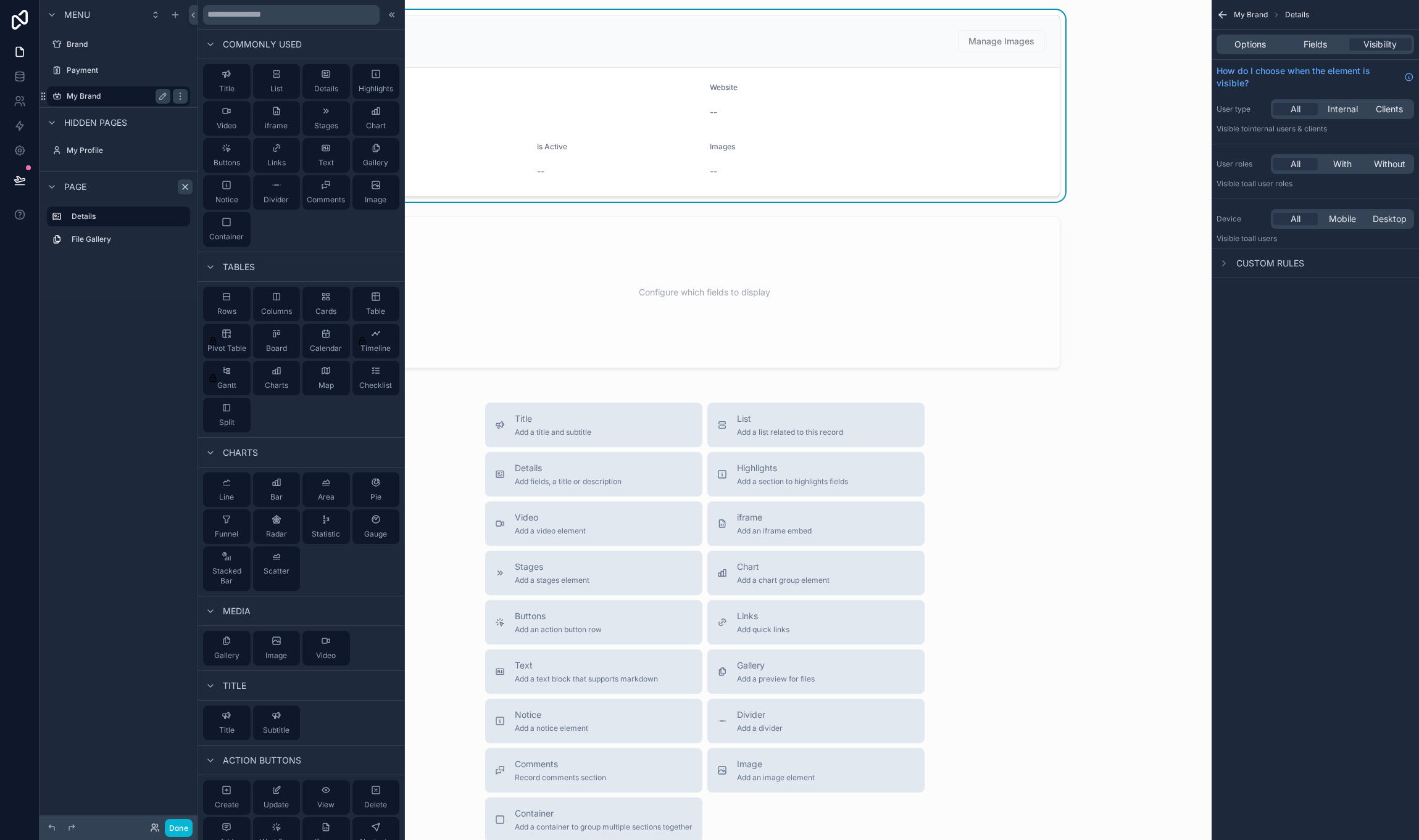
click at [82, 95] on label "My Brand" at bounding box center [115, 96] width 99 height 9
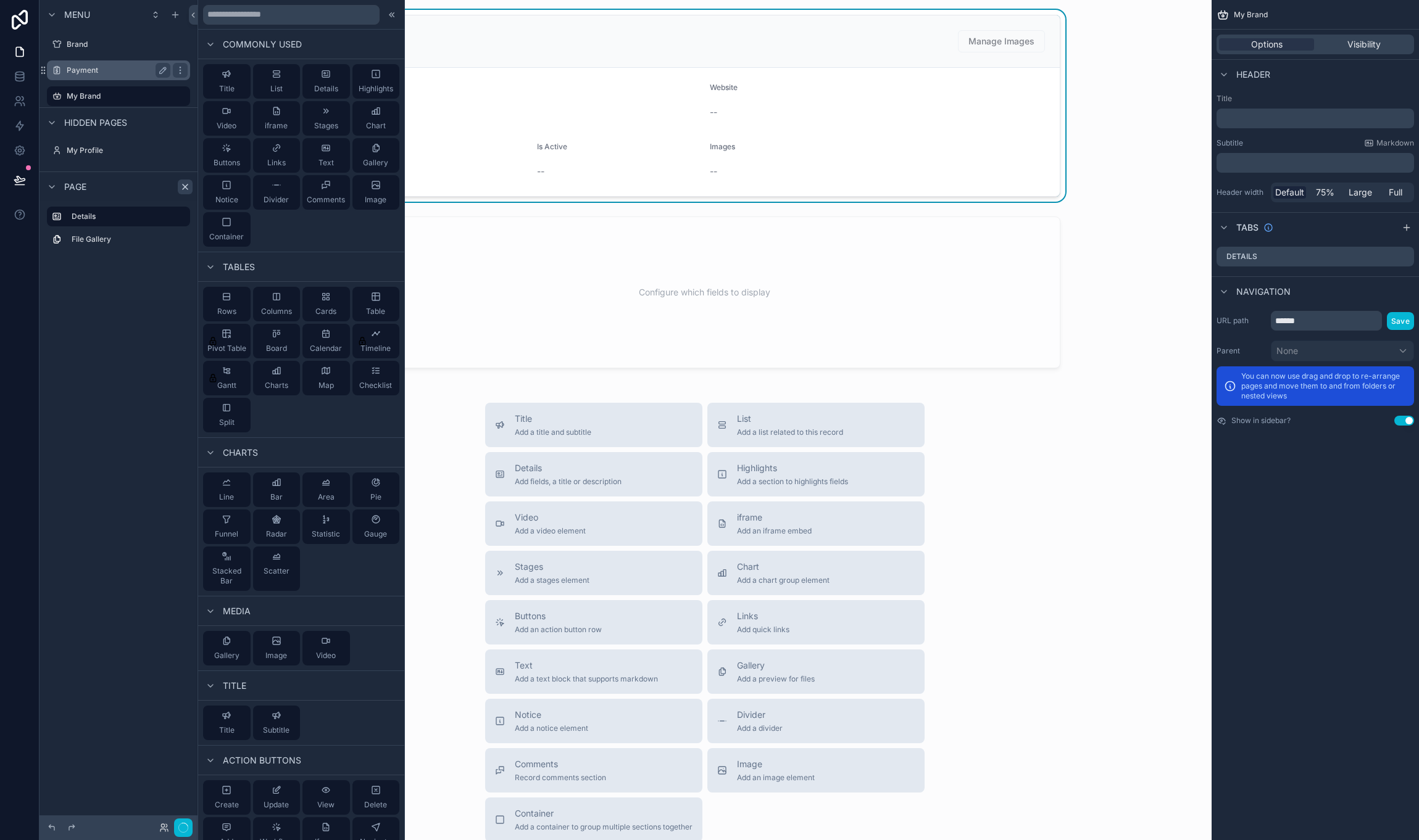
click at [106, 71] on label "Payment" at bounding box center [115, 70] width 99 height 9
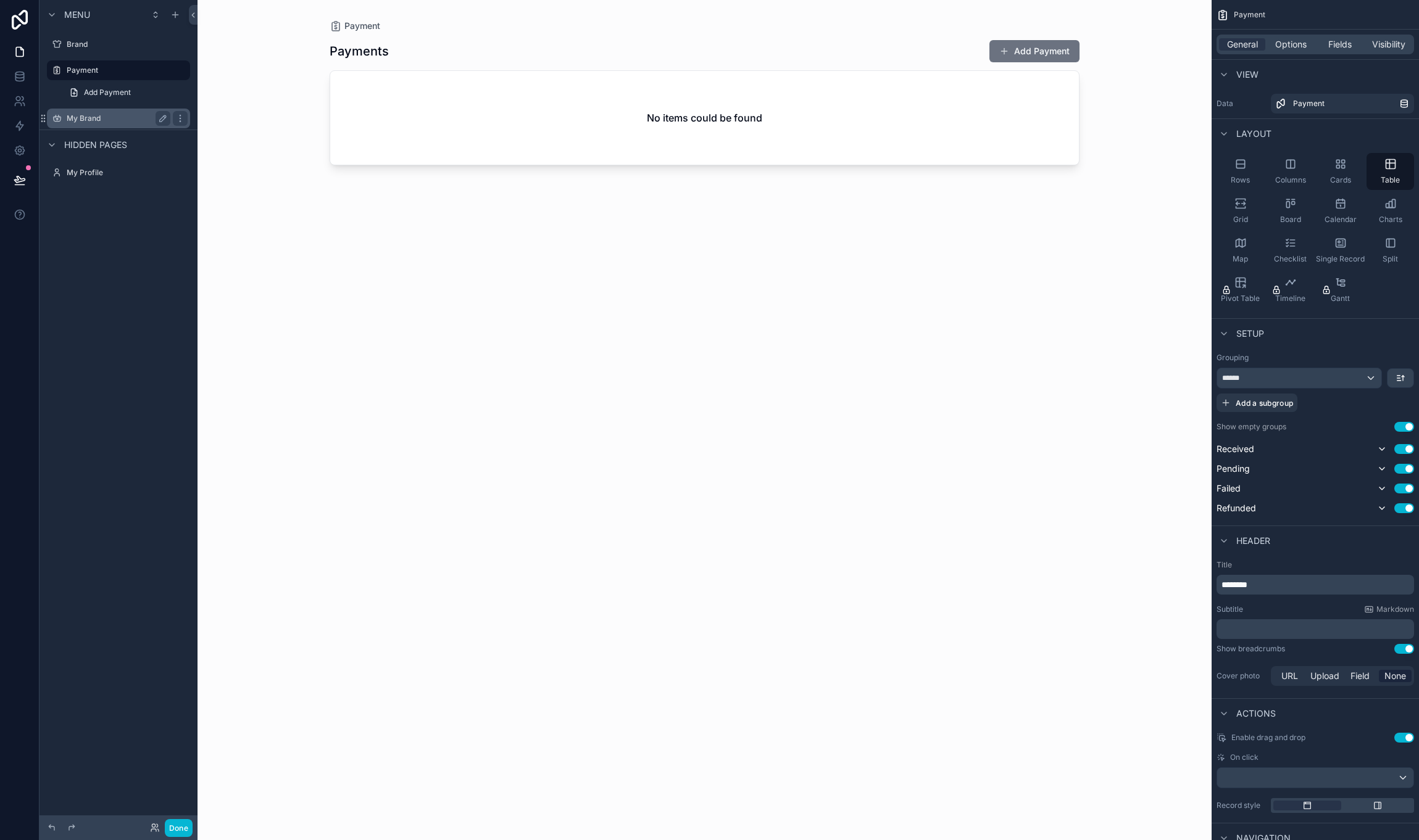
click at [102, 119] on label "My Brand" at bounding box center [115, 118] width 99 height 9
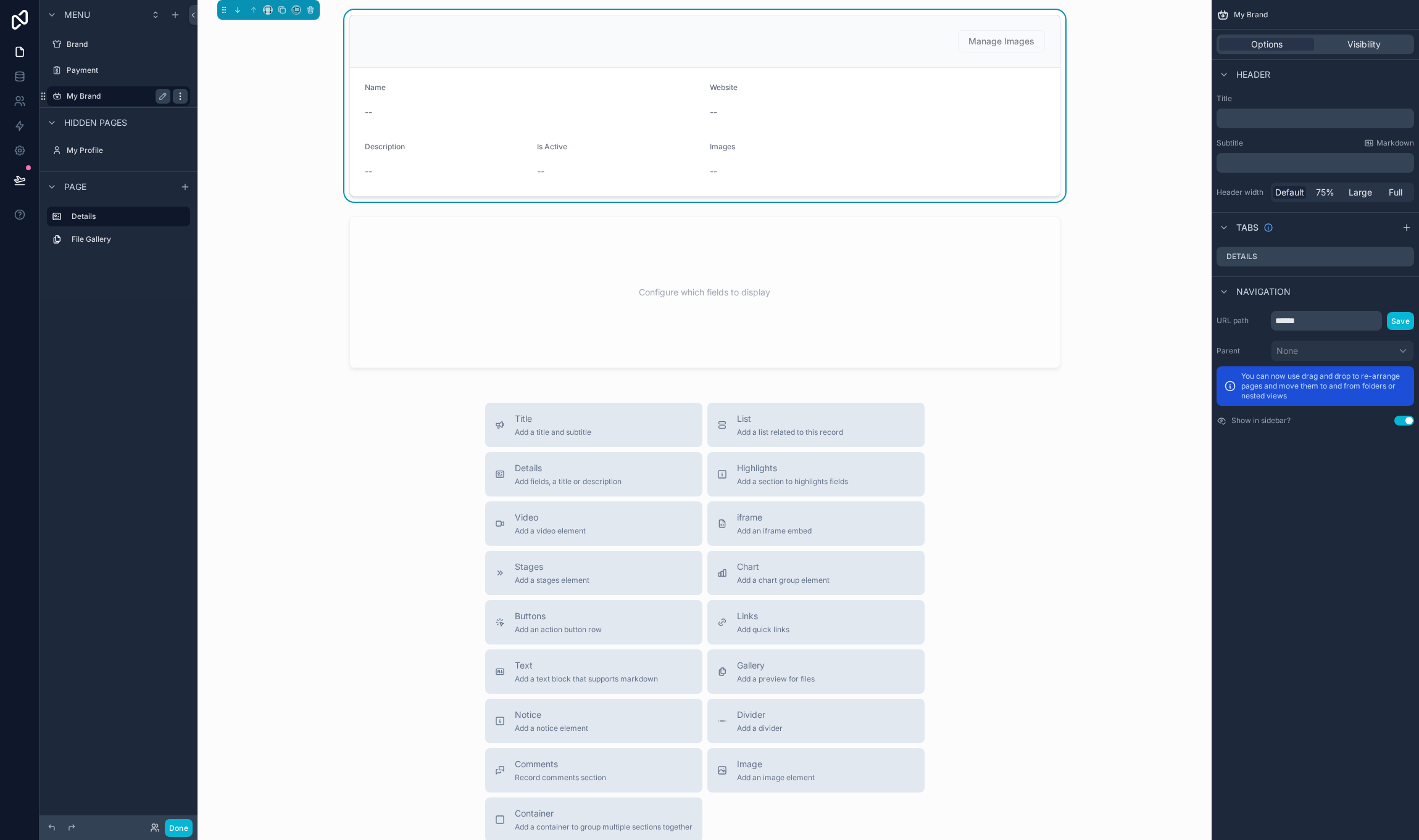
click at [177, 96] on icon "scrollable content" at bounding box center [180, 96] width 9 height 9
click at [189, 98] on link "My Brand" at bounding box center [118, 96] width 143 height 20
click at [180, 97] on icon "scrollable content" at bounding box center [180, 96] width 9 height 9
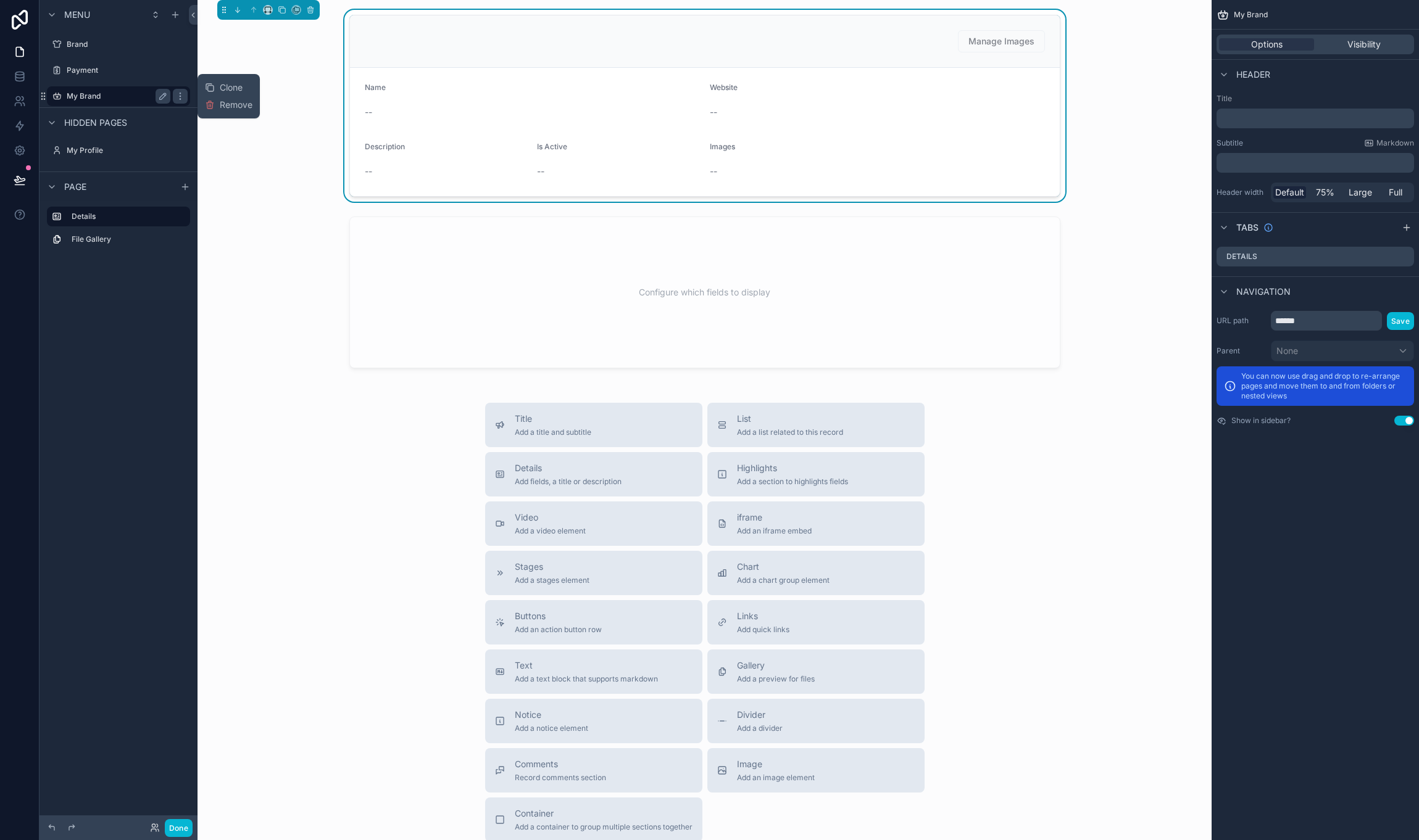
click at [97, 101] on div "My Brand" at bounding box center [118, 96] width 103 height 15
click at [153, 13] on icon "scrollable content" at bounding box center [155, 14] width 9 height 9
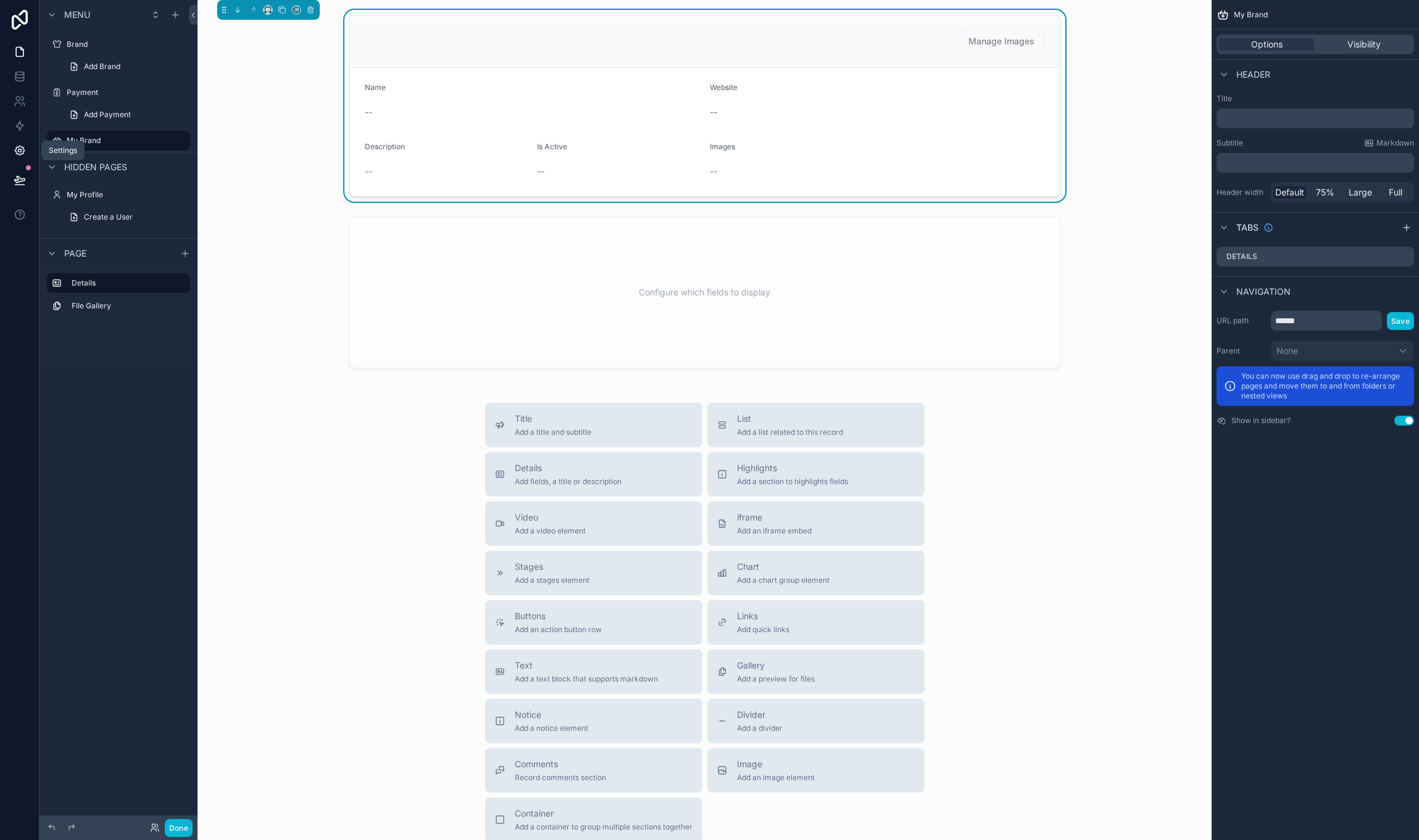
click at [12, 154] on link at bounding box center [19, 151] width 39 height 25
